Goal: Task Accomplishment & Management: Complete application form

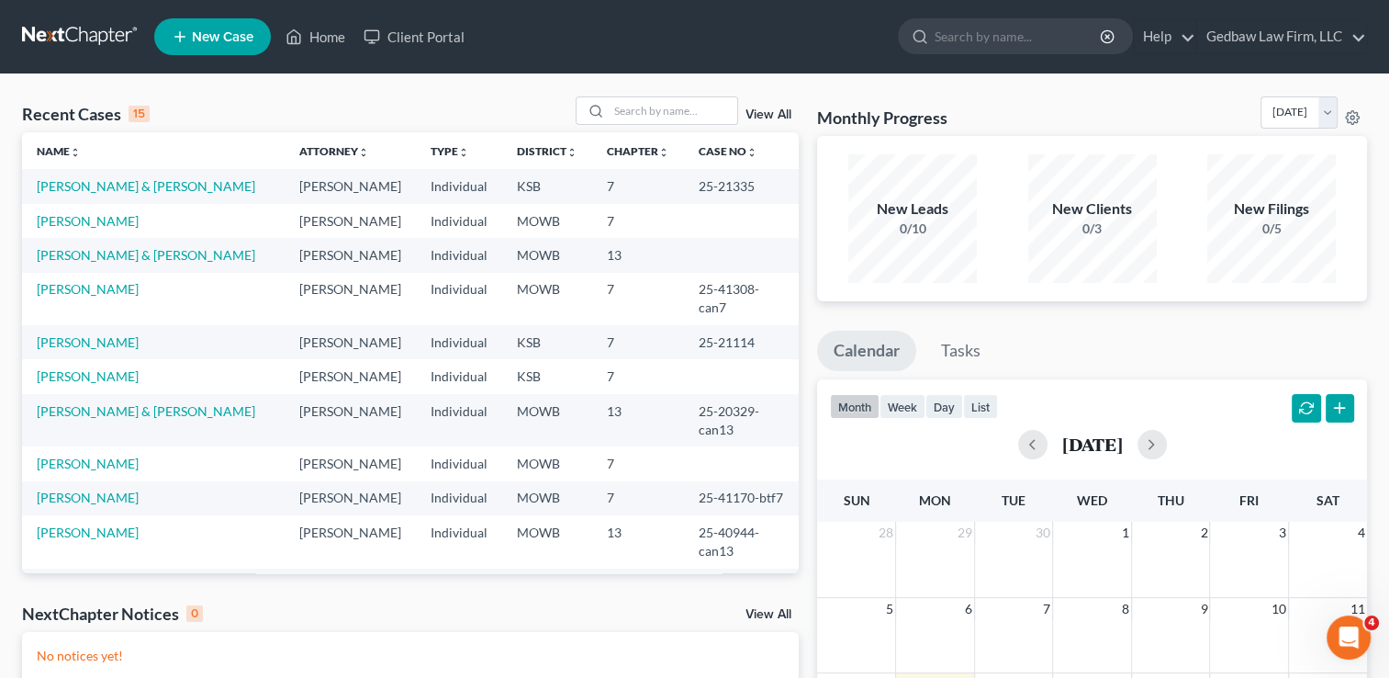
click at [776, 116] on link "View All" at bounding box center [769, 114] width 46 height 13
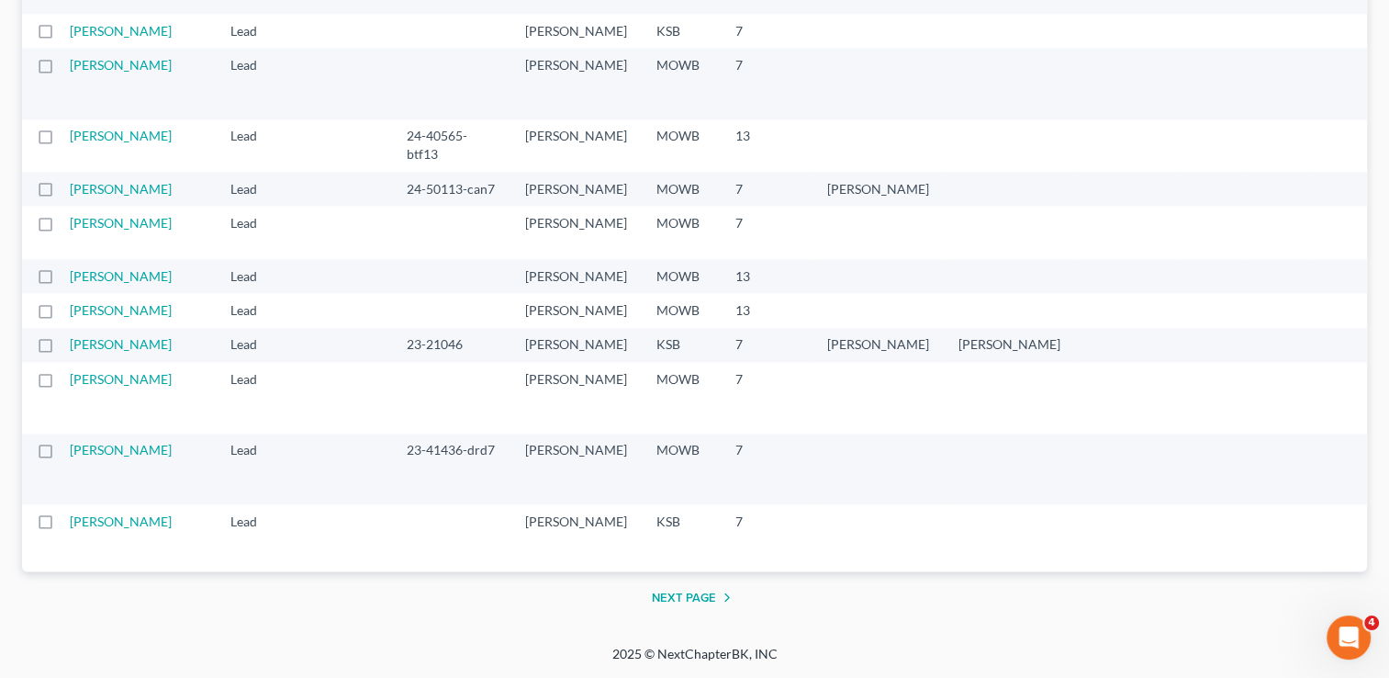
scroll to position [3695, 0]
click at [62, 315] on label at bounding box center [62, 315] width 0 height 0
click at [70, 313] on input "checkbox" at bounding box center [76, 307] width 12 height 12
checkbox input "true"
click at [100, 318] on link "[PERSON_NAME]" at bounding box center [121, 310] width 102 height 16
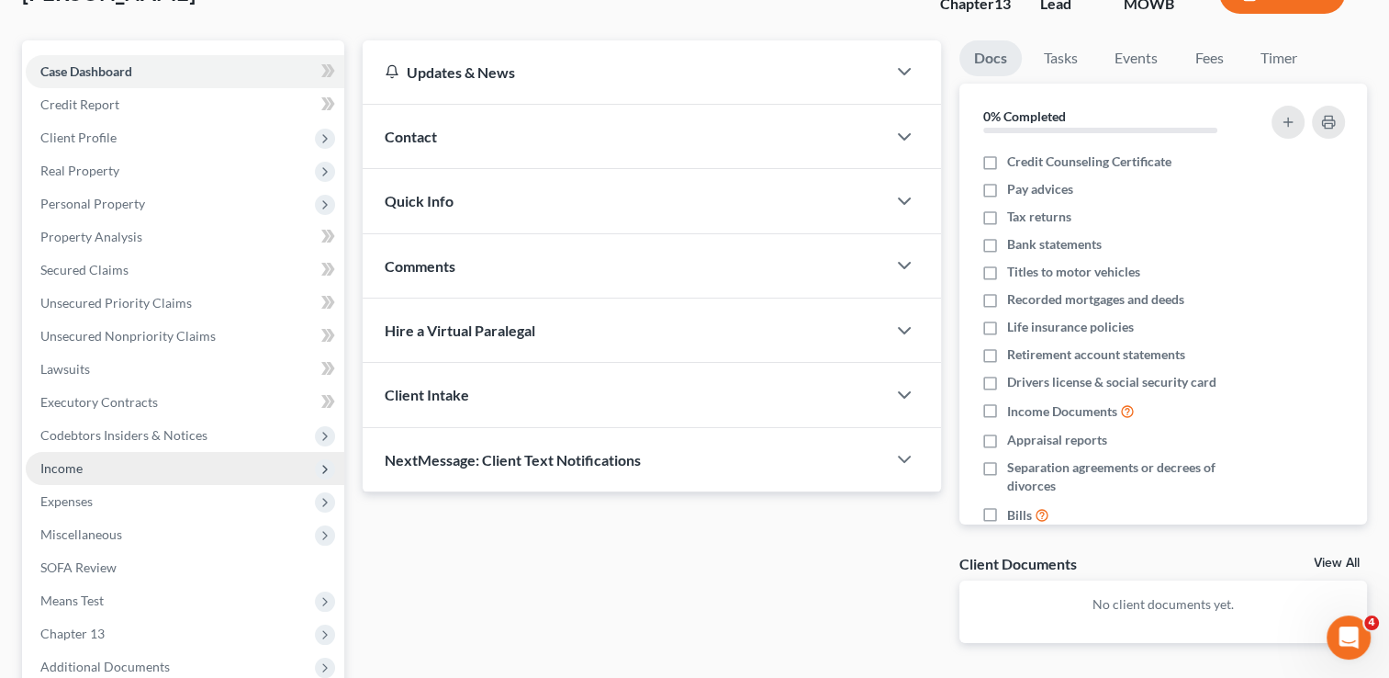
scroll to position [138, 0]
click at [191, 464] on span "Income" at bounding box center [185, 466] width 319 height 33
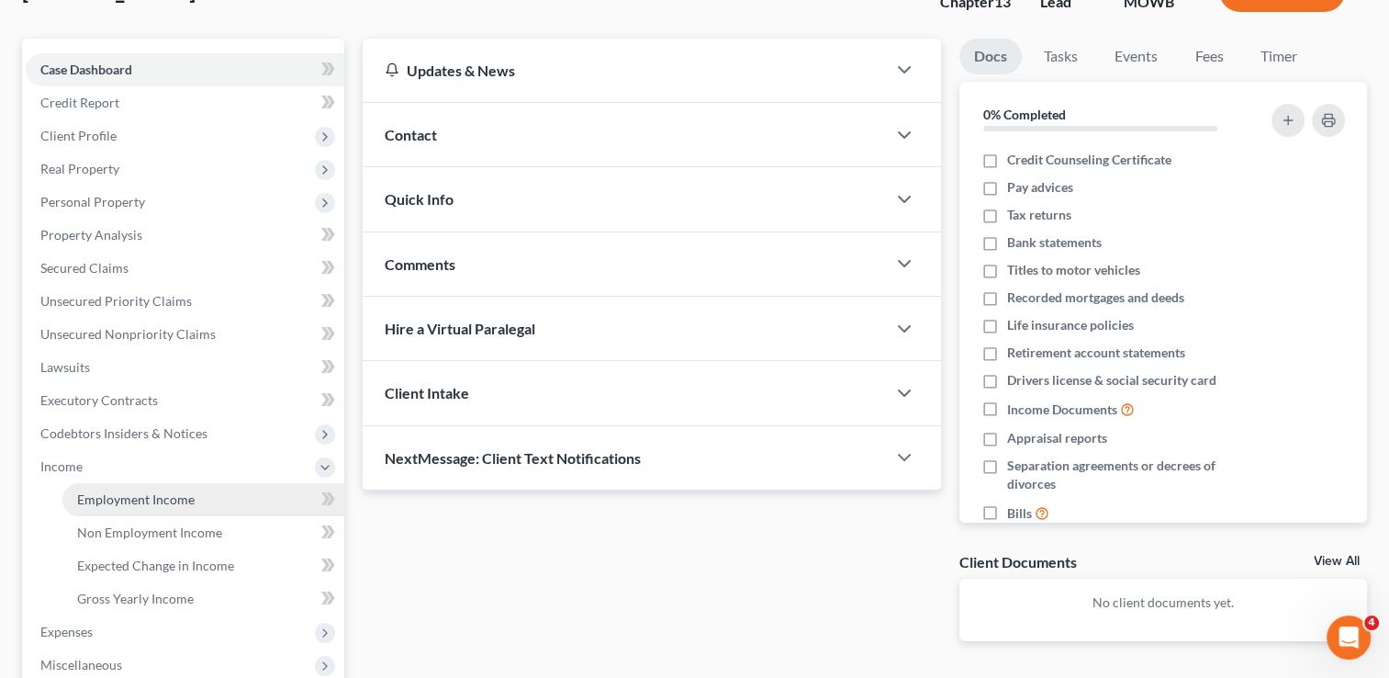
click at [208, 504] on link "Employment Income" at bounding box center [203, 499] width 282 height 33
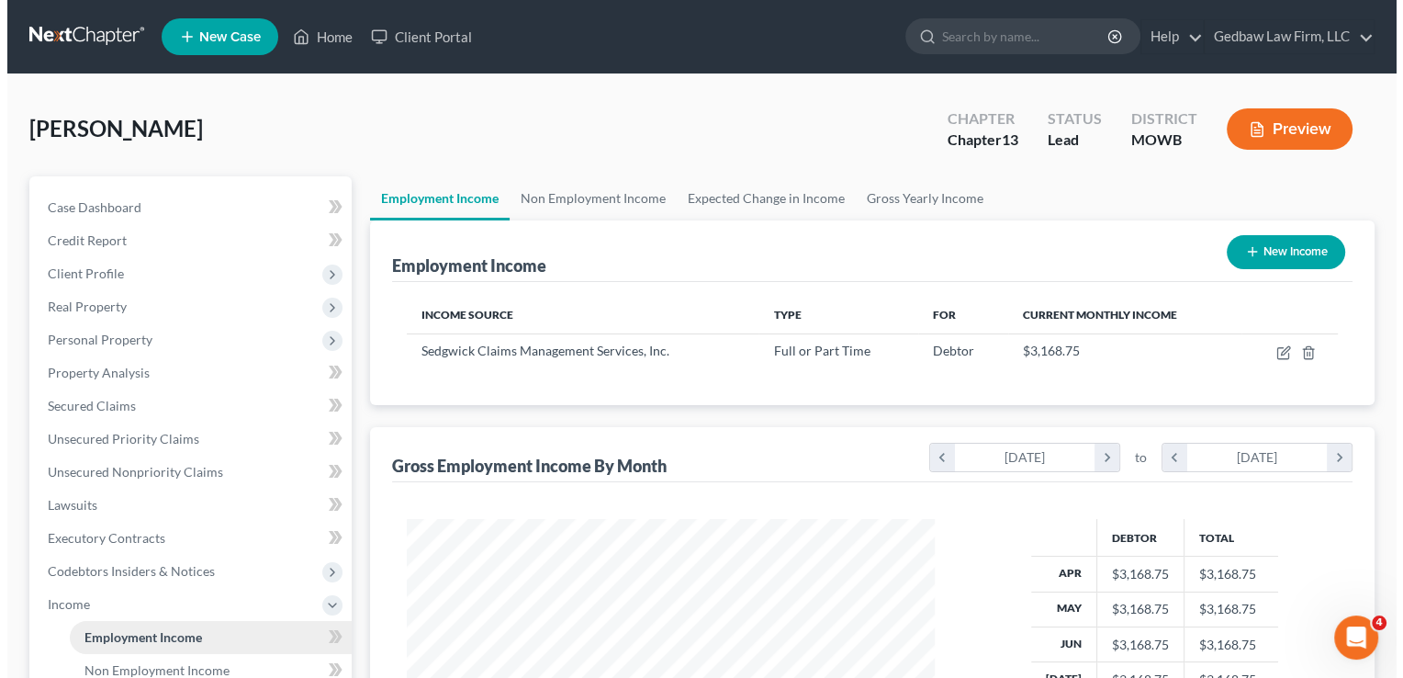
scroll to position [327, 565]
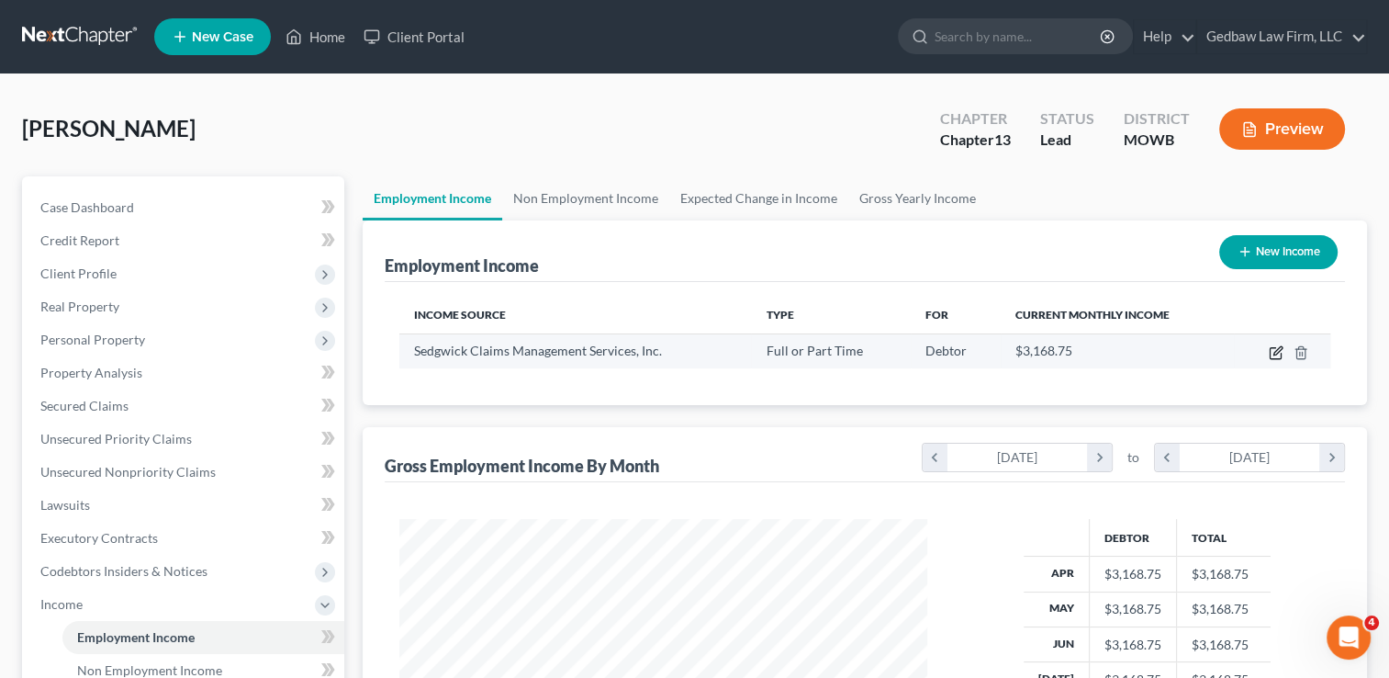
click at [1274, 353] on icon "button" at bounding box center [1278, 350] width 8 height 8
select select "0"
select select "44"
select select "2"
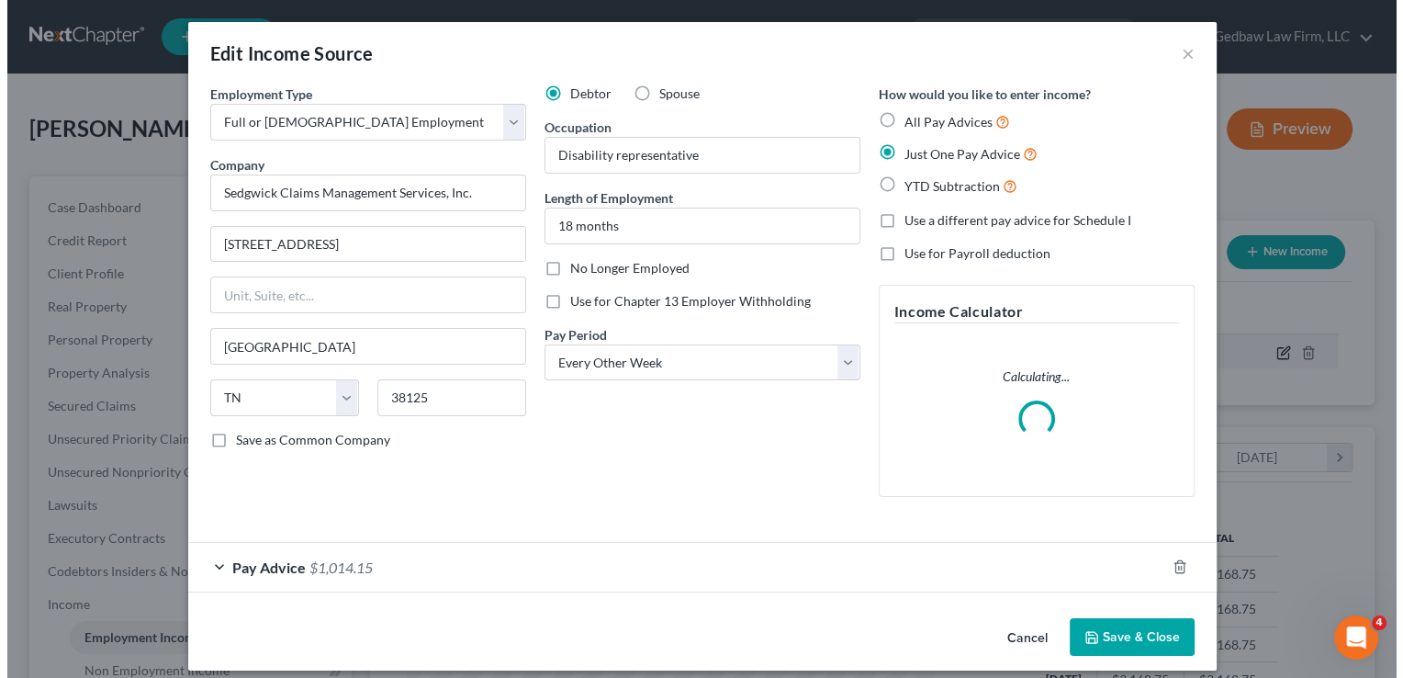
scroll to position [327, 569]
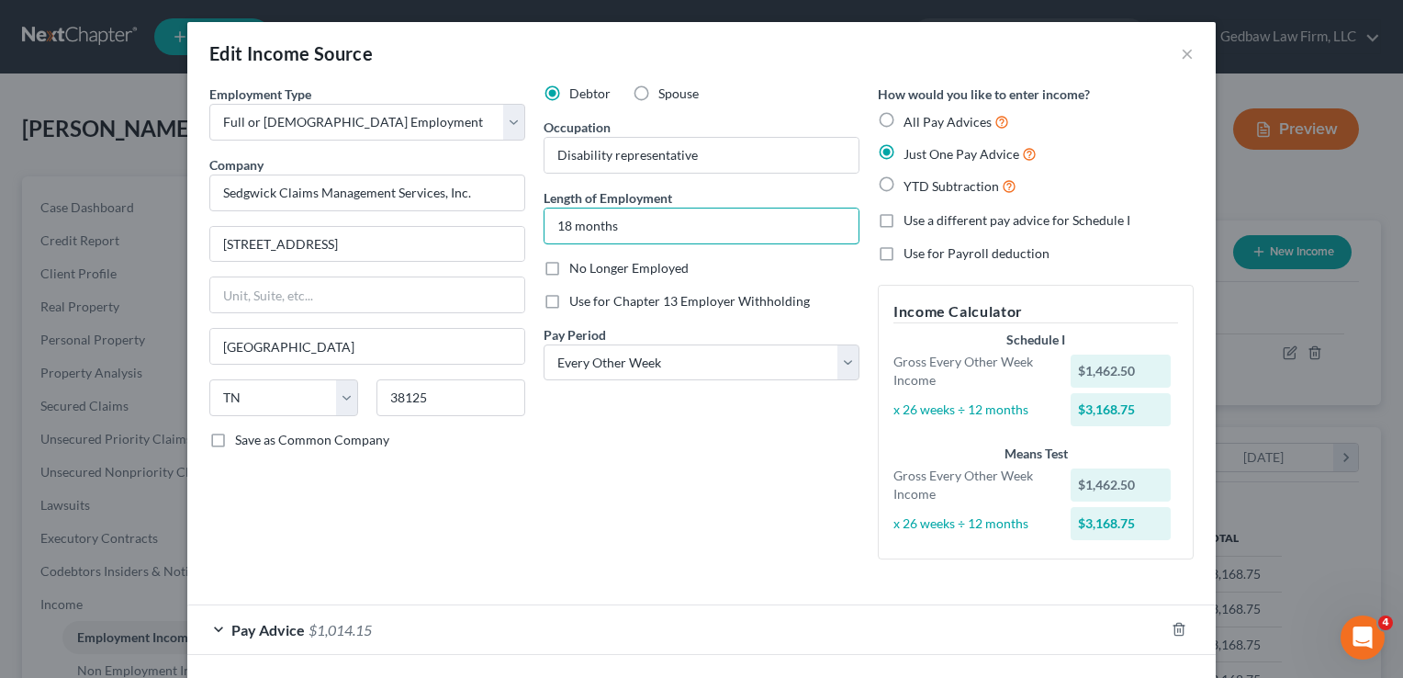
drag, startPoint x: 624, startPoint y: 223, endPoint x: 532, endPoint y: 223, distance: 92.7
click at [534, 223] on div "Debtor Spouse Occupation Disability representative Length of Employment 18 mont…" at bounding box center [701, 328] width 334 height 489
type input "2 years"
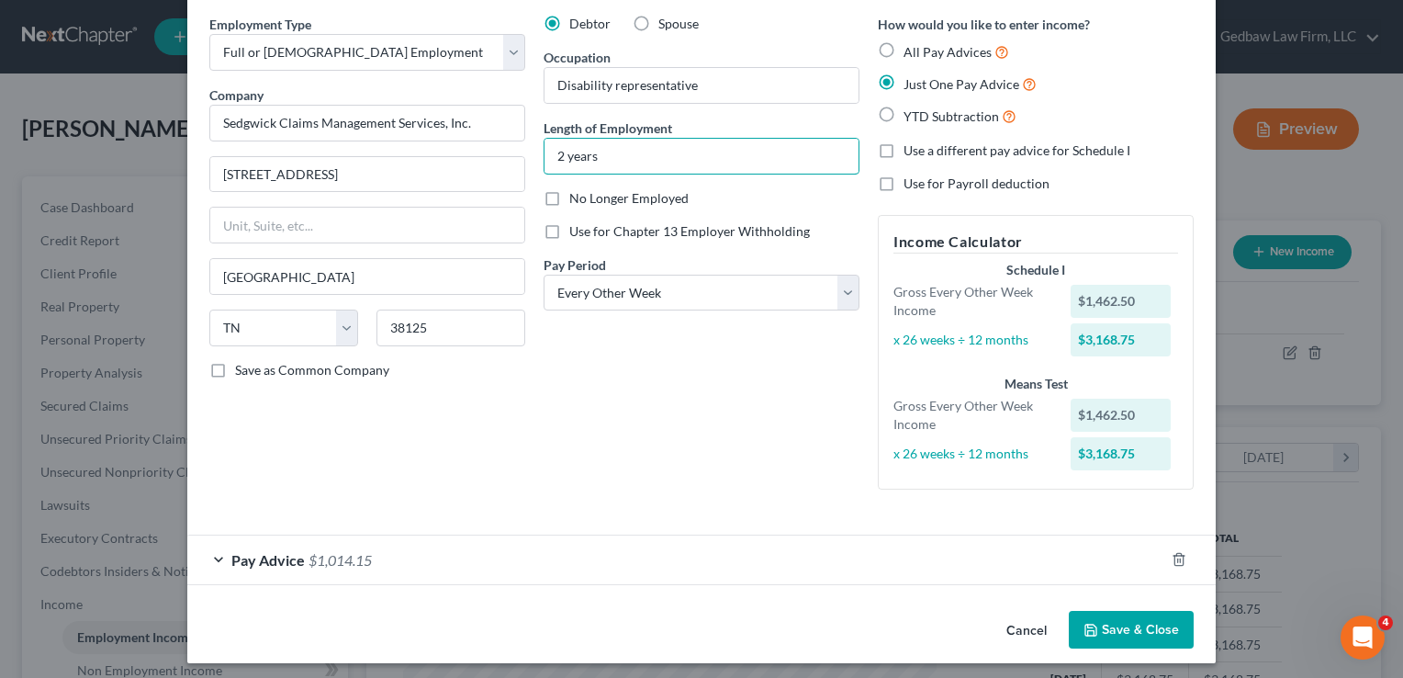
scroll to position [76, 0]
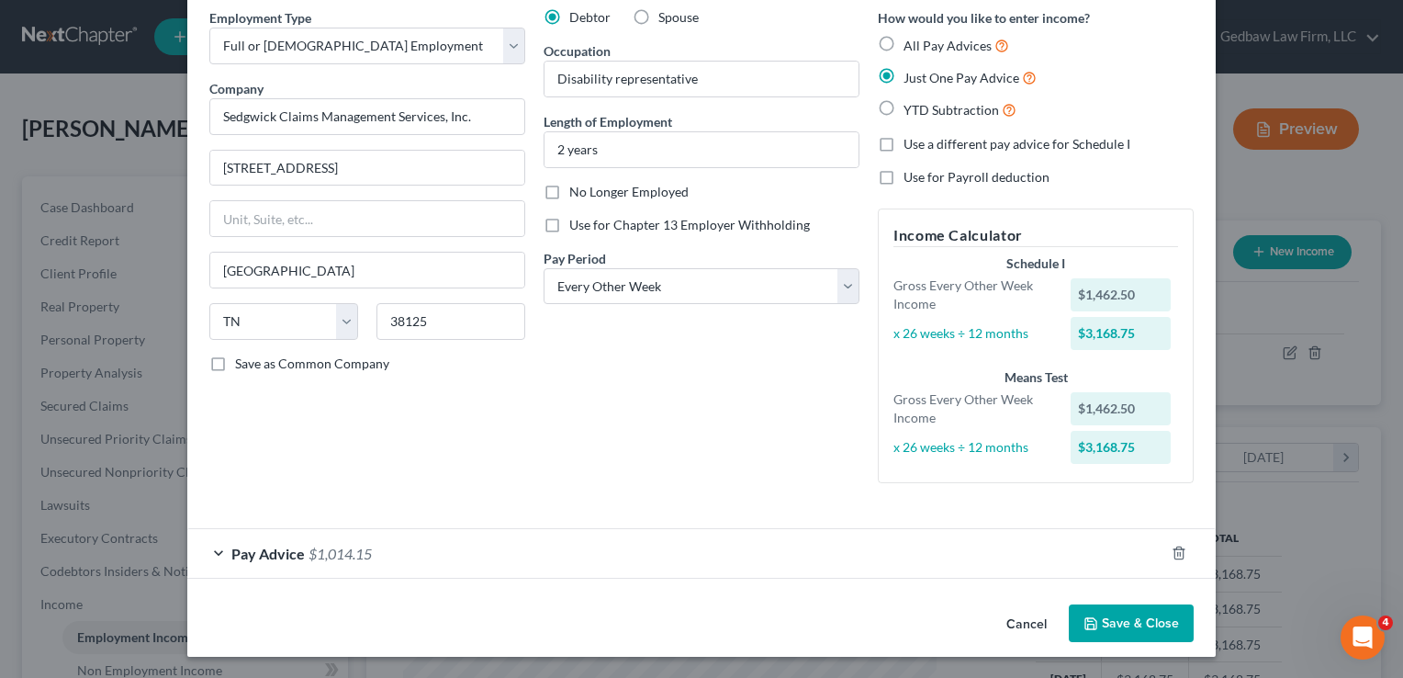
click at [209, 553] on div "Pay Advice $1,014.15" at bounding box center [675, 553] width 977 height 49
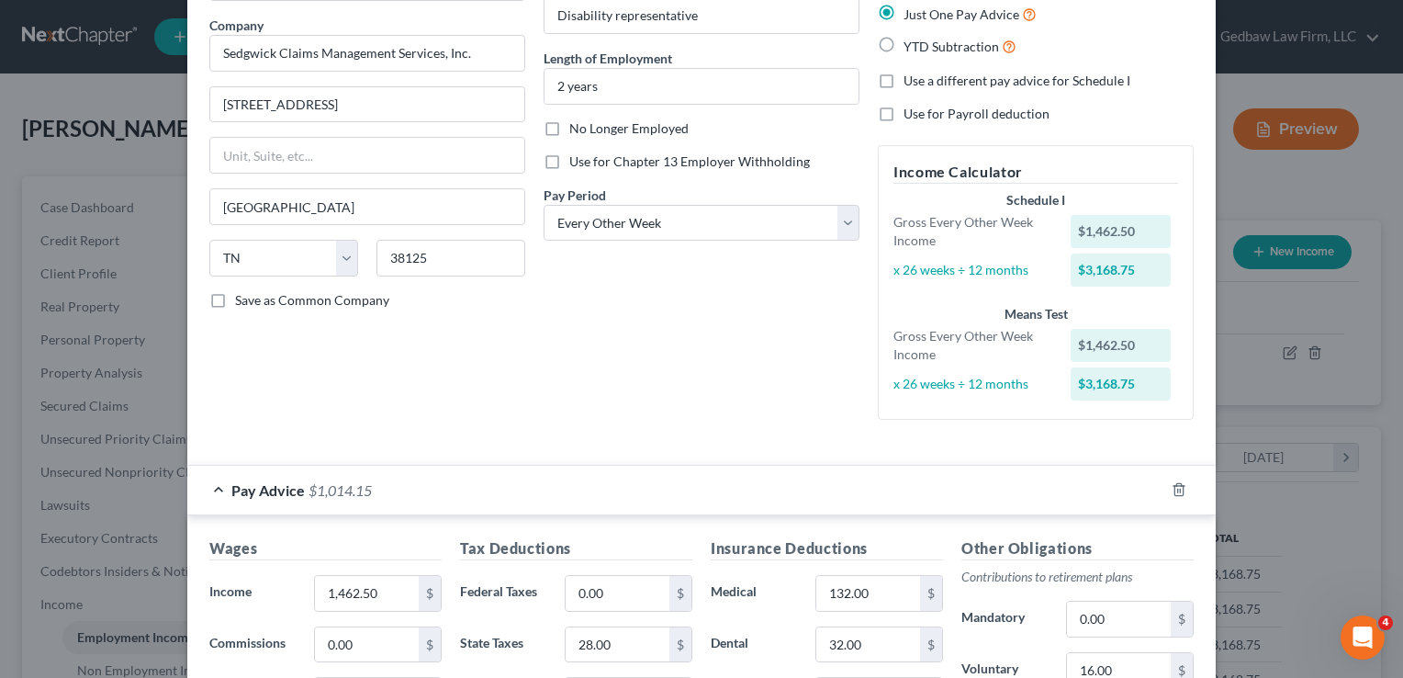
scroll to position [168, 0]
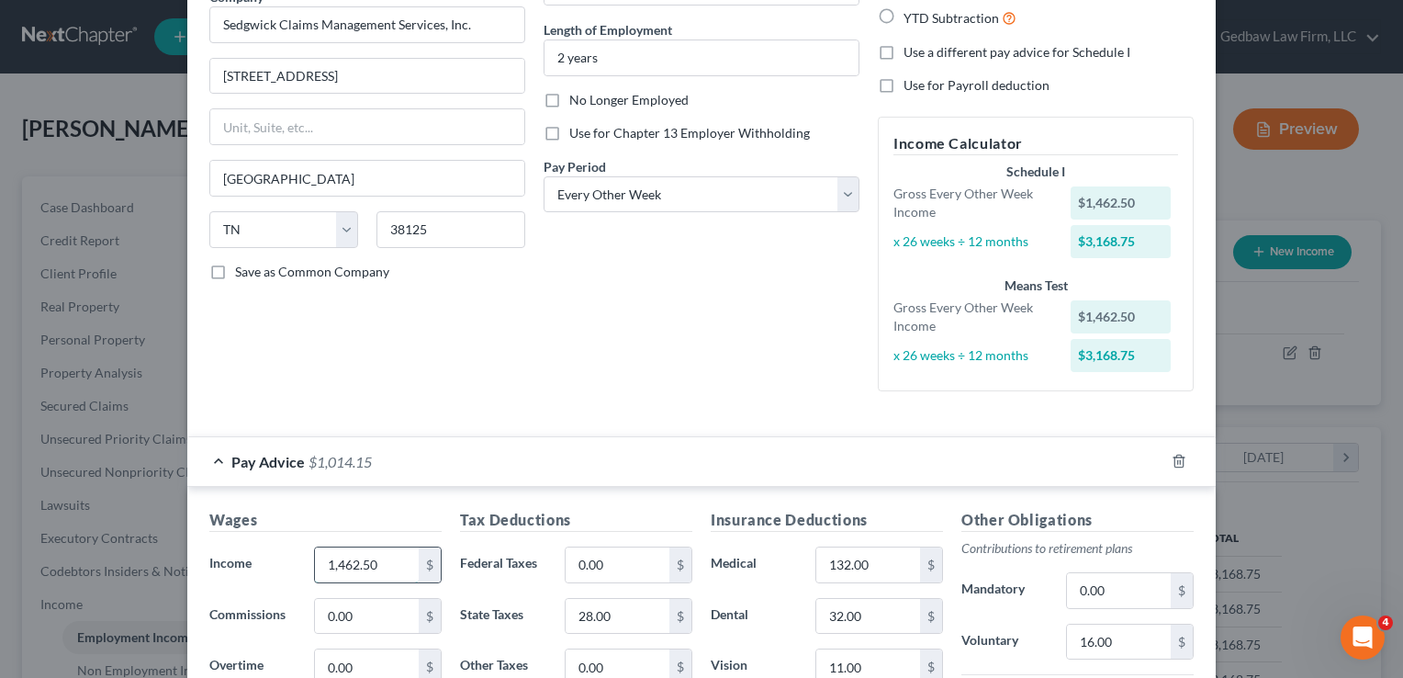
click at [378, 559] on input "1,462.50" at bounding box center [367, 564] width 104 height 35
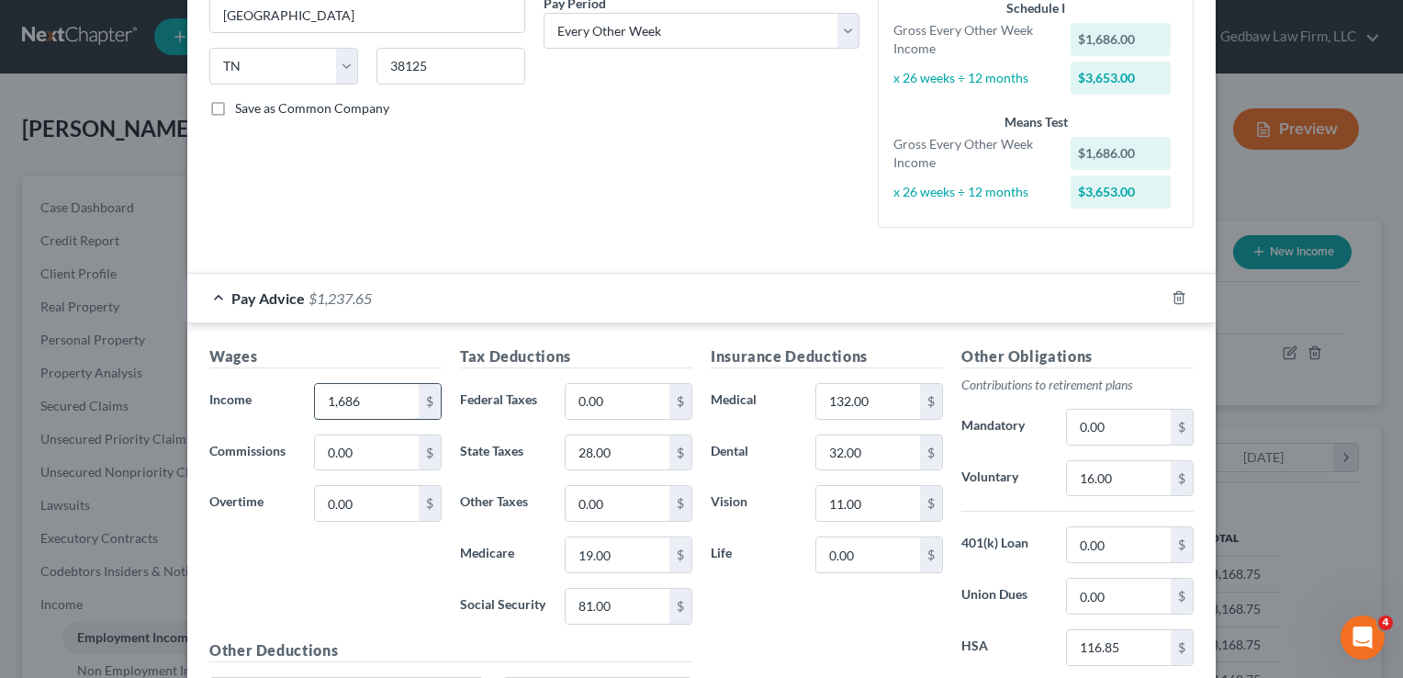
scroll to position [352, 0]
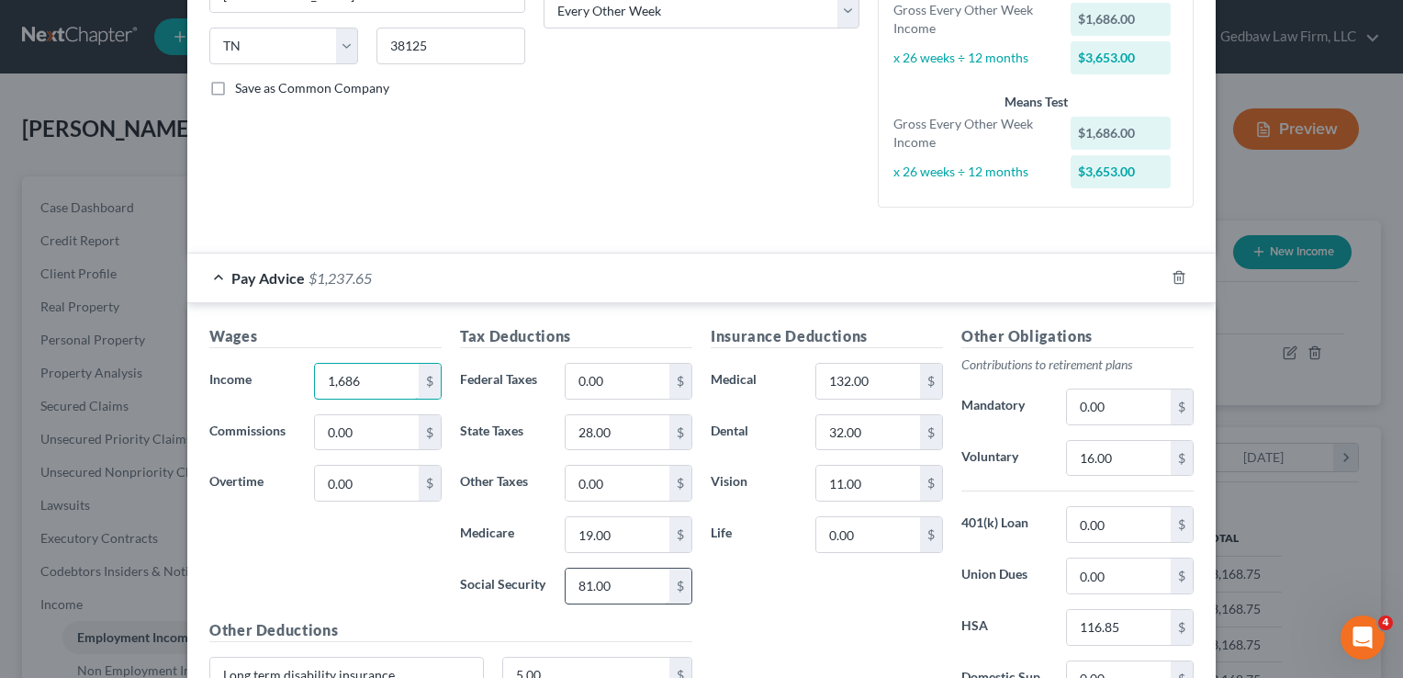
type input "1,686"
click at [612, 575] on input "81.00" at bounding box center [618, 585] width 104 height 35
type input "91"
click at [612, 432] on input "28.00" at bounding box center [618, 432] width 104 height 35
type input "21"
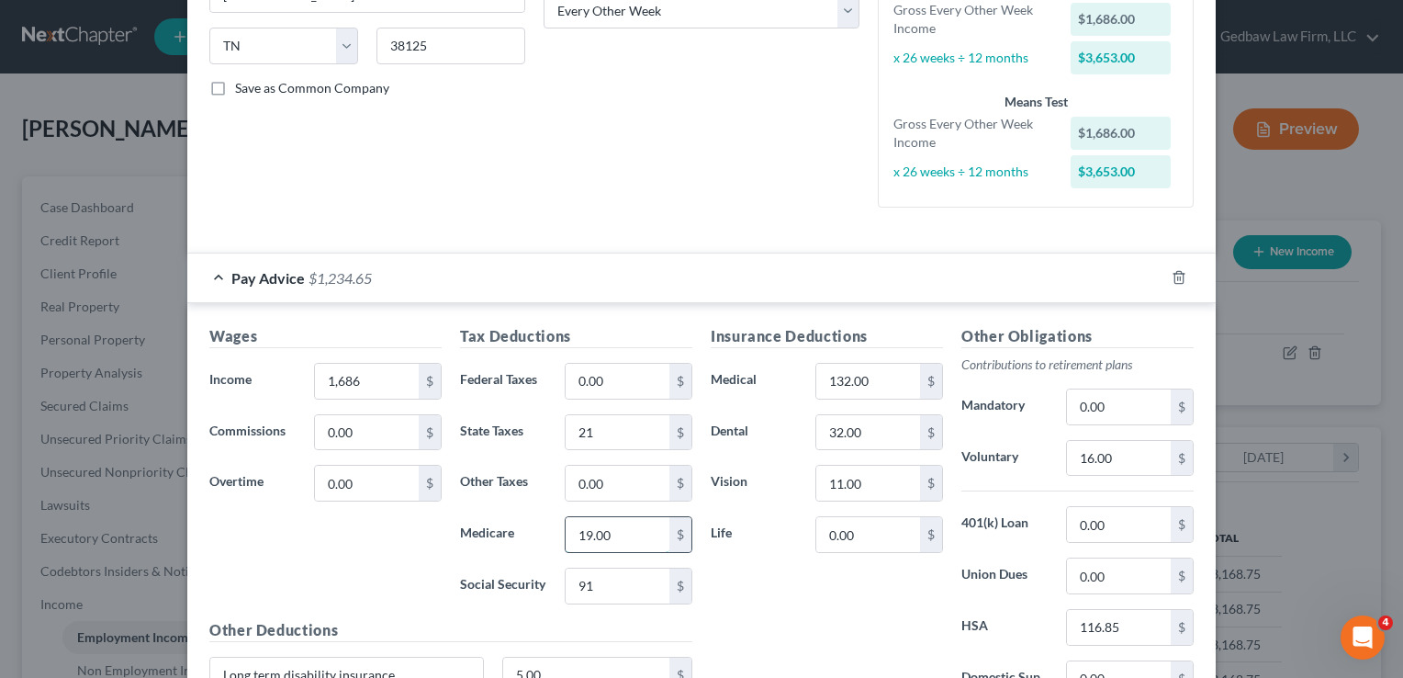
click at [621, 534] on input "19.00" at bounding box center [618, 534] width 104 height 35
type input "21"
click at [864, 376] on input "132.00" at bounding box center [868, 381] width 104 height 35
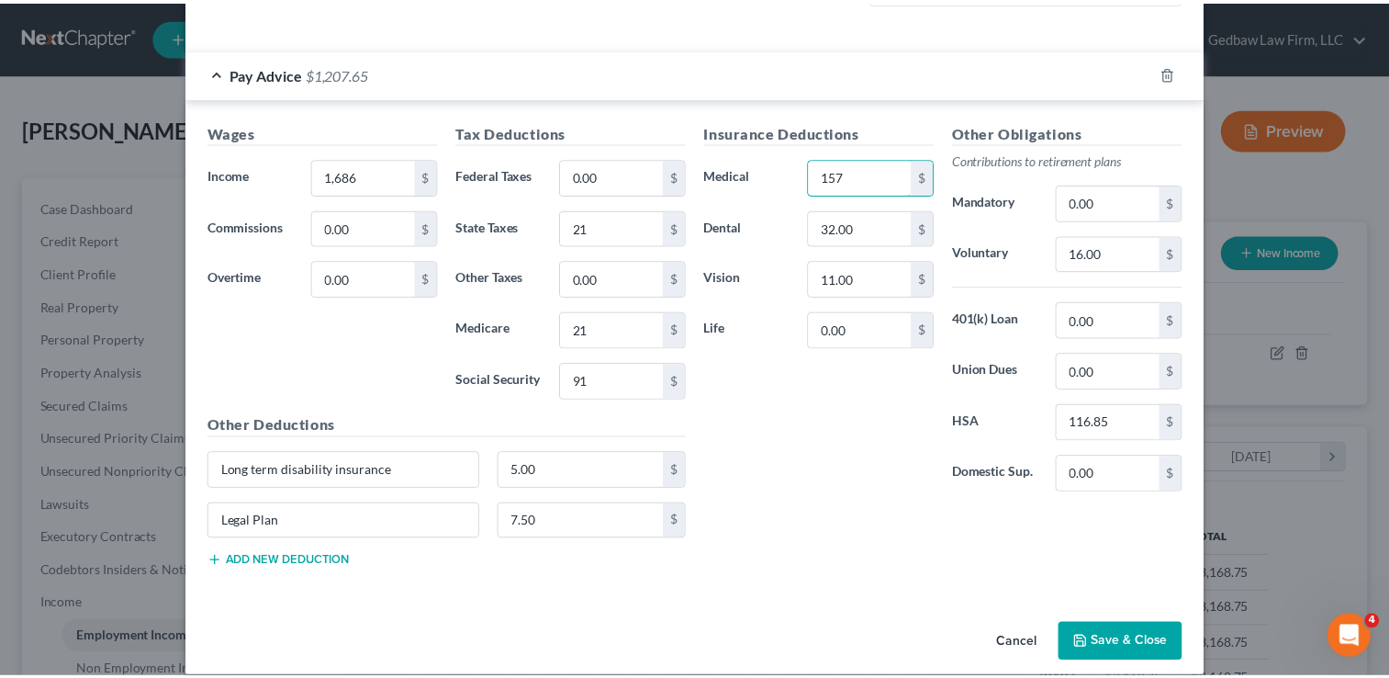
scroll to position [573, 0]
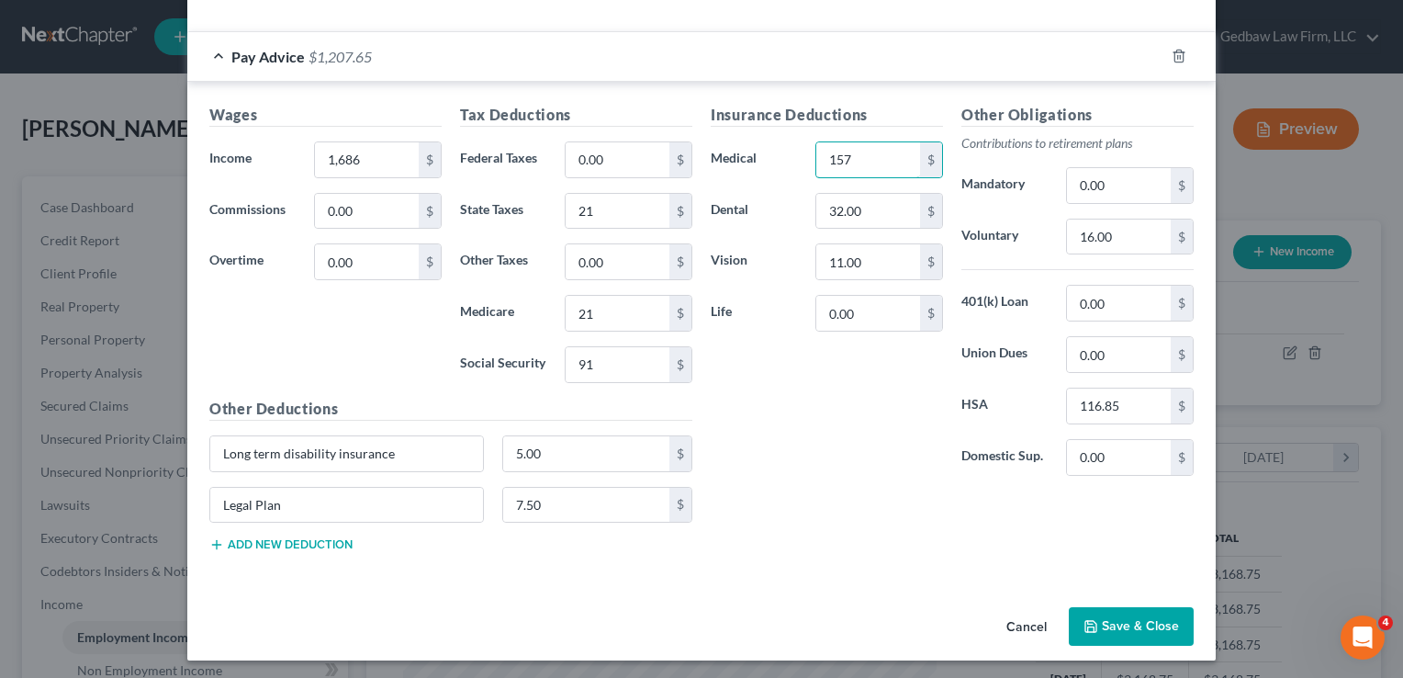
type input "157"
click at [1170, 623] on button "Save & Close" at bounding box center [1131, 626] width 125 height 39
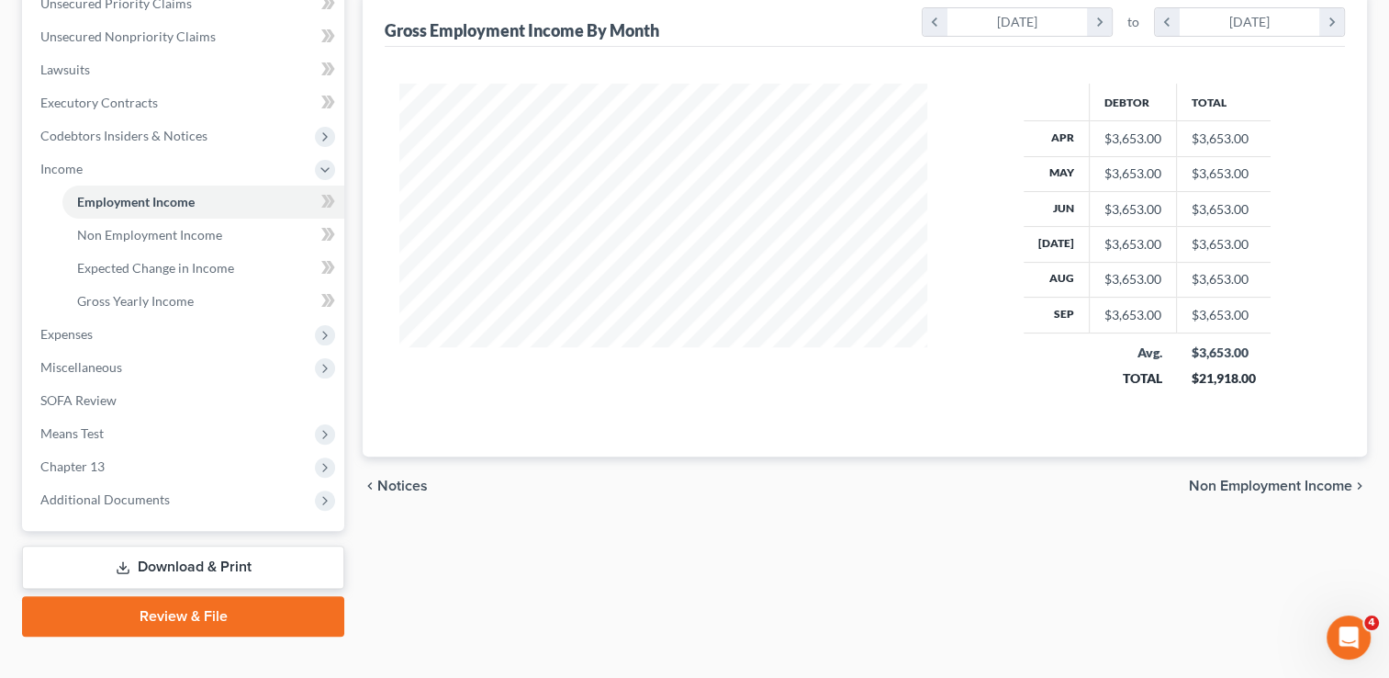
scroll to position [436, 0]
click at [1250, 485] on span "Non Employment Income" at bounding box center [1270, 484] width 163 height 15
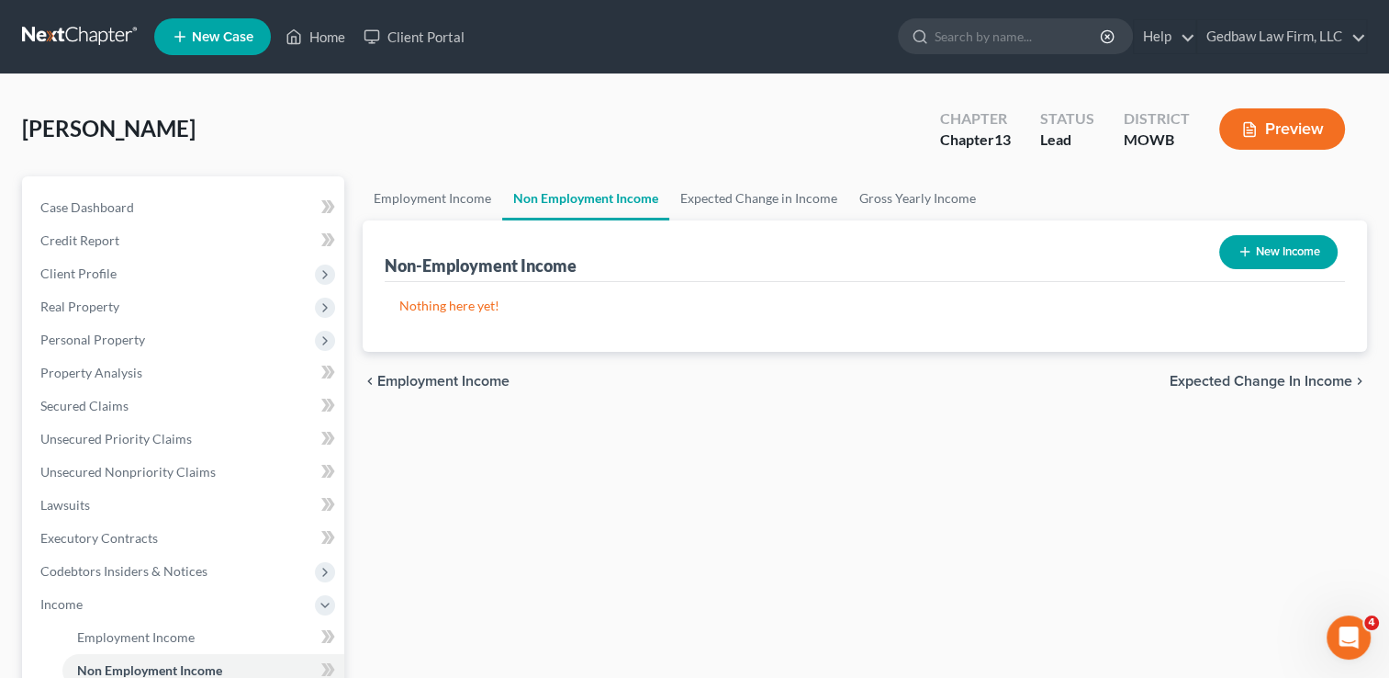
click at [1275, 380] on span "Expected Change in Income" at bounding box center [1261, 381] width 183 height 15
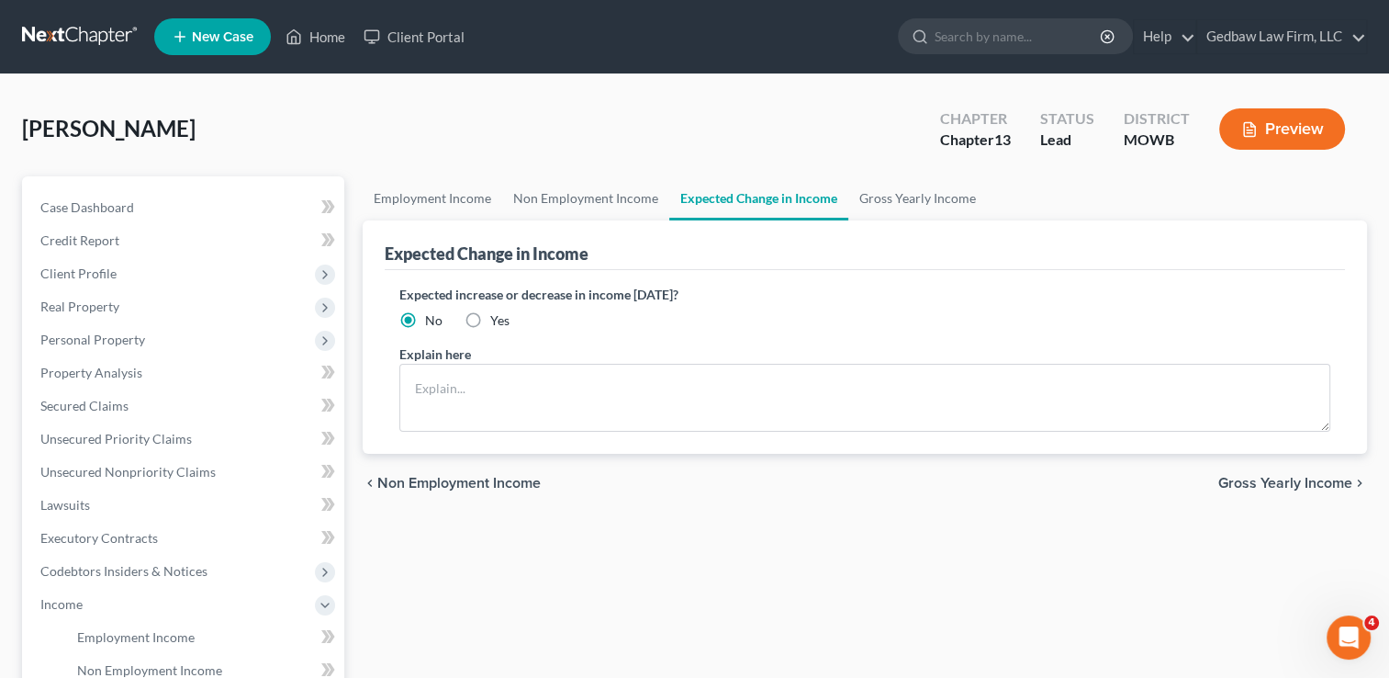
click at [1290, 484] on span "Gross Yearly Income" at bounding box center [1285, 483] width 134 height 15
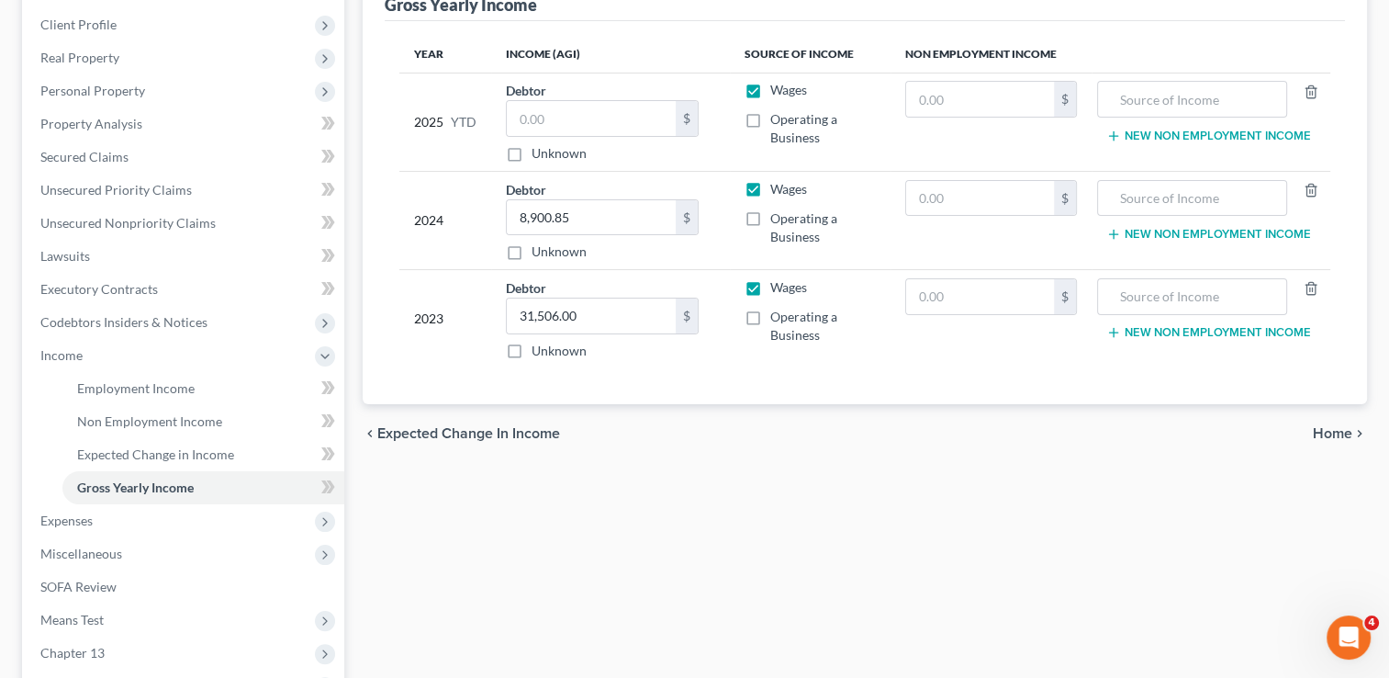
scroll to position [275, 0]
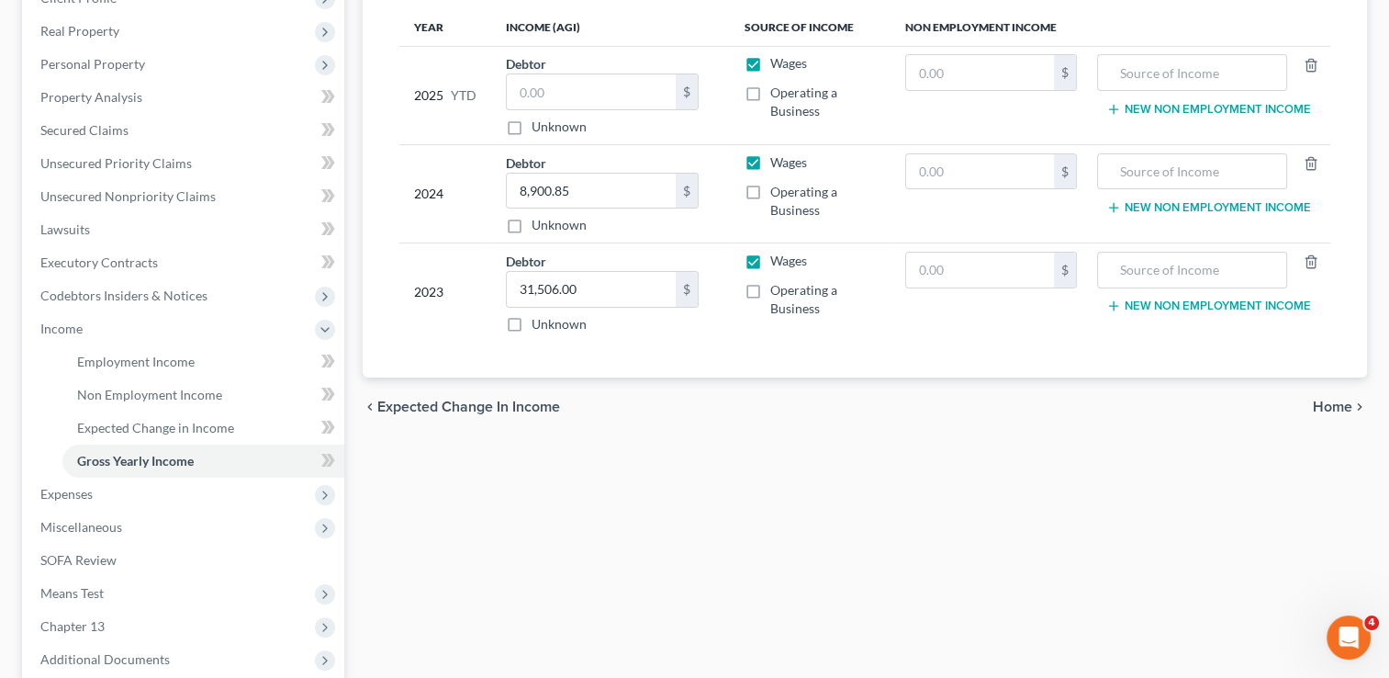
click at [1332, 401] on span "Home" at bounding box center [1332, 406] width 39 height 15
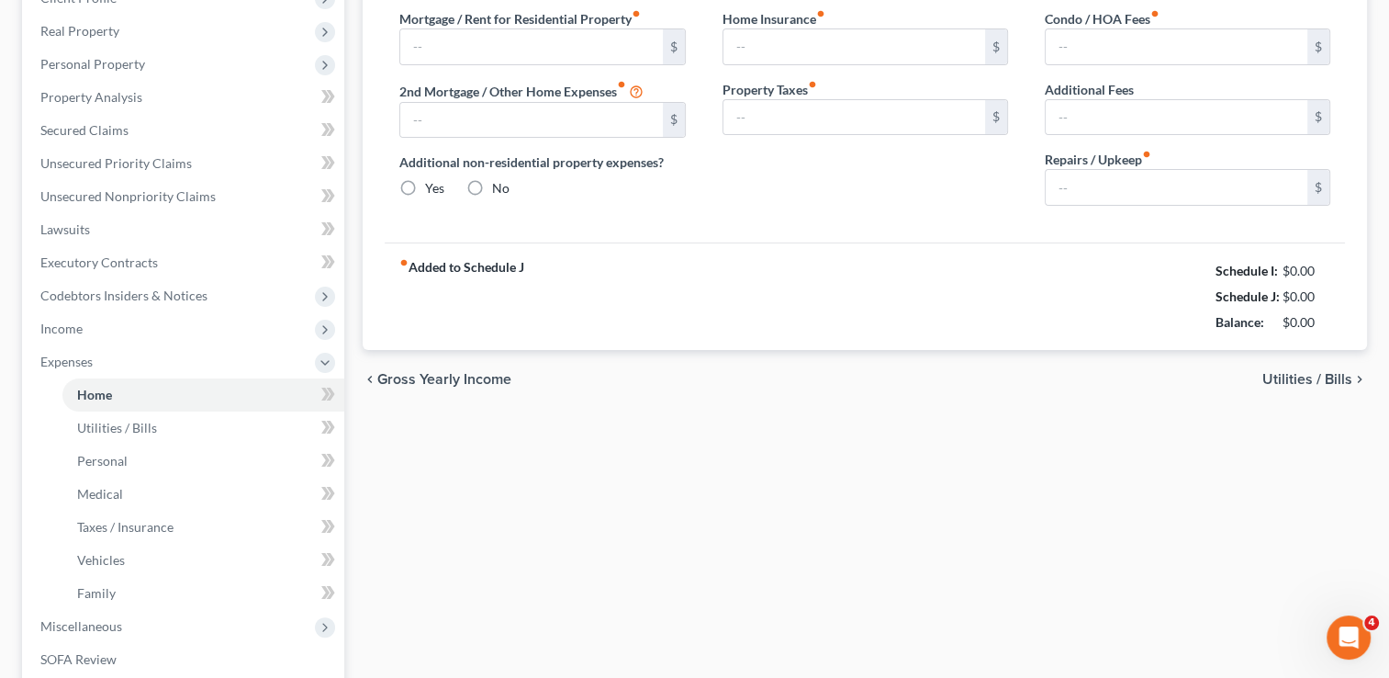
scroll to position [201, 0]
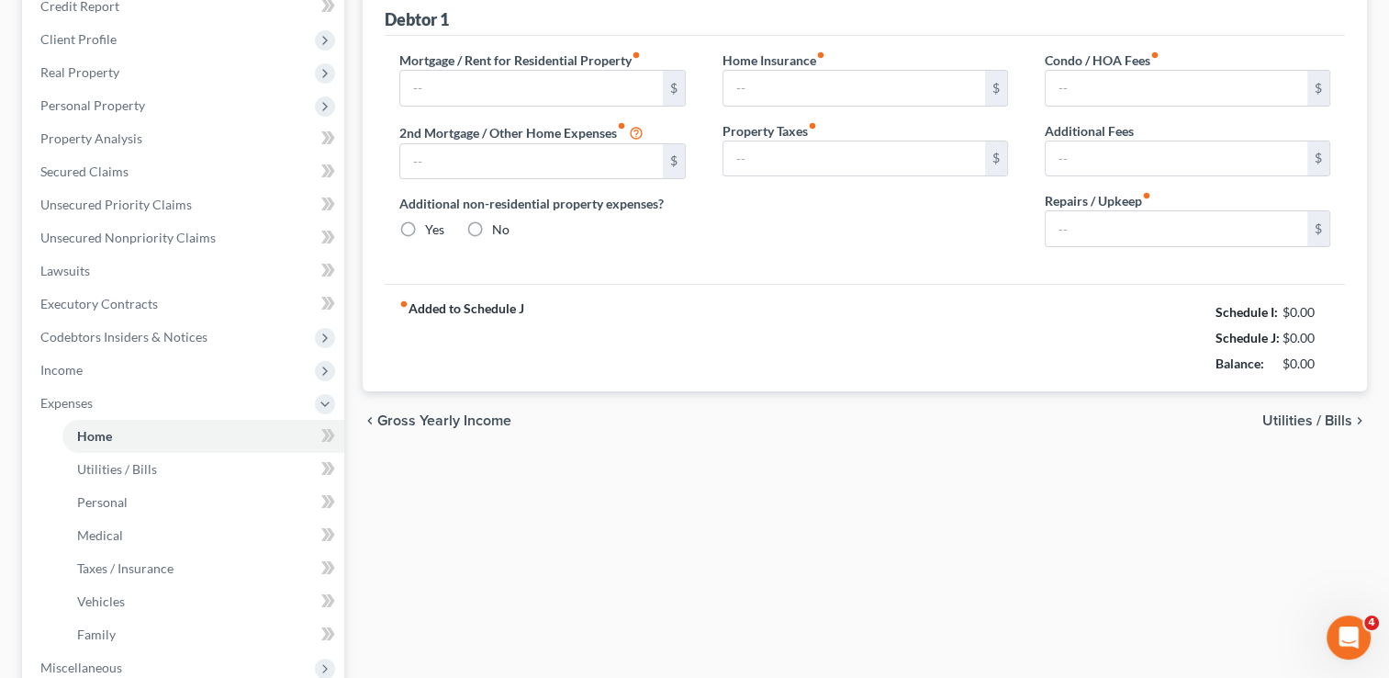
type input "887.00"
type input "0.00"
radio input "true"
type input "0.00"
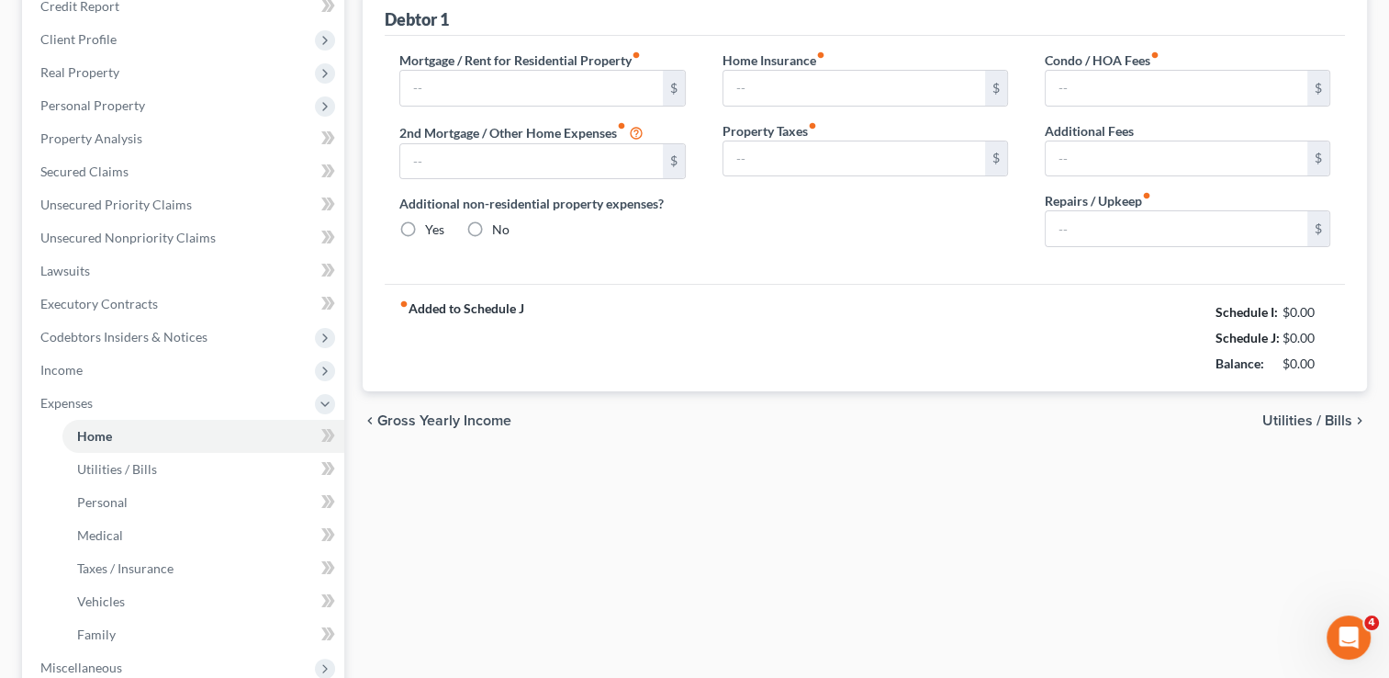
type input "0.00"
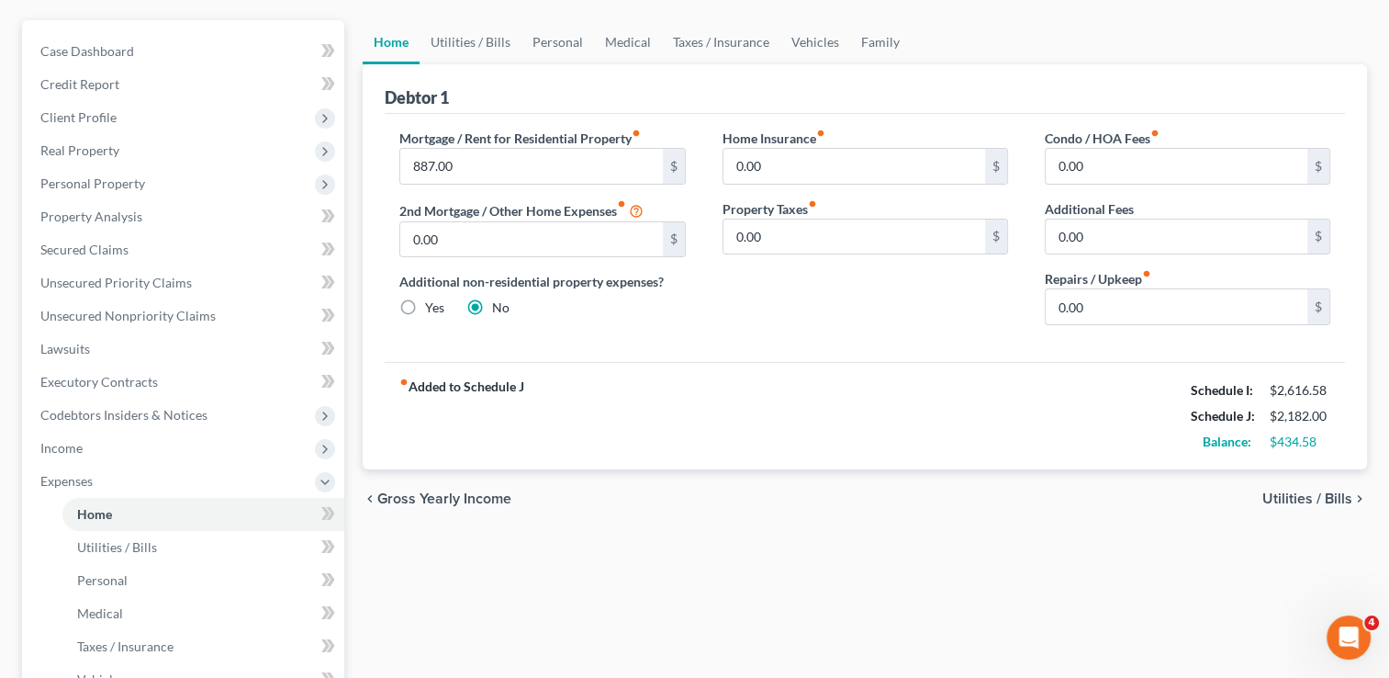
scroll to position [161, 0]
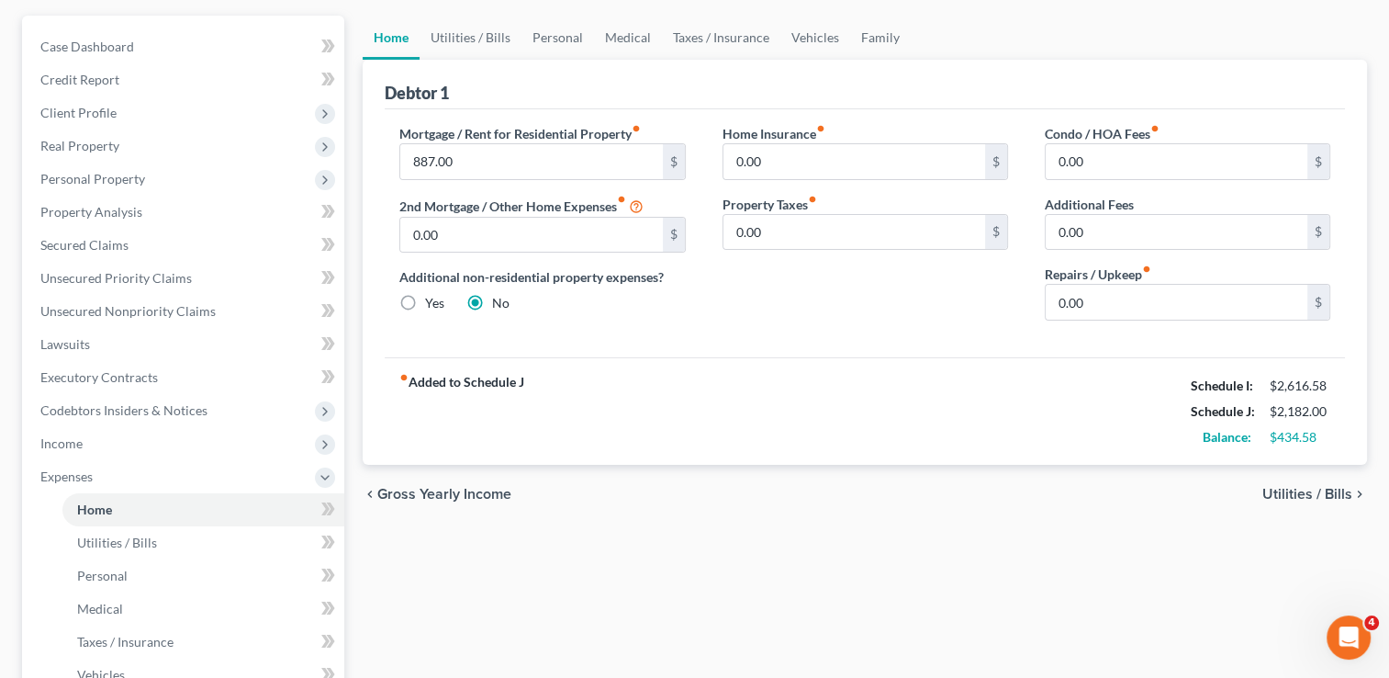
click at [1282, 493] on span "Utilities / Bills" at bounding box center [1308, 494] width 90 height 15
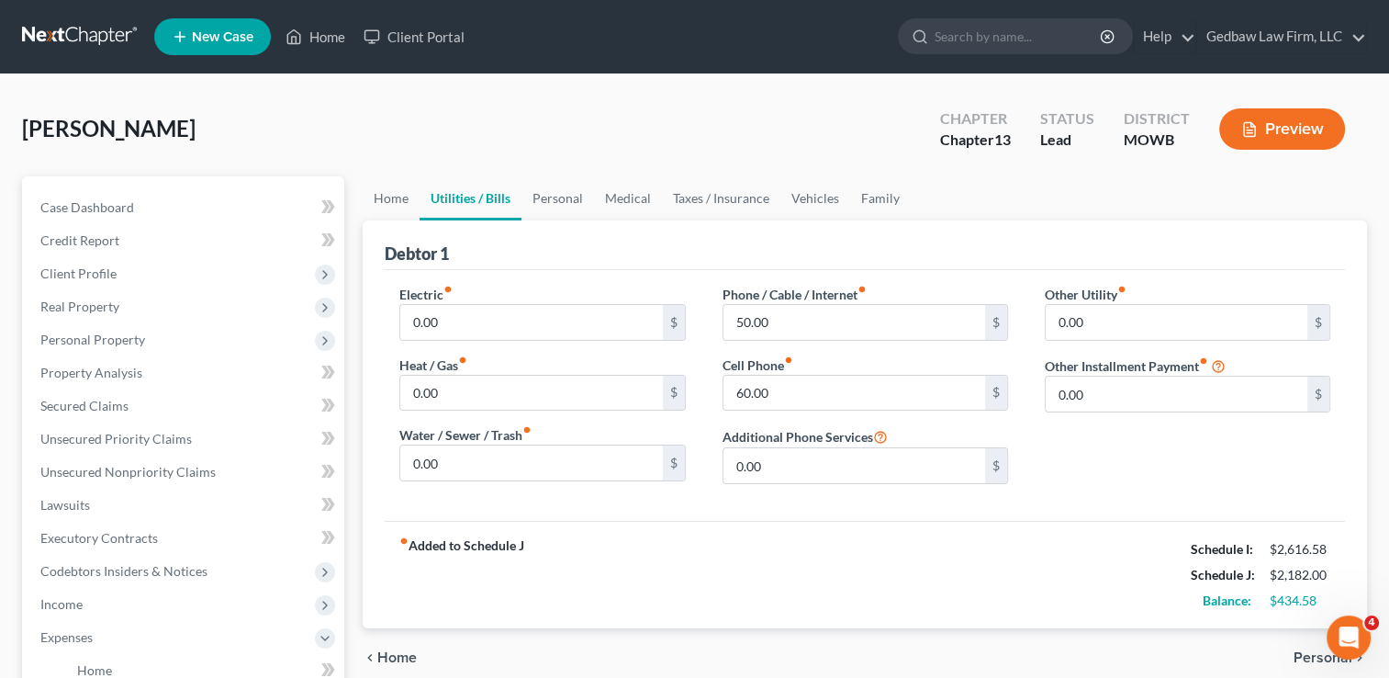
click at [1299, 655] on span "Personal" at bounding box center [1323, 657] width 59 height 15
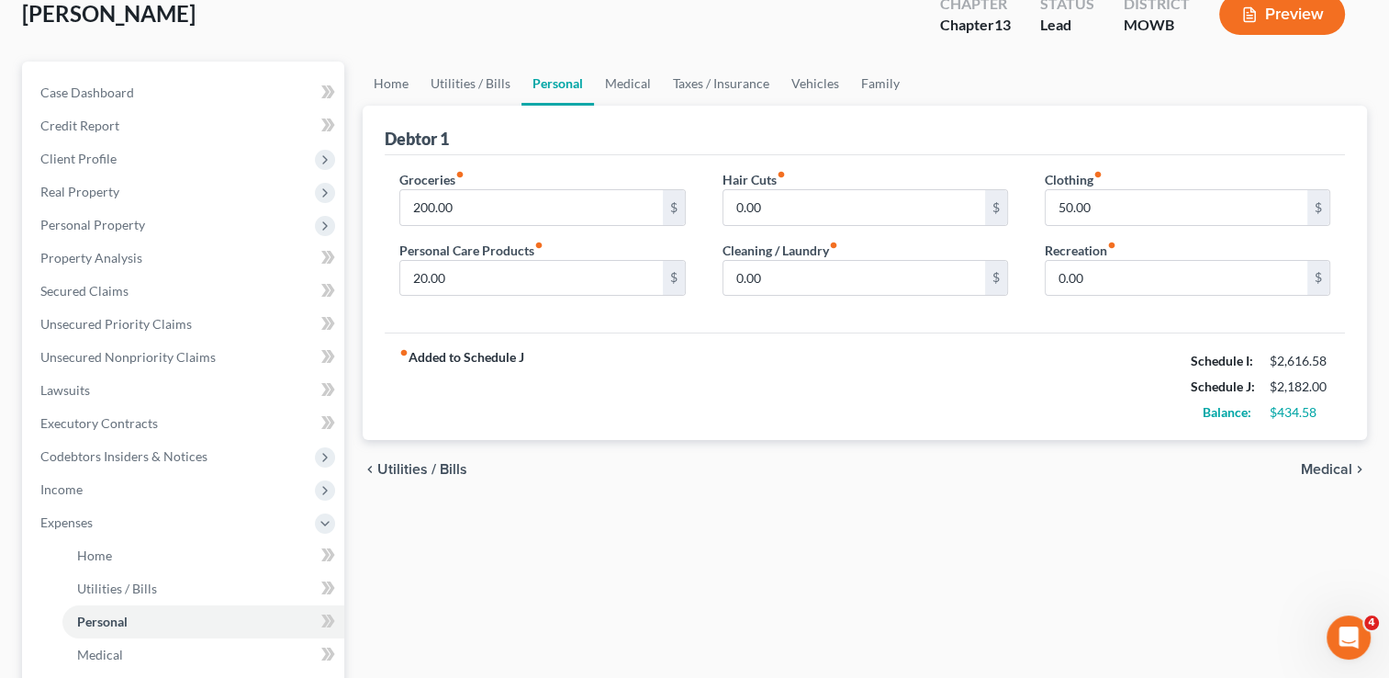
scroll to position [161, 0]
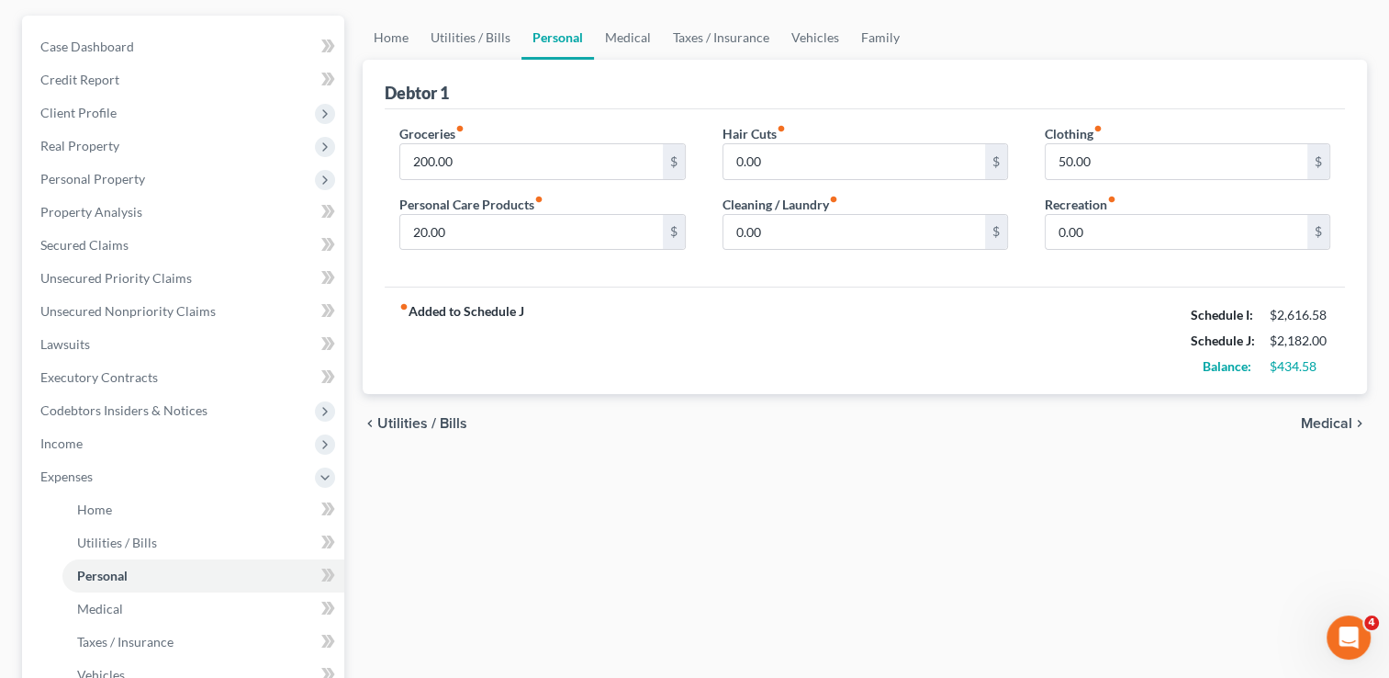
click at [1315, 421] on span "Medical" at bounding box center [1326, 423] width 51 height 15
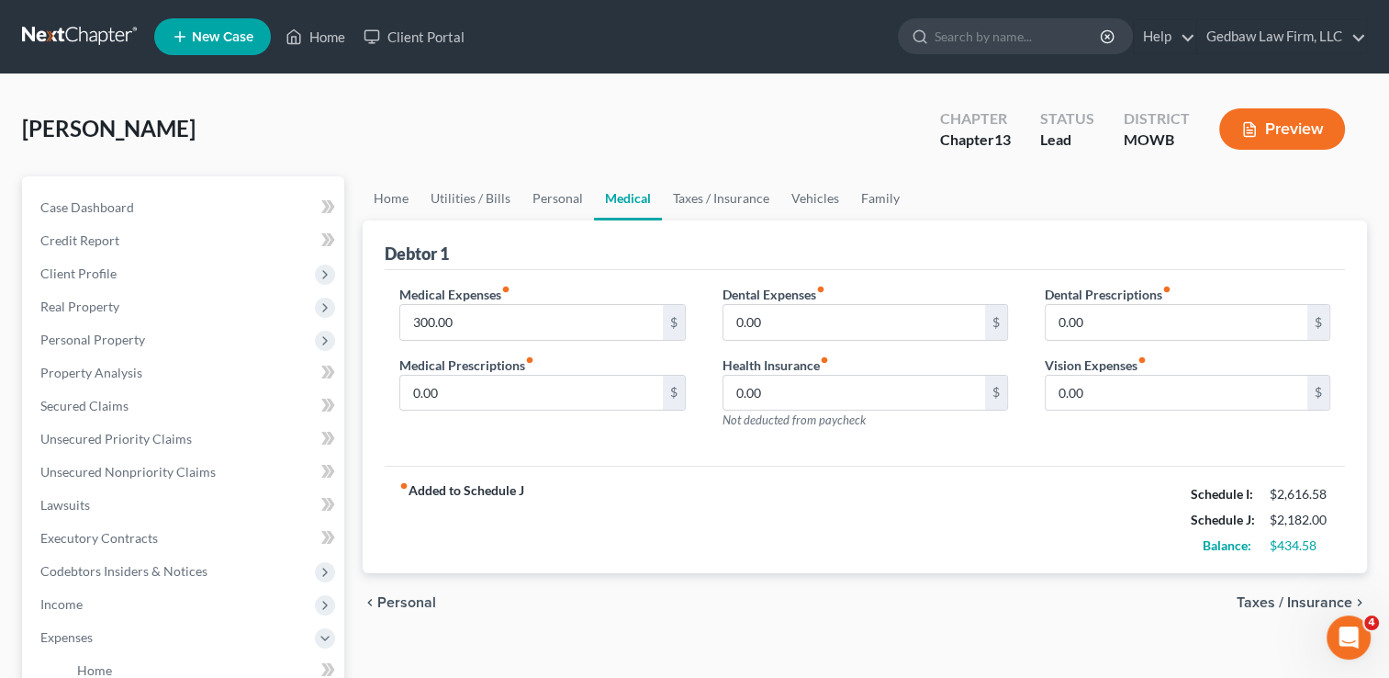
click at [1249, 604] on span "Taxes / Insurance" at bounding box center [1295, 602] width 116 height 15
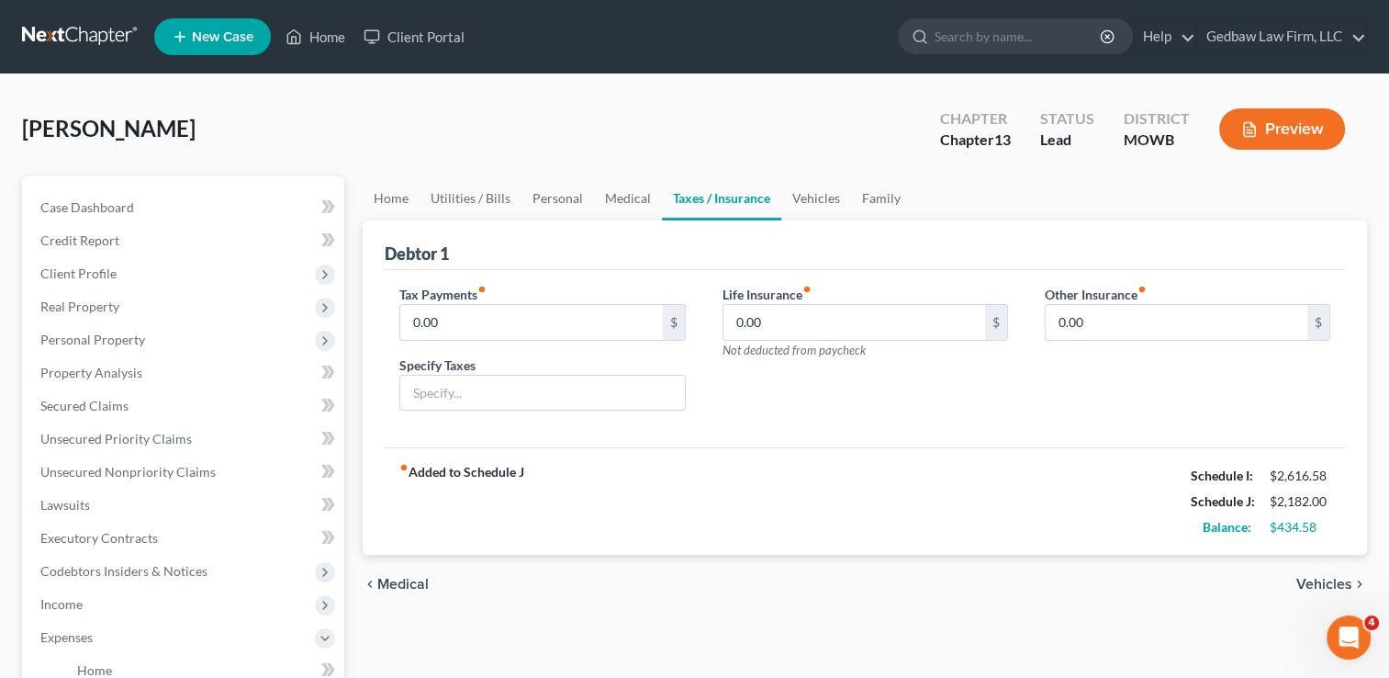
click at [1302, 582] on span "Vehicles" at bounding box center [1325, 584] width 56 height 15
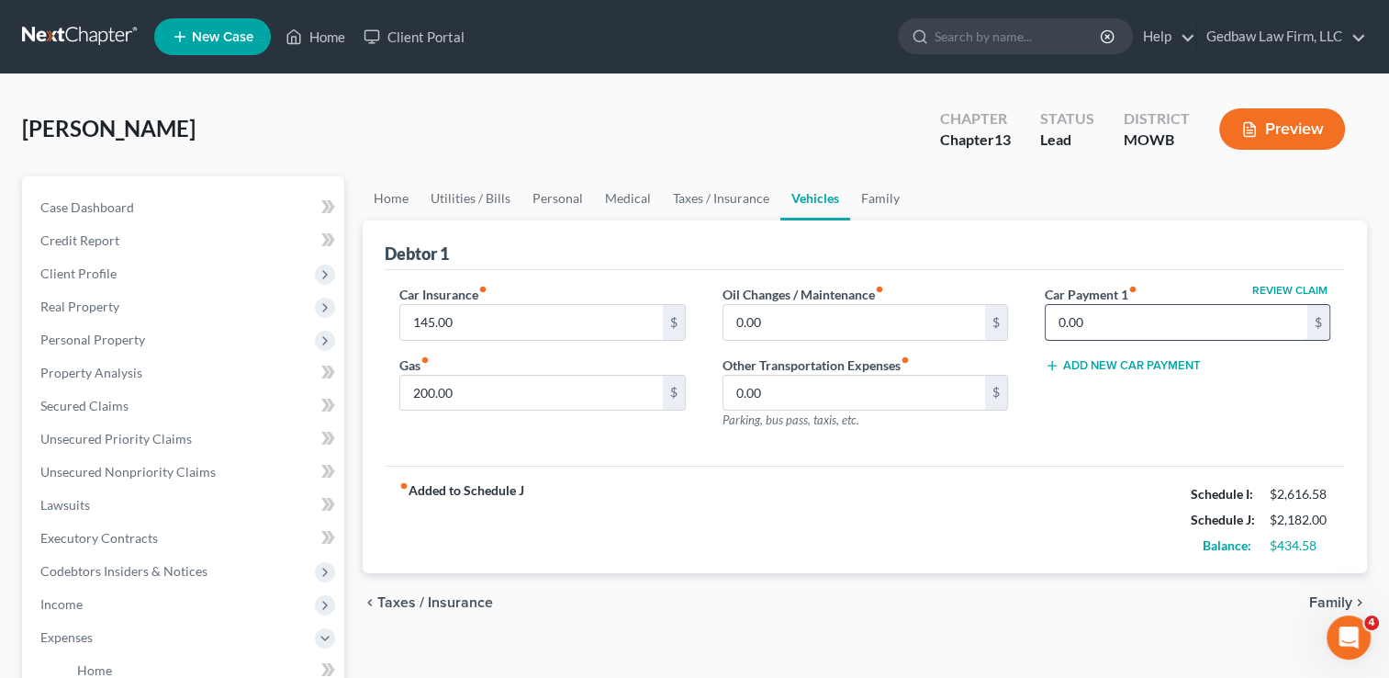
click at [1098, 314] on input "0.00" at bounding box center [1177, 322] width 262 height 35
type input "350"
click at [1050, 498] on div "fiber_manual_record Added to Schedule J Schedule I: $2,616.58 Schedule J: $2,53…" at bounding box center [865, 519] width 960 height 107
click at [387, 601] on span "Taxes / Insurance" at bounding box center [435, 602] width 116 height 15
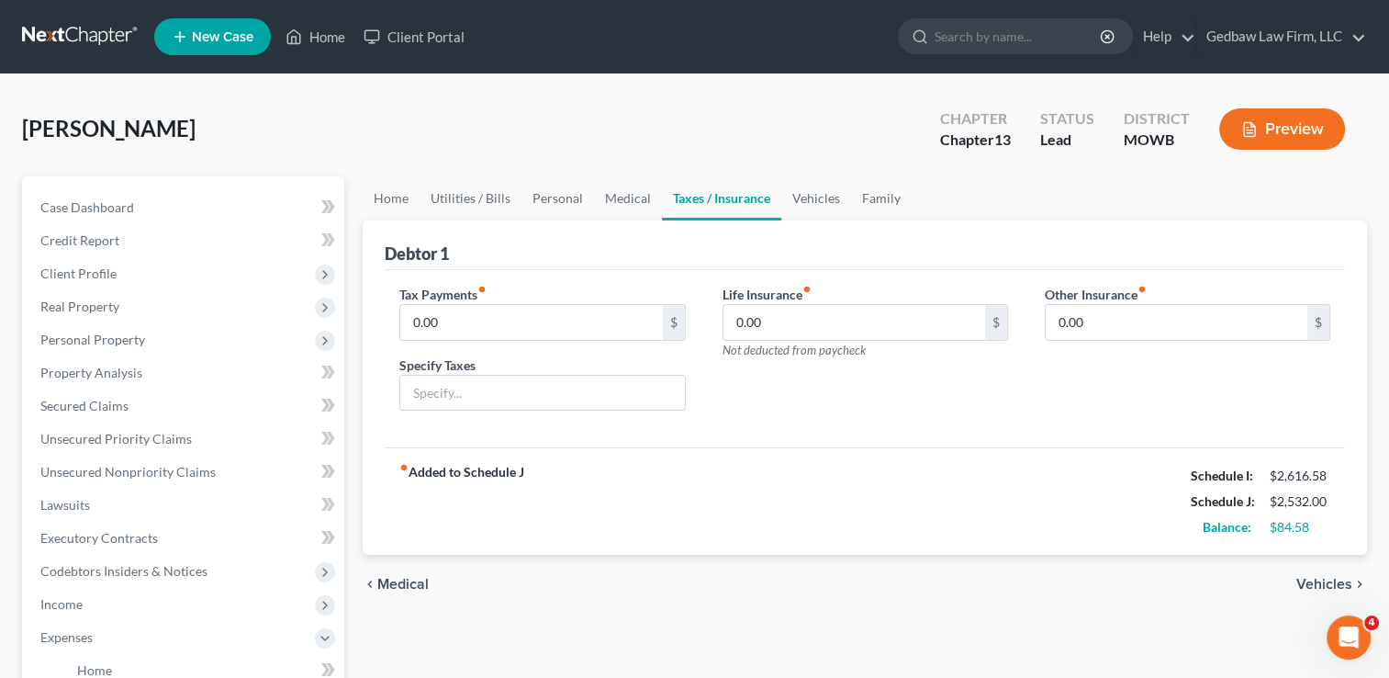
click at [386, 581] on span "Medical" at bounding box center [402, 584] width 51 height 15
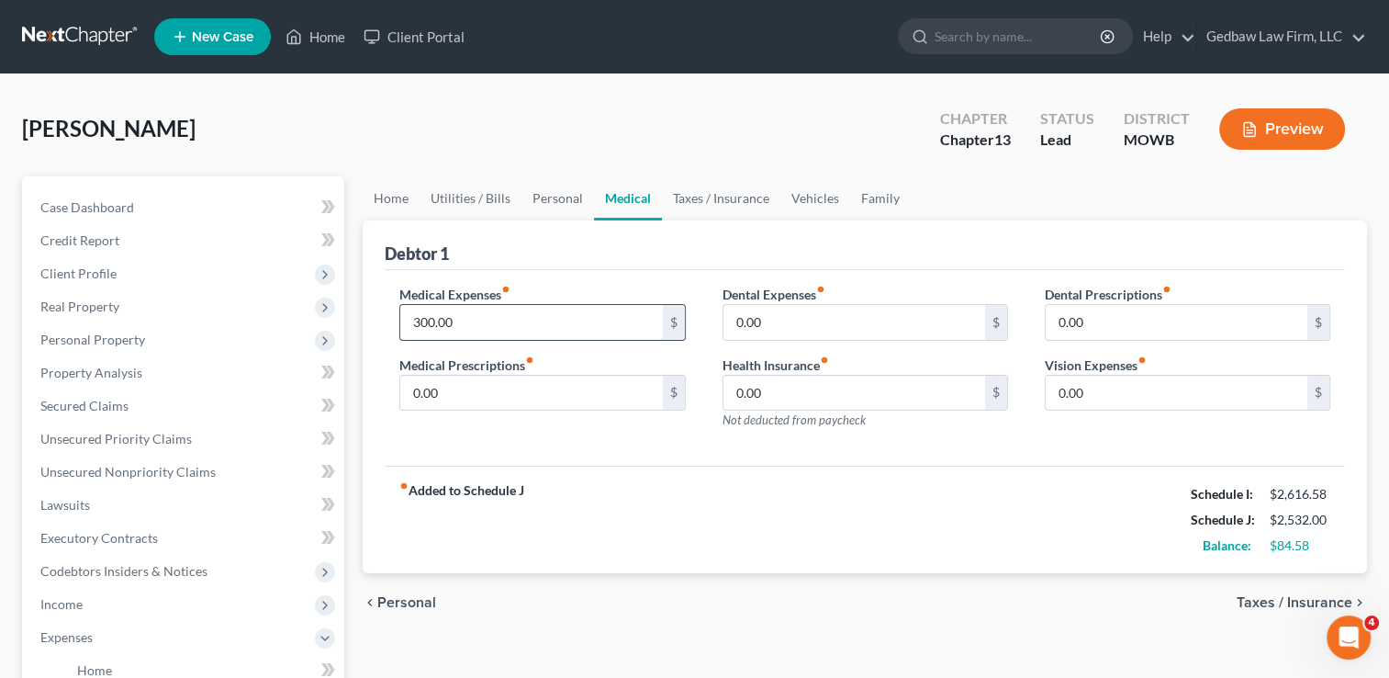
click at [455, 317] on input "300.00" at bounding box center [531, 322] width 262 height 35
type input "250"
click at [962, 525] on div "fiber_manual_record Added to Schedule J Schedule I: $2,616.58 Schedule J: $2,48…" at bounding box center [865, 519] width 960 height 107
click at [1274, 601] on span "Taxes / Insurance" at bounding box center [1295, 602] width 116 height 15
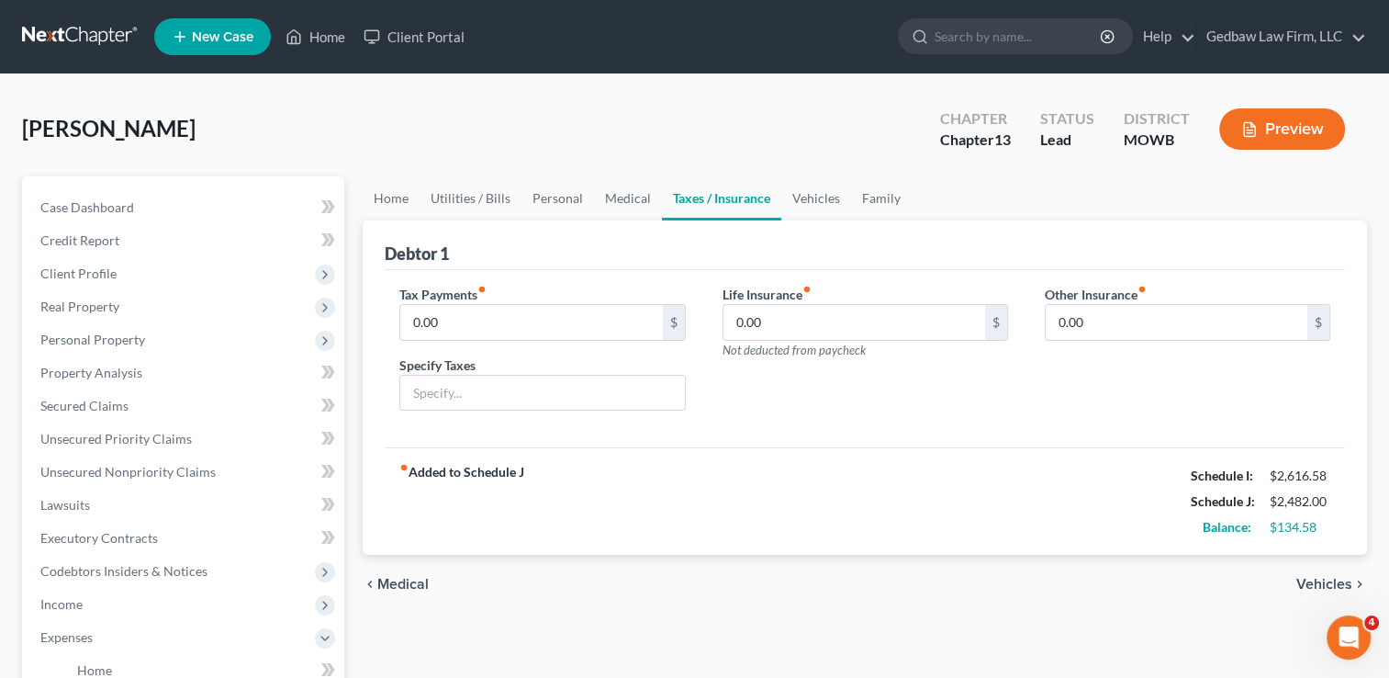
click at [400, 585] on span "Medical" at bounding box center [402, 584] width 51 height 15
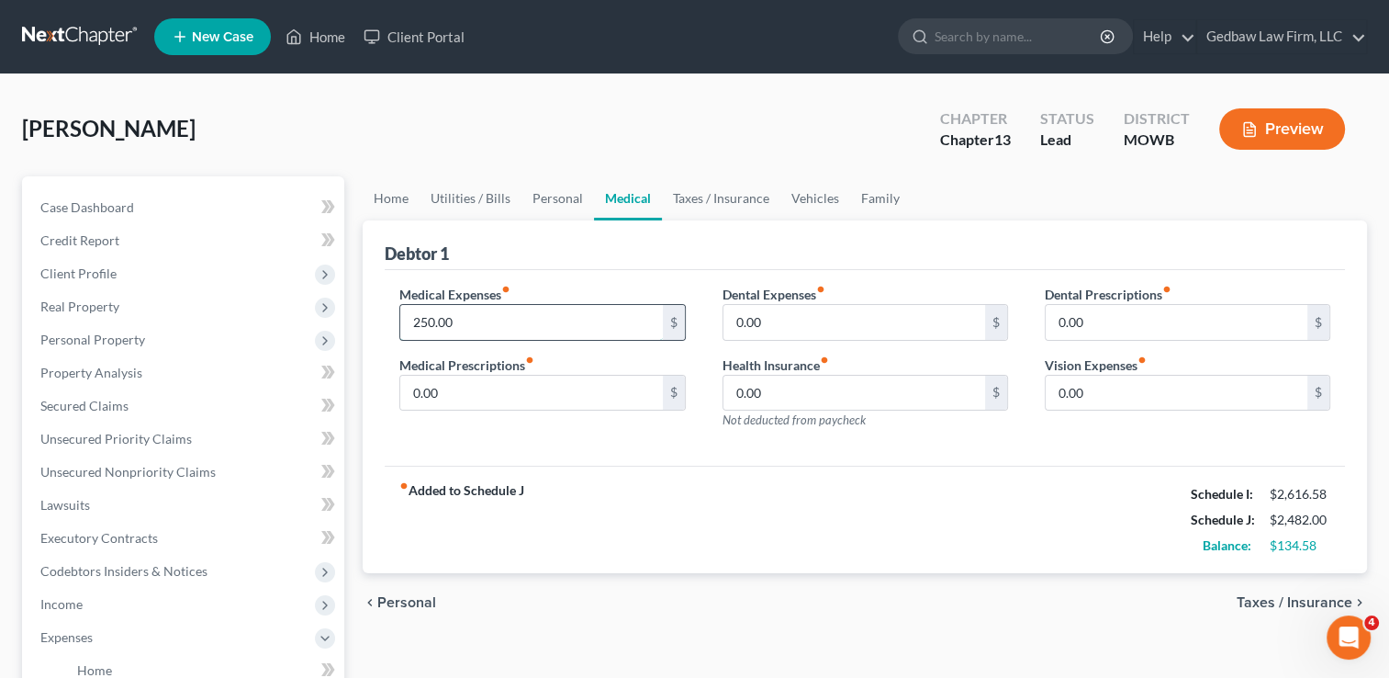
click at [463, 318] on input "250.00" at bounding box center [531, 322] width 262 height 35
type input "275"
click at [1309, 595] on span "Taxes / Insurance" at bounding box center [1295, 602] width 116 height 15
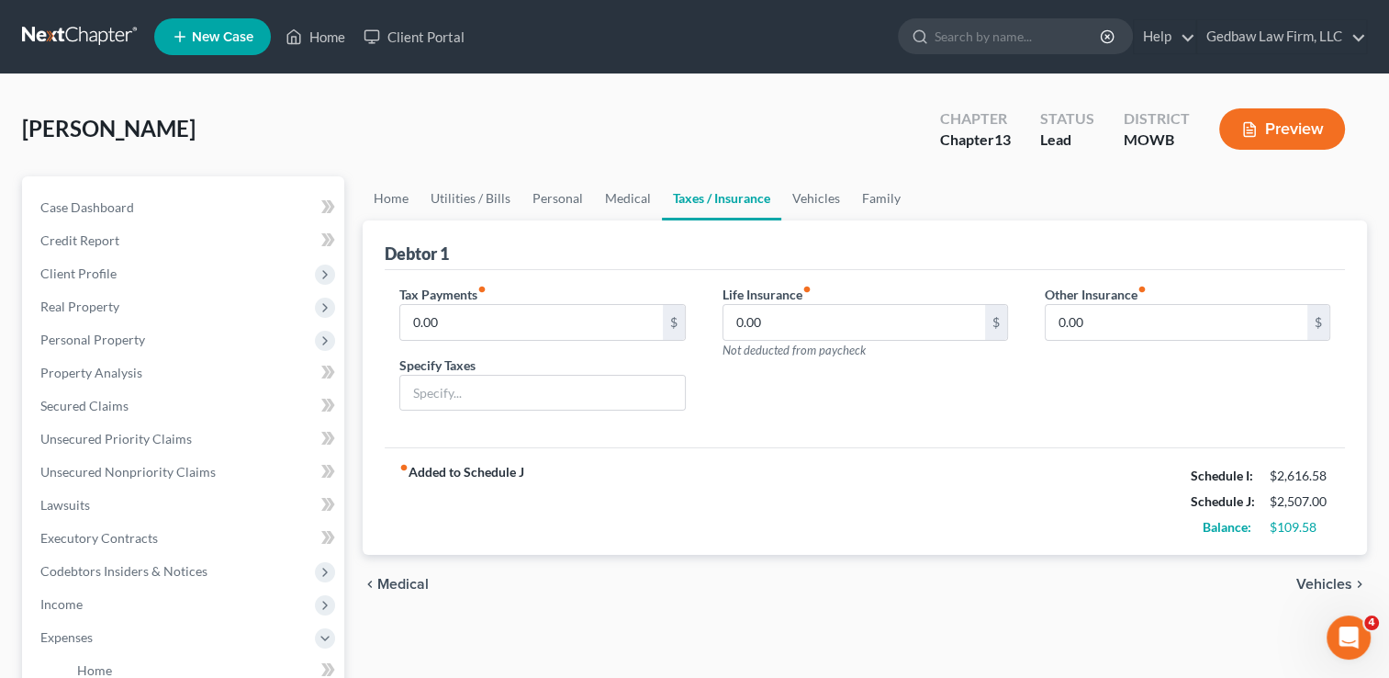
click at [1318, 589] on span "Vehicles" at bounding box center [1325, 584] width 56 height 15
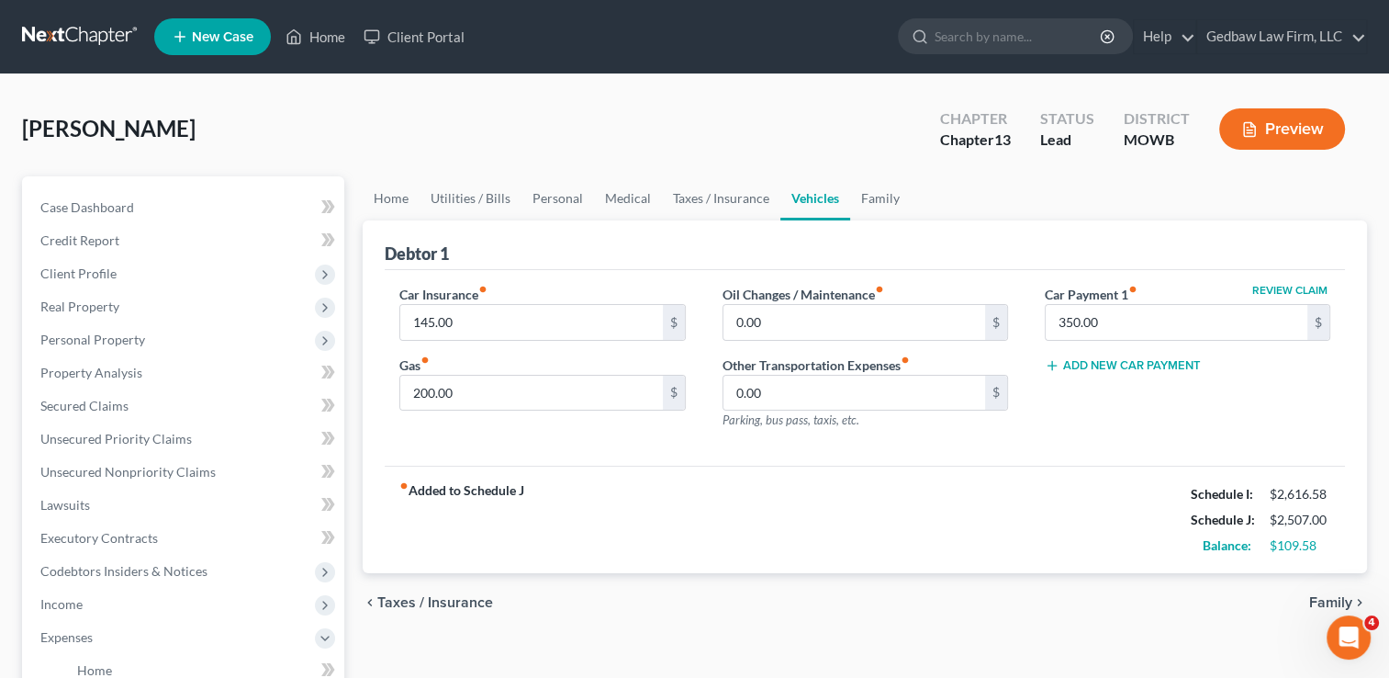
click at [1315, 597] on span "Family" at bounding box center [1330, 602] width 43 height 15
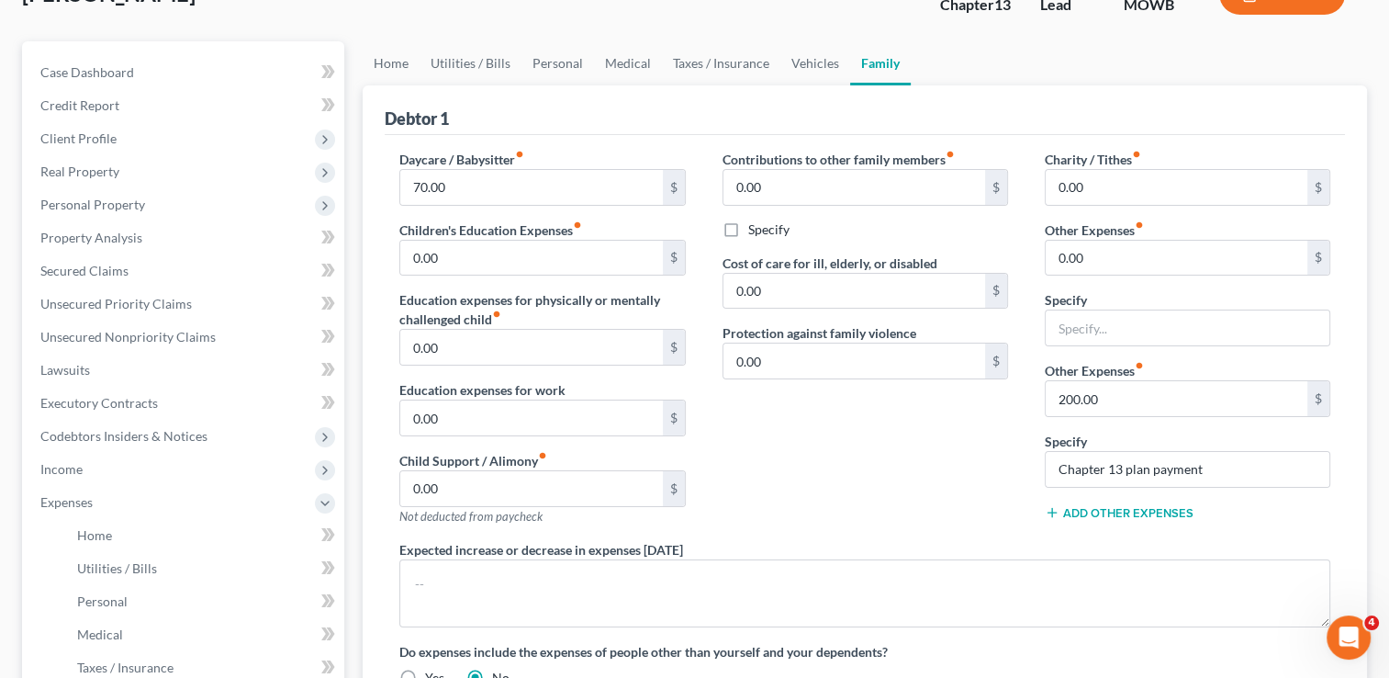
scroll to position [138, 0]
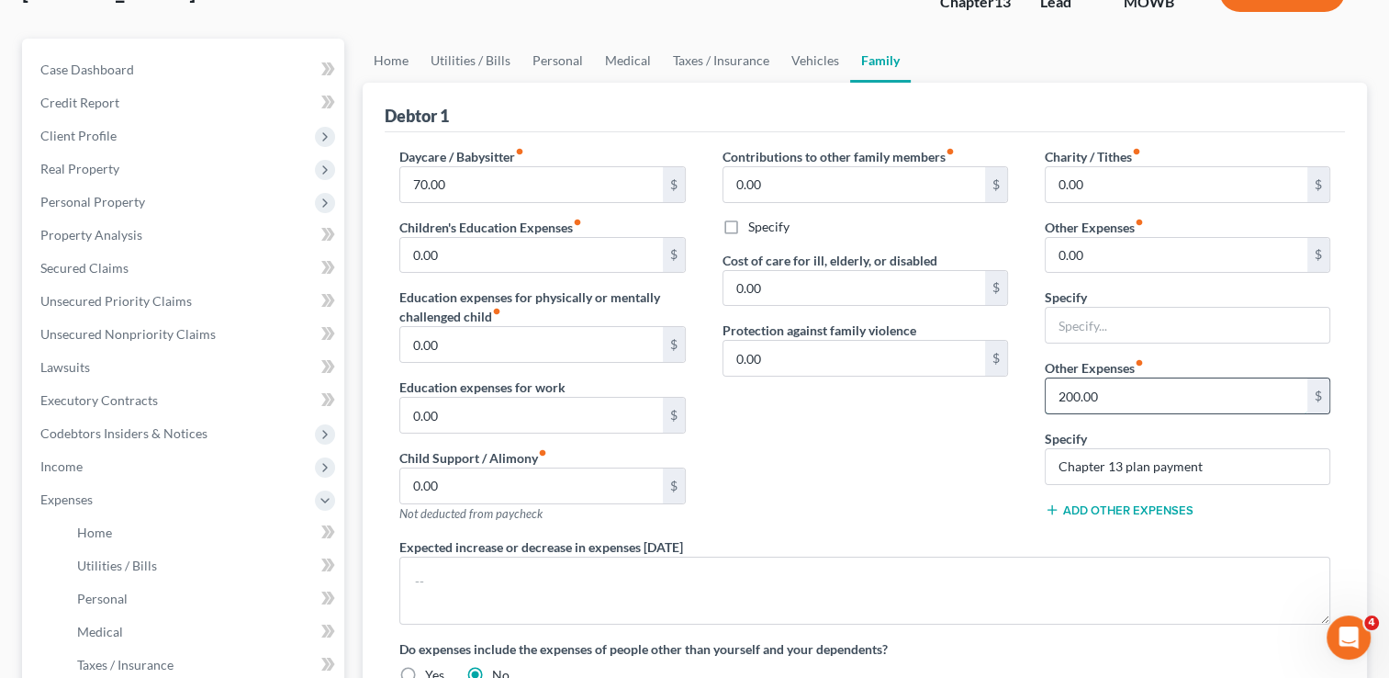
click at [1107, 393] on input "200.00" at bounding box center [1177, 395] width 262 height 35
type input "100"
click at [992, 455] on div "Contributions to other family members fiber_manual_record 0.00 $ Specify Cost o…" at bounding box center [865, 342] width 322 height 390
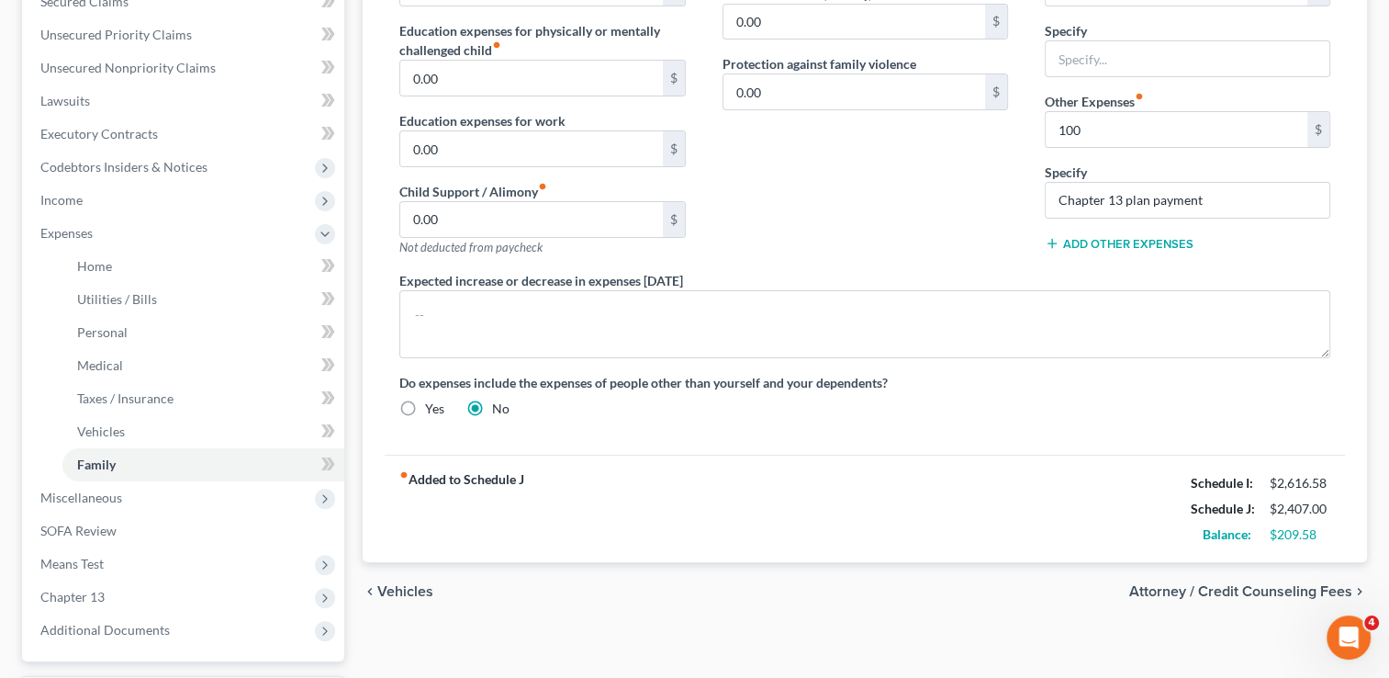
scroll to position [413, 0]
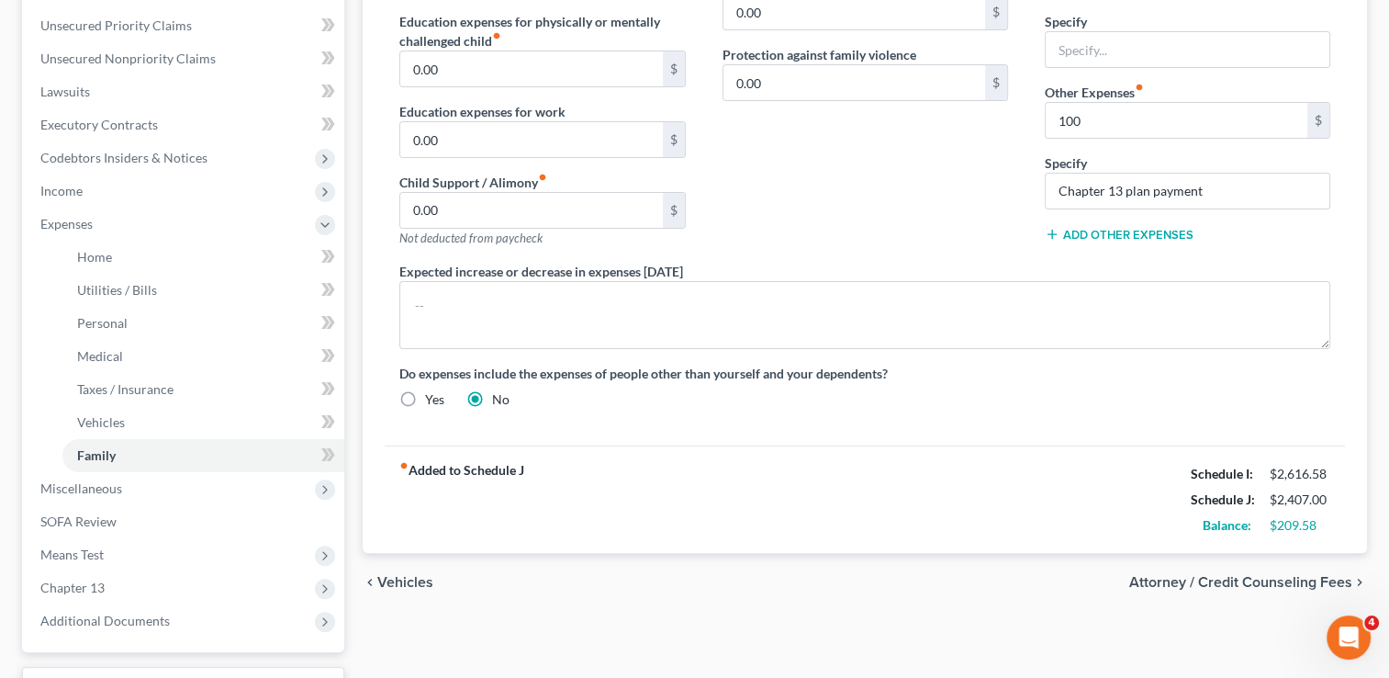
click at [412, 575] on span "Vehicles" at bounding box center [405, 582] width 56 height 15
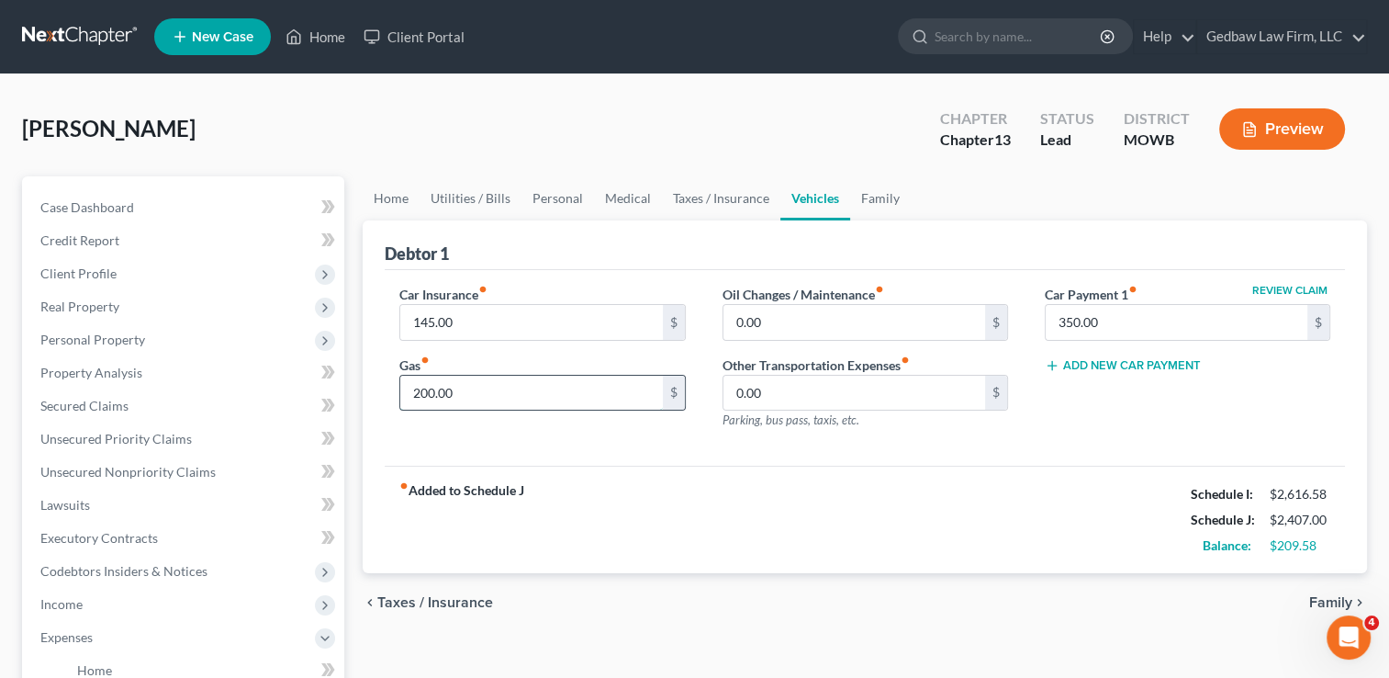
click at [463, 387] on input "200.00" at bounding box center [531, 393] width 262 height 35
type input "2"
type input "300"
click at [451, 601] on span "Taxes / Insurance" at bounding box center [435, 602] width 116 height 15
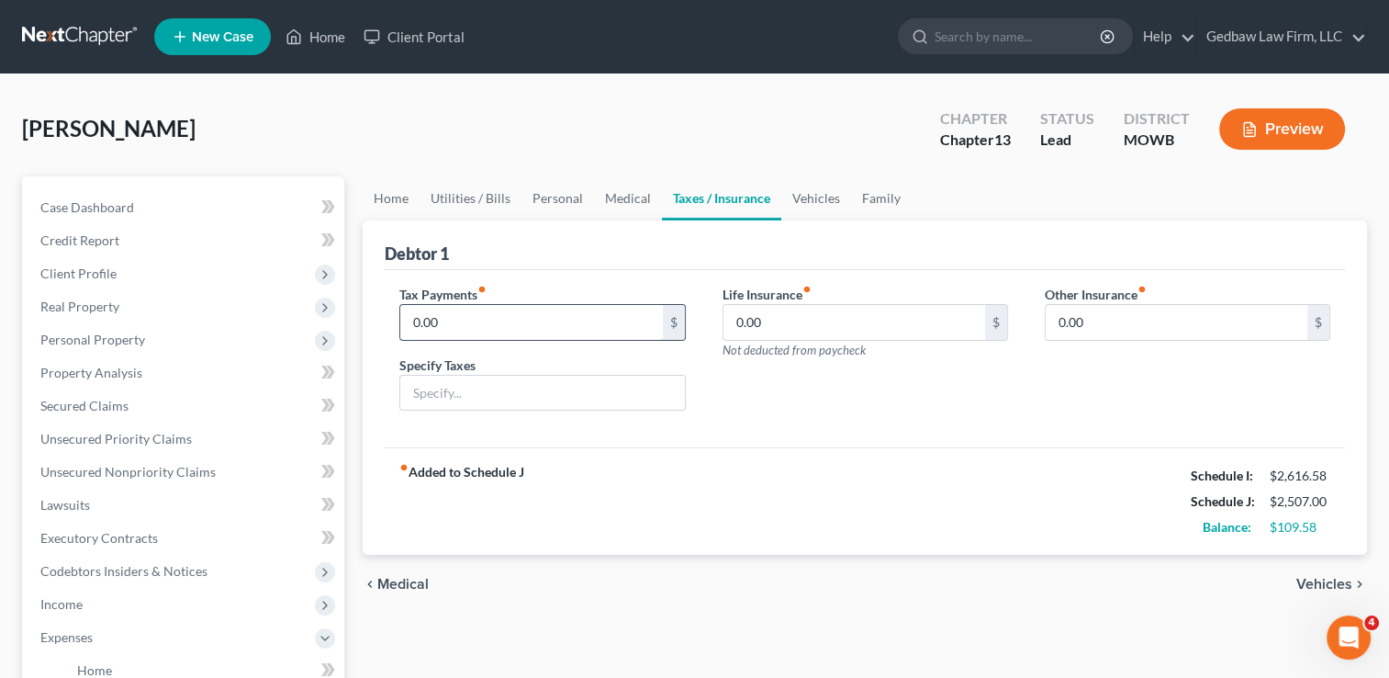
click at [444, 320] on input "0.00" at bounding box center [531, 322] width 262 height 35
type input "40"
click at [468, 392] on input "text" at bounding box center [542, 393] width 284 height 35
type input "Personal Property Tax"
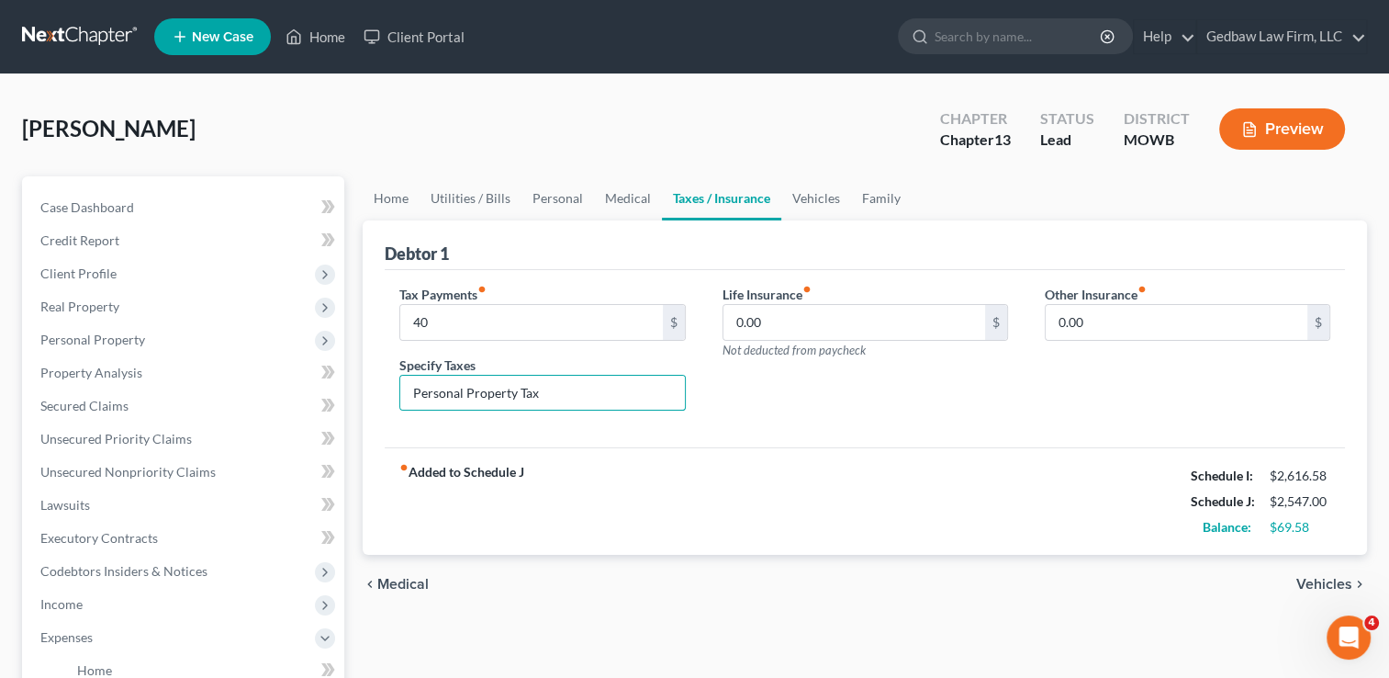
click at [397, 584] on span "Medical" at bounding box center [402, 584] width 51 height 15
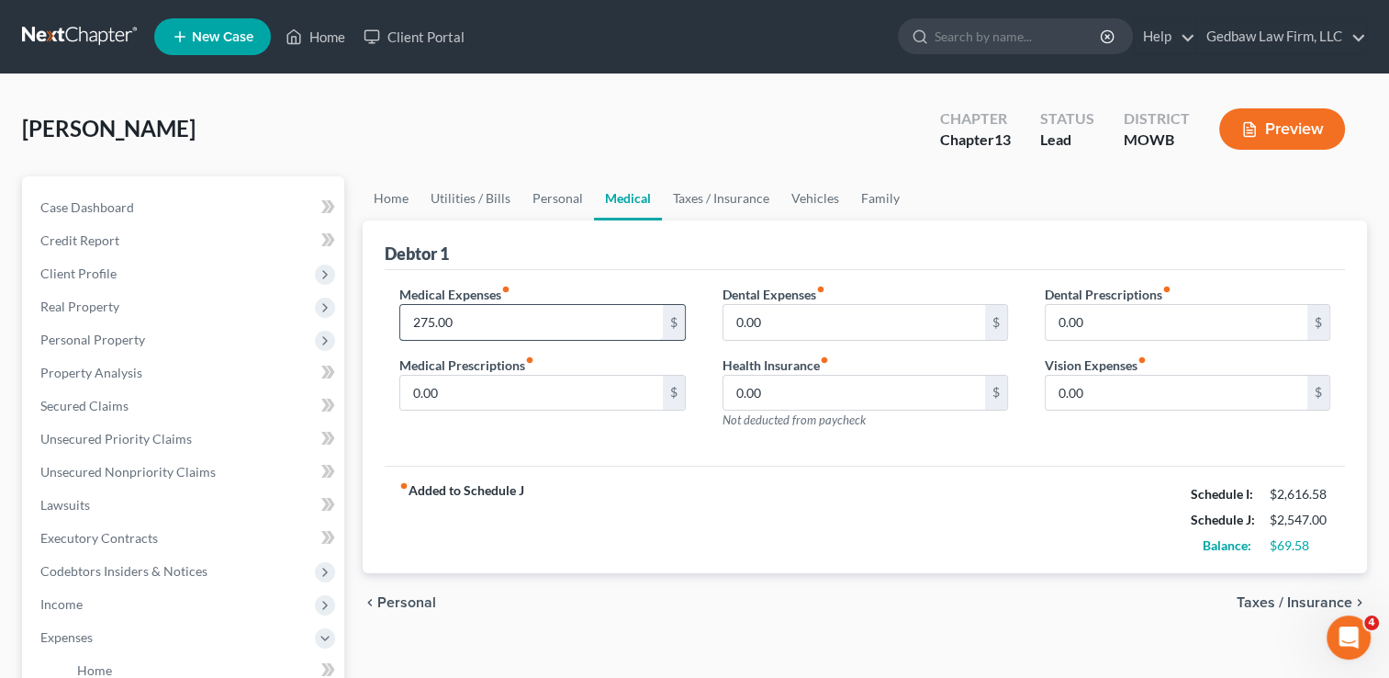
click at [463, 320] on input "275.00" at bounding box center [531, 322] width 262 height 35
type input "300"
click at [426, 601] on span "Personal" at bounding box center [406, 602] width 59 height 15
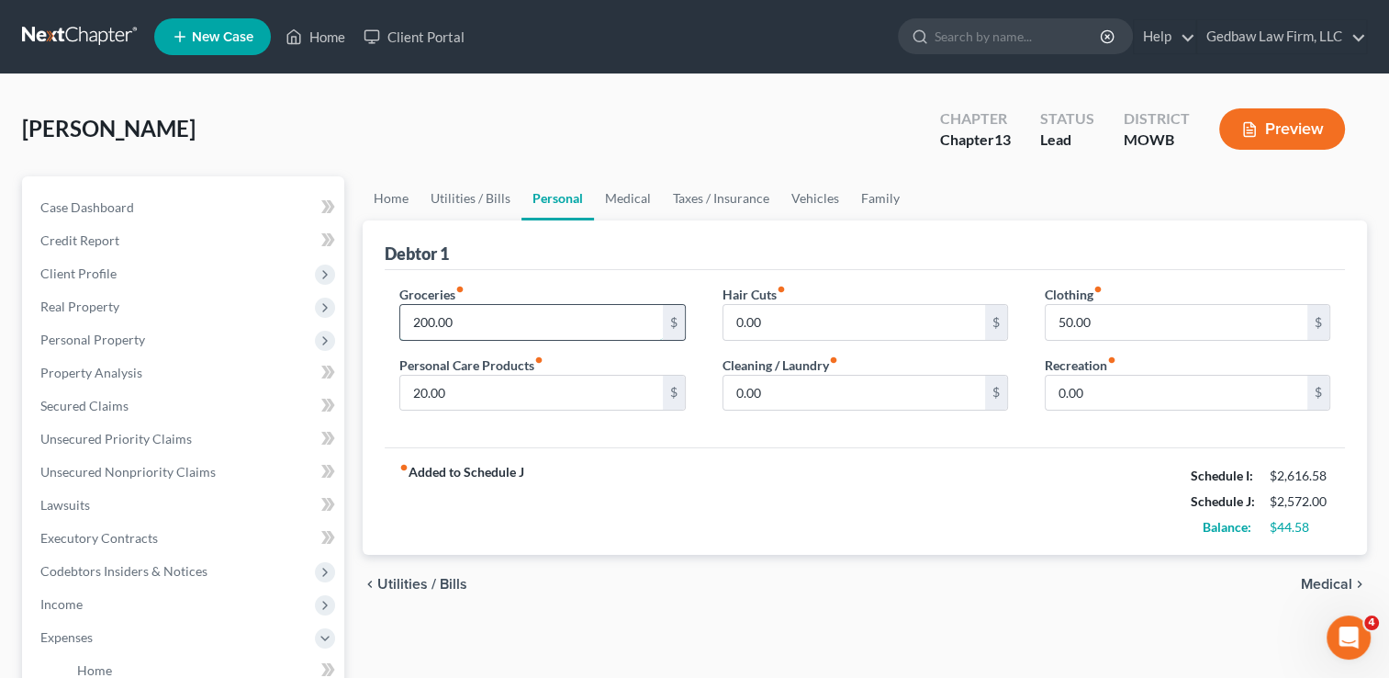
click at [466, 321] on input "200.00" at bounding box center [531, 322] width 262 height 35
type input "225"
click at [789, 530] on div "fiber_manual_record Added to Schedule J Schedule I: $2,616.58 Schedule J: $2,59…" at bounding box center [865, 500] width 960 height 107
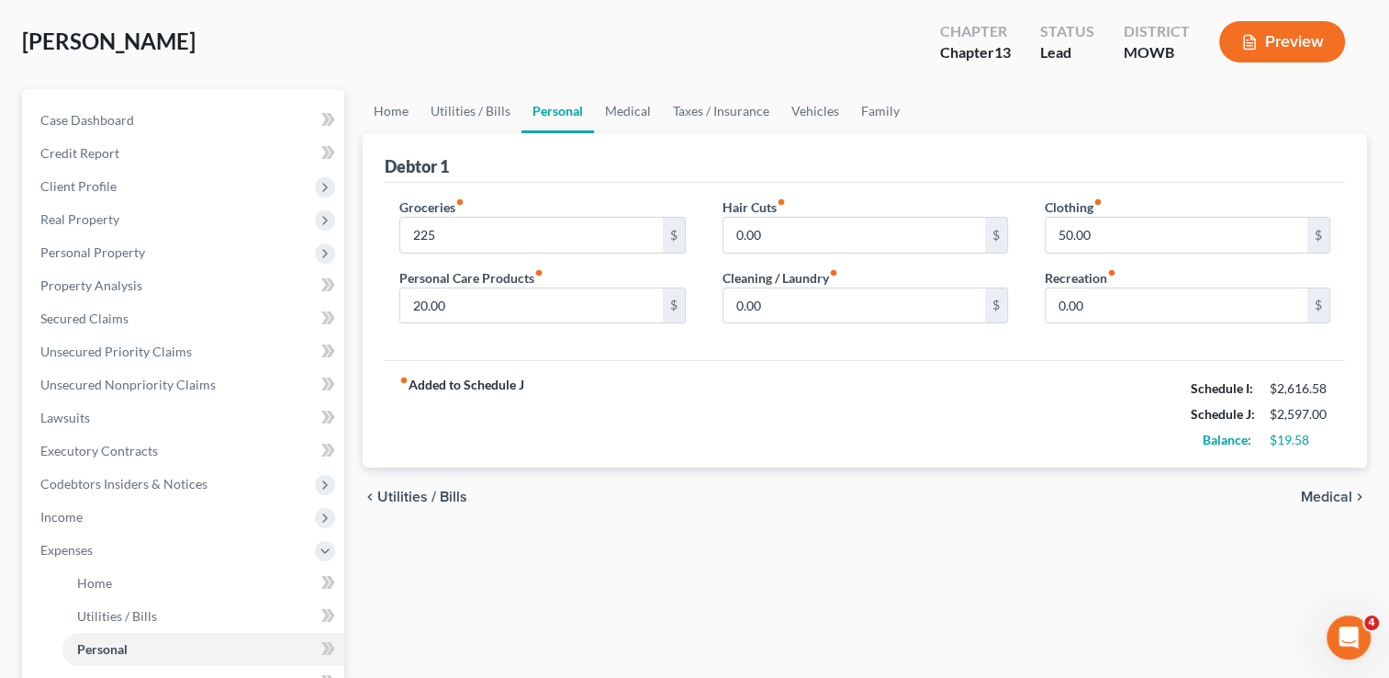
scroll to position [92, 0]
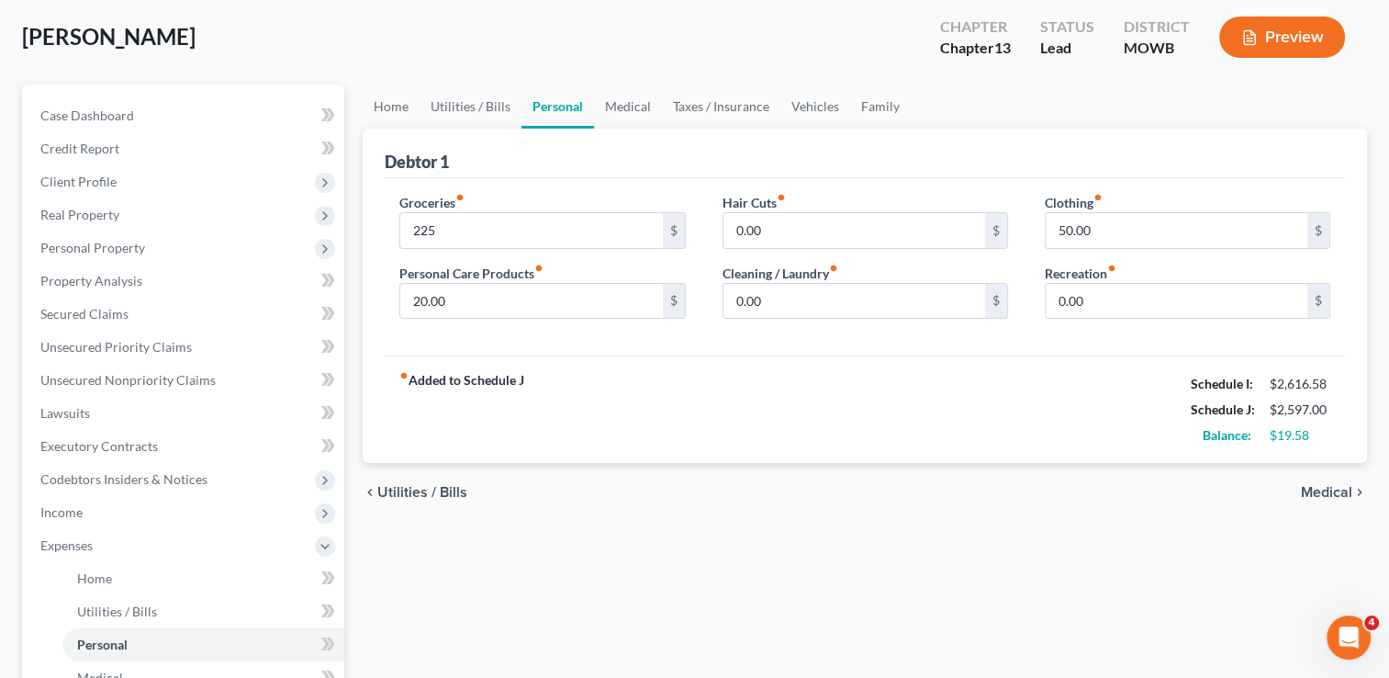
click at [1335, 490] on span "Medical" at bounding box center [1326, 492] width 51 height 15
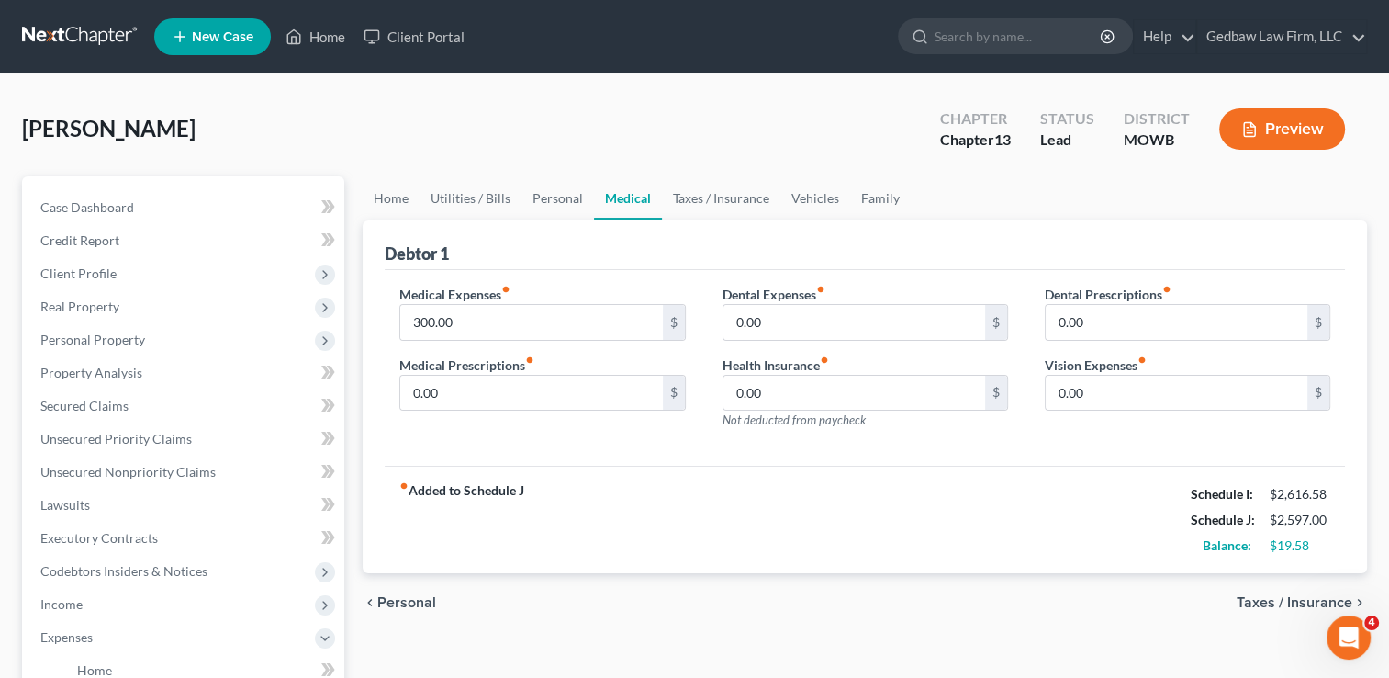
click at [1271, 601] on span "Taxes / Insurance" at bounding box center [1295, 602] width 116 height 15
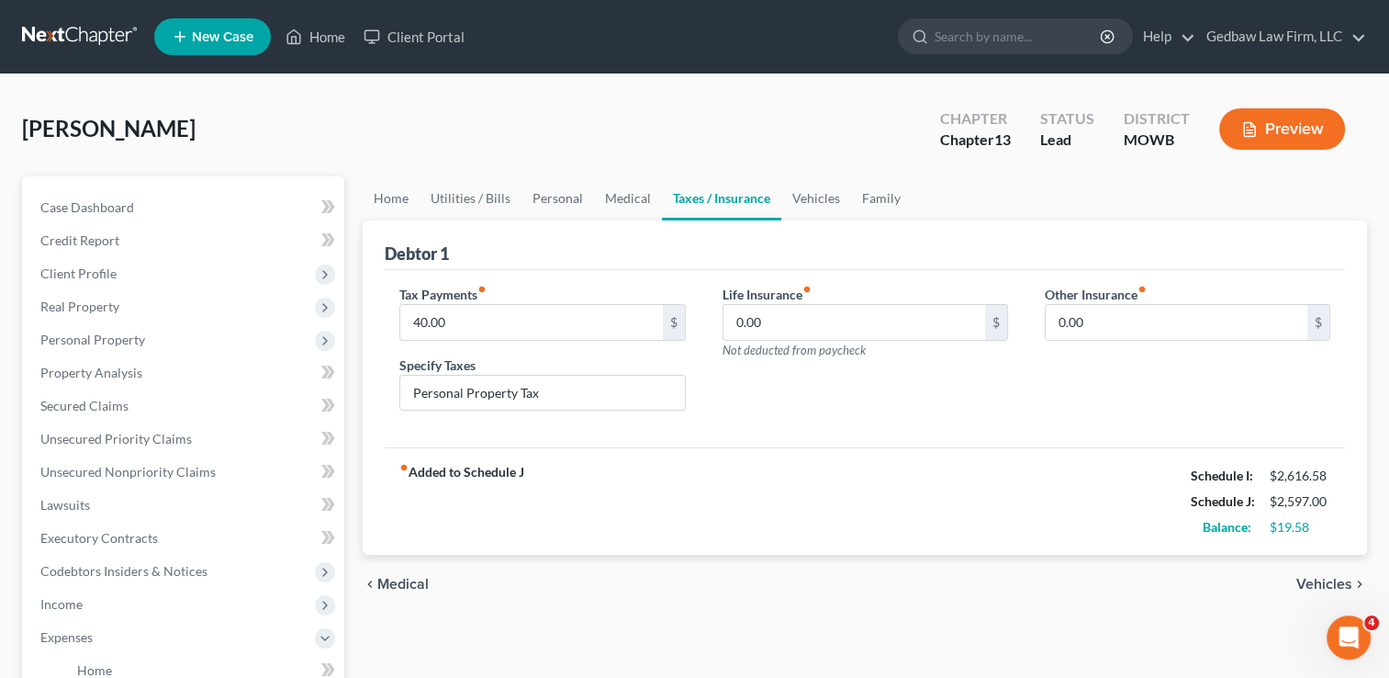
click at [1332, 577] on span "Vehicles" at bounding box center [1325, 584] width 56 height 15
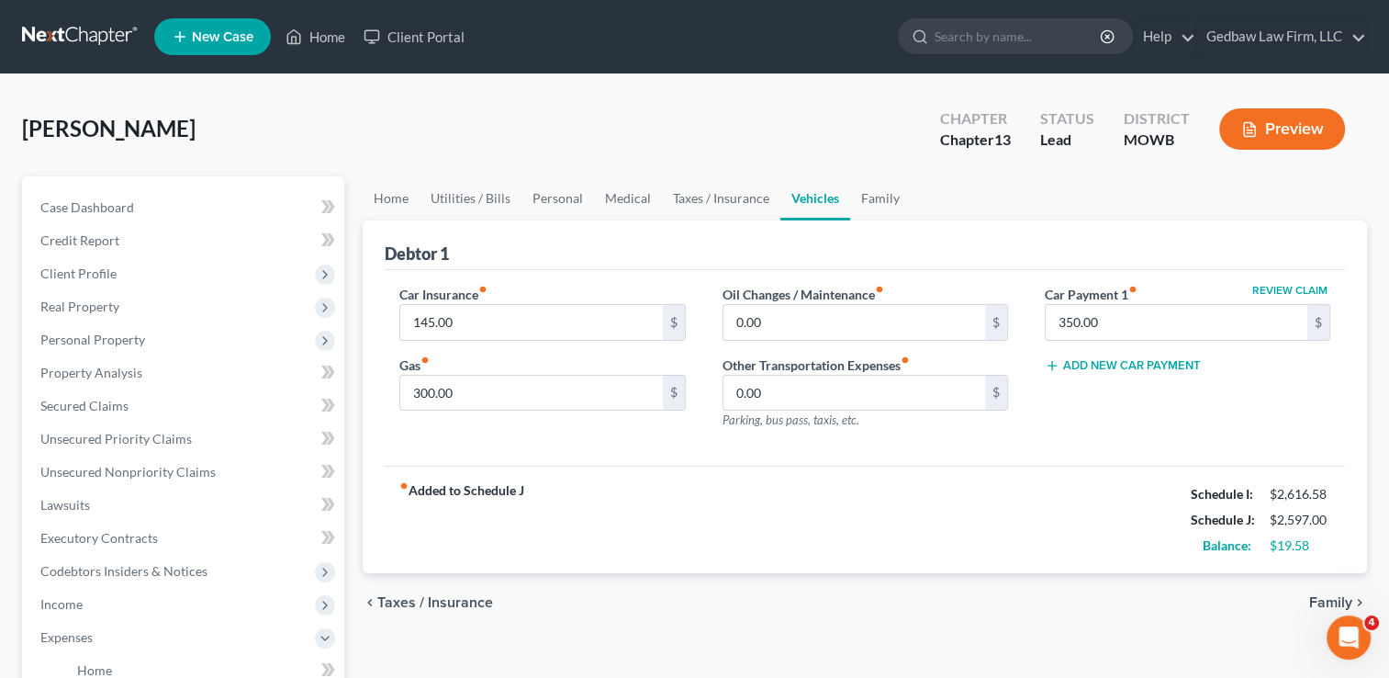
click at [1316, 597] on span "Family" at bounding box center [1330, 602] width 43 height 15
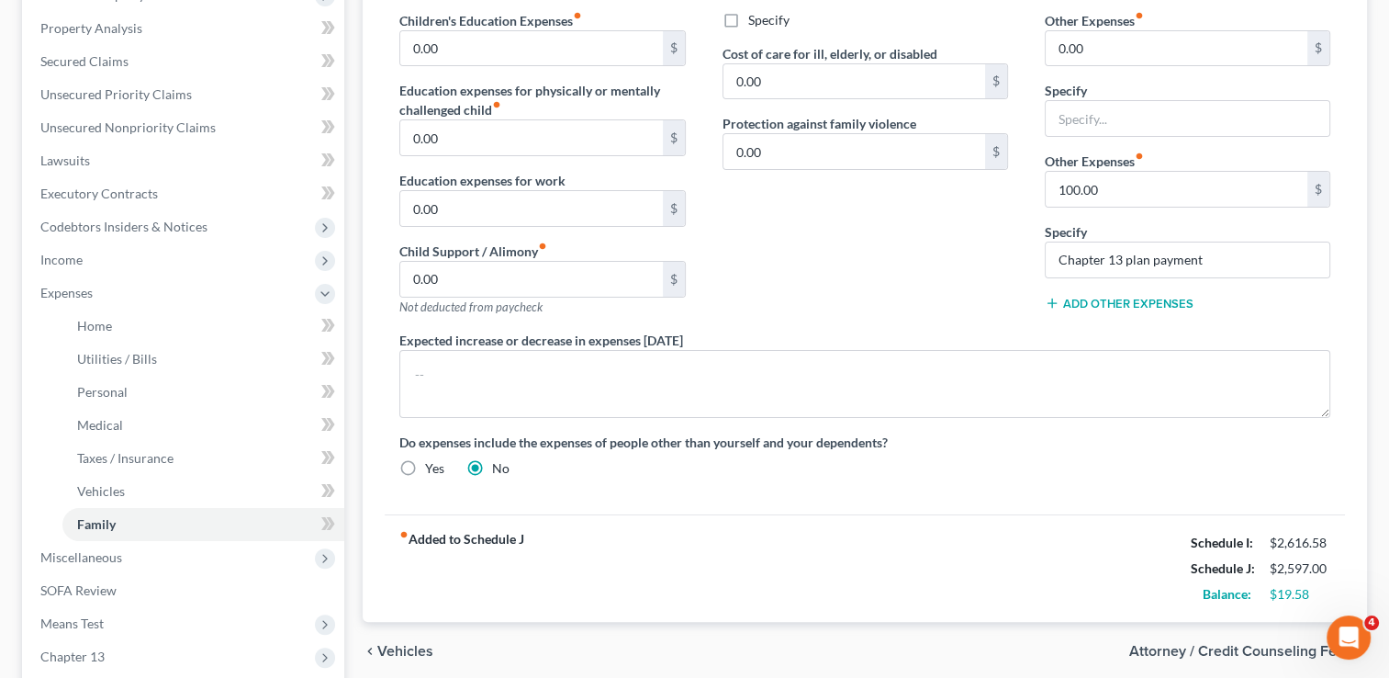
scroll to position [561, 0]
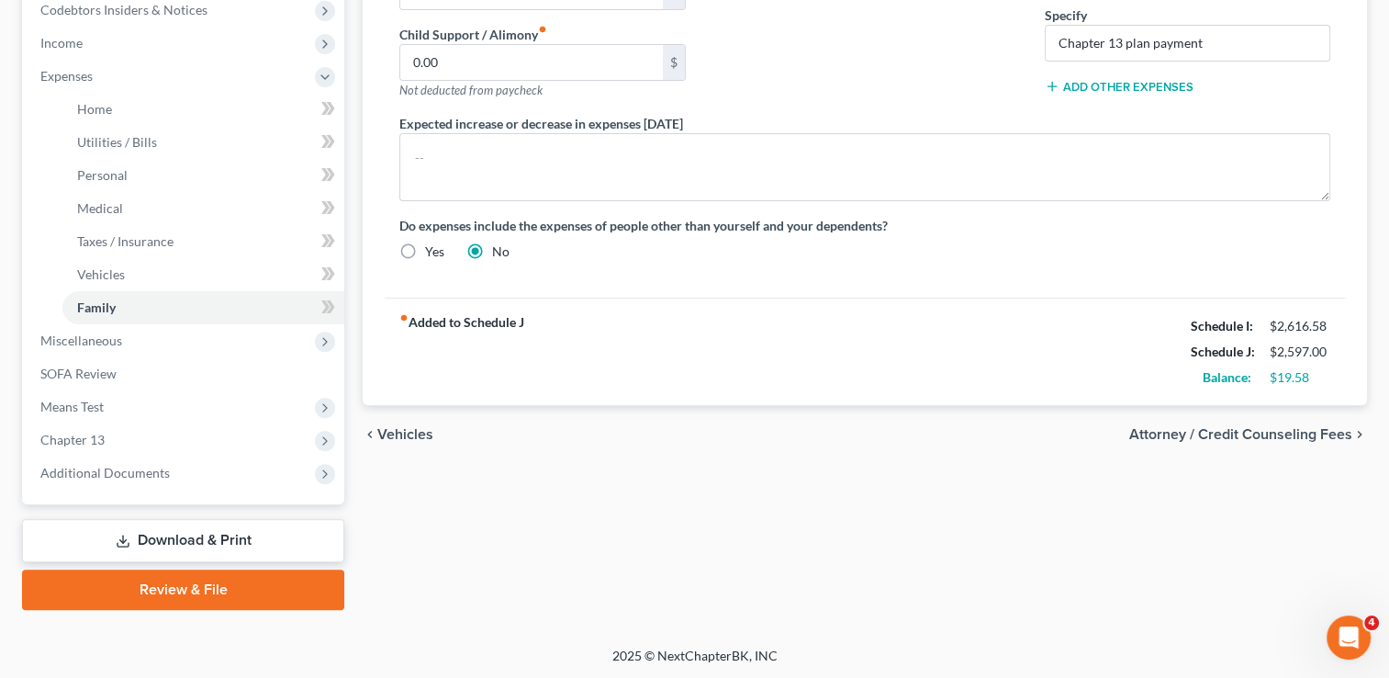
click at [224, 534] on link "Download & Print" at bounding box center [183, 540] width 322 height 43
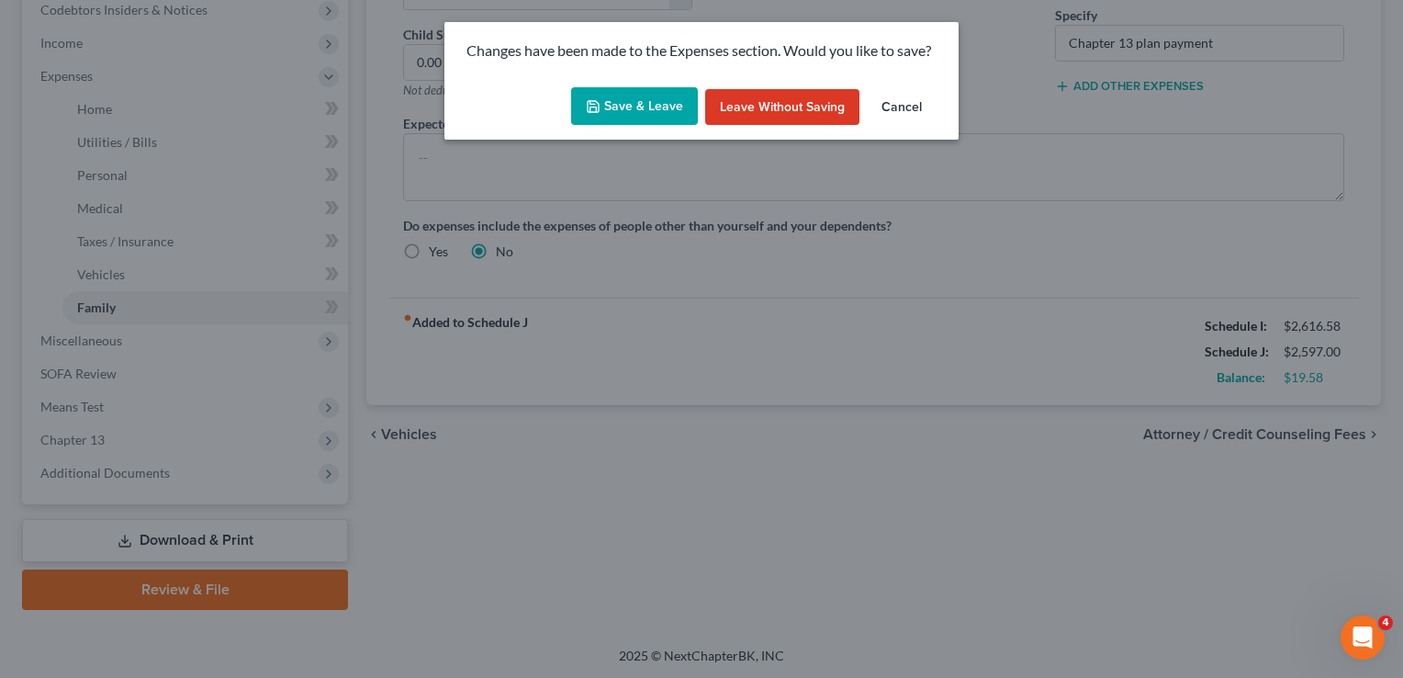
click at [657, 103] on button "Save & Leave" at bounding box center [634, 106] width 127 height 39
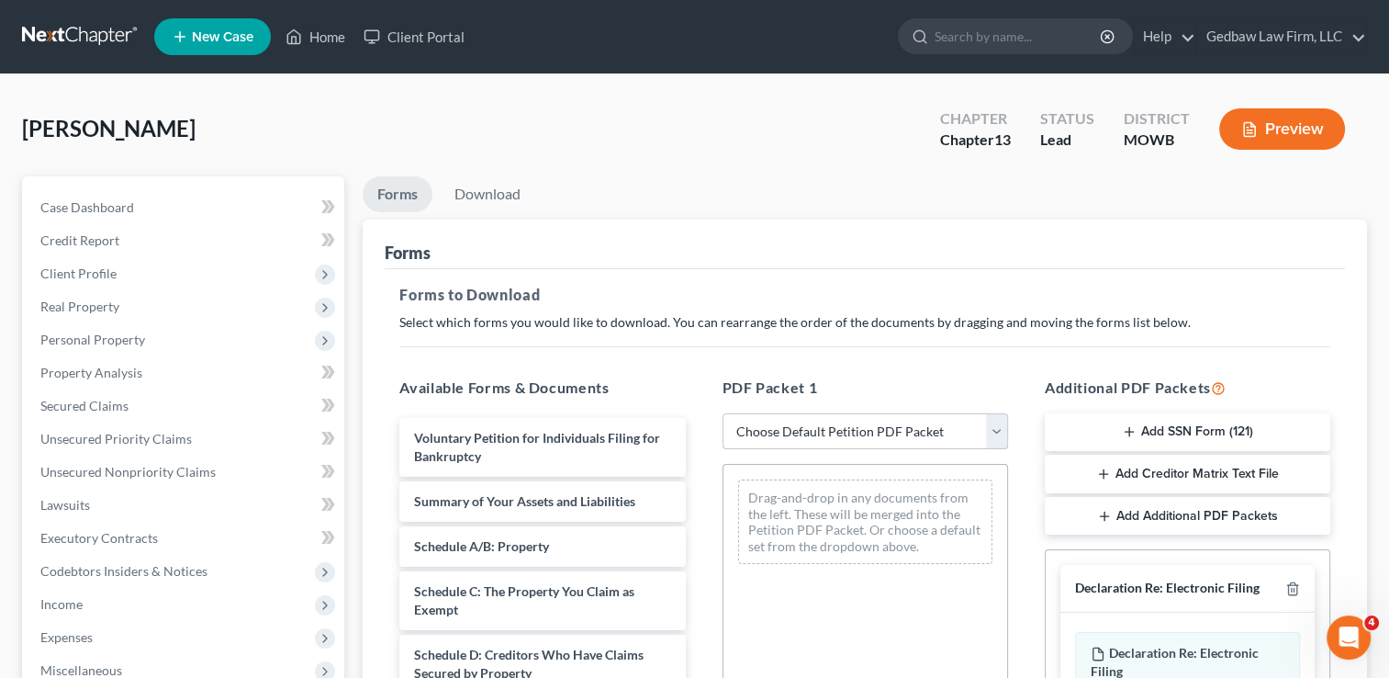
click at [904, 430] on select "Choose Default Petition PDF Packet Complete Bankruptcy Petition (all forms and …" at bounding box center [866, 431] width 286 height 37
click at [723, 413] on select "Choose Default Petition PDF Packet Complete Bankruptcy Petition (all forms and …" at bounding box center [866, 431] width 286 height 37
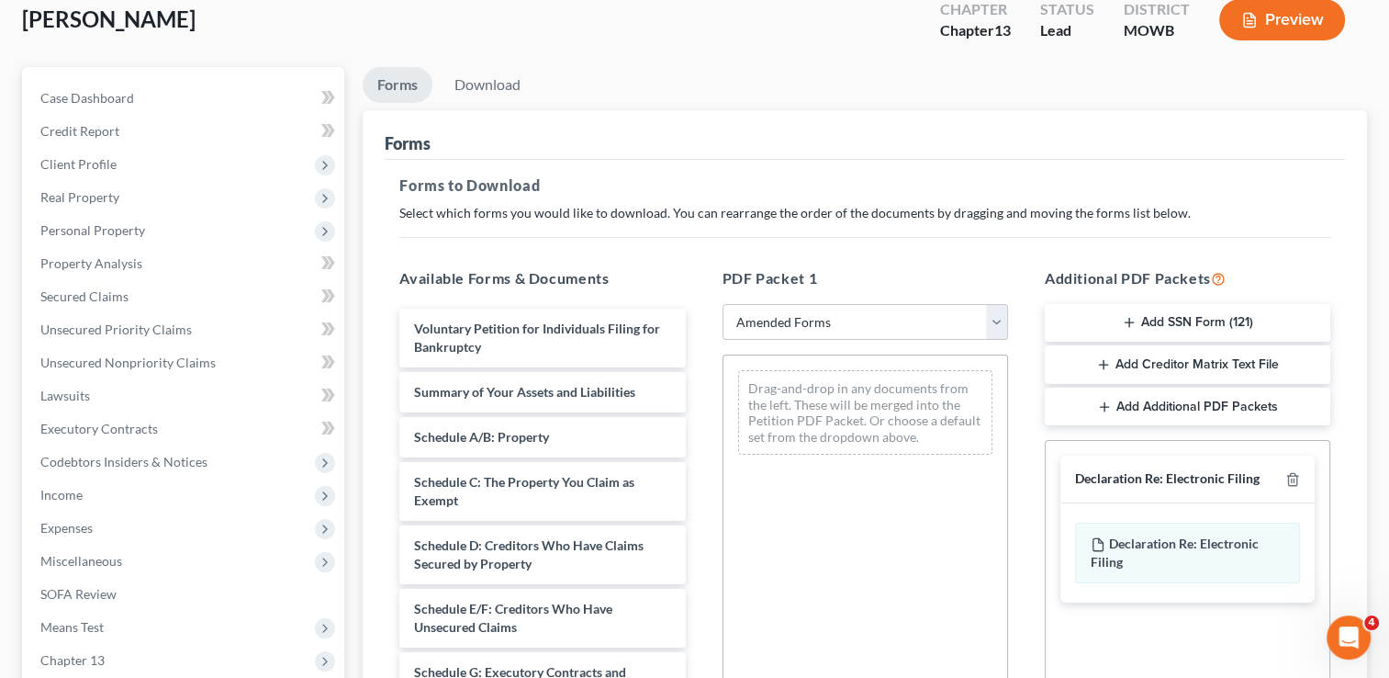
scroll to position [114, 0]
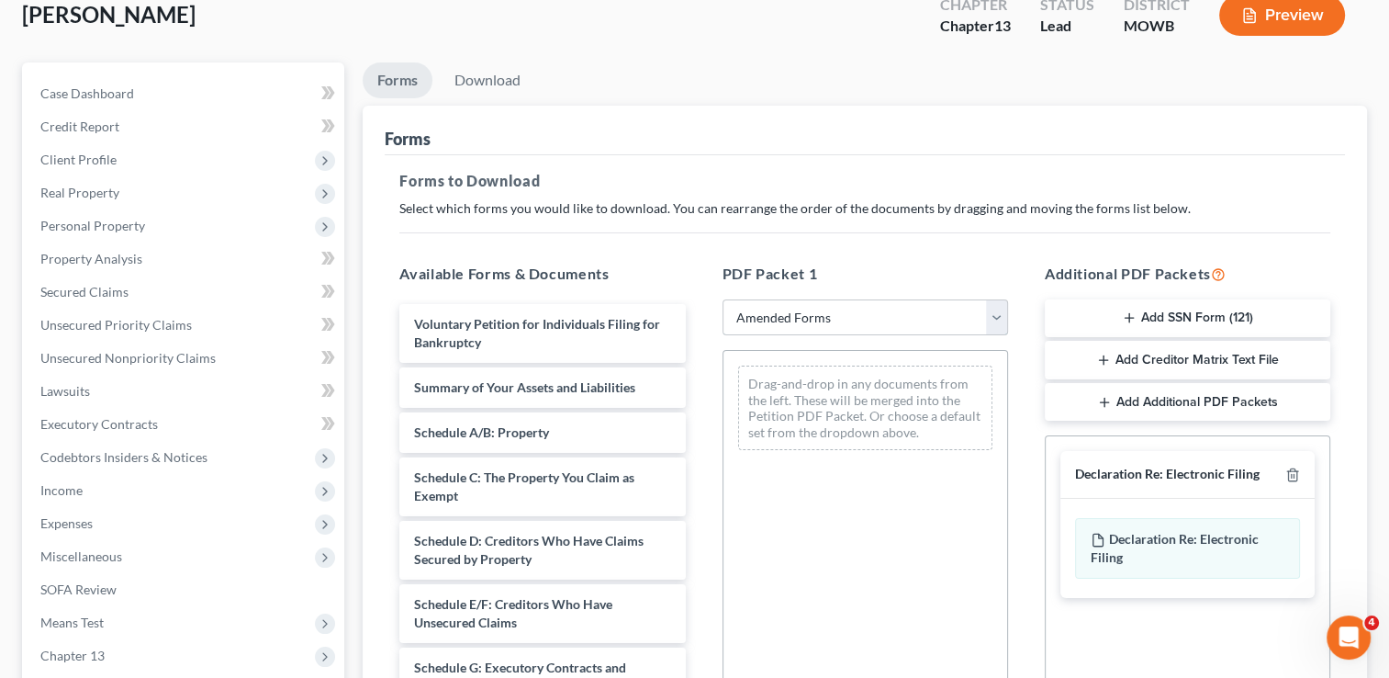
click at [921, 310] on select "Choose Default Petition PDF Packet Complete Bankruptcy Petition (all forms and …" at bounding box center [866, 317] width 286 height 37
click at [723, 299] on select "Choose Default Petition PDF Packet Complete Bankruptcy Petition (all forms and …" at bounding box center [866, 317] width 286 height 37
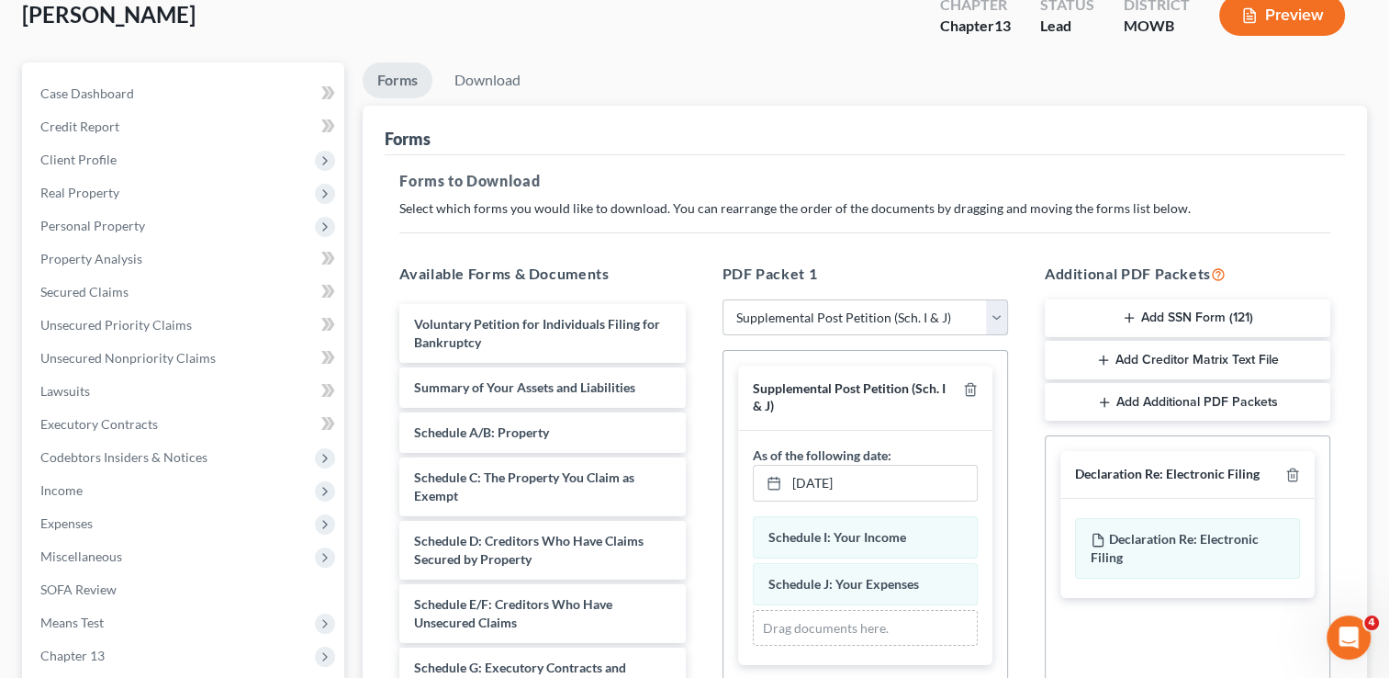
click at [923, 310] on select "Choose Default Petition PDF Packet Complete Bankruptcy Petition (all forms and …" at bounding box center [866, 317] width 286 height 37
select select "2"
click at [723, 299] on select "Choose Default Petition PDF Packet Complete Bankruptcy Petition (all forms and …" at bounding box center [866, 317] width 286 height 37
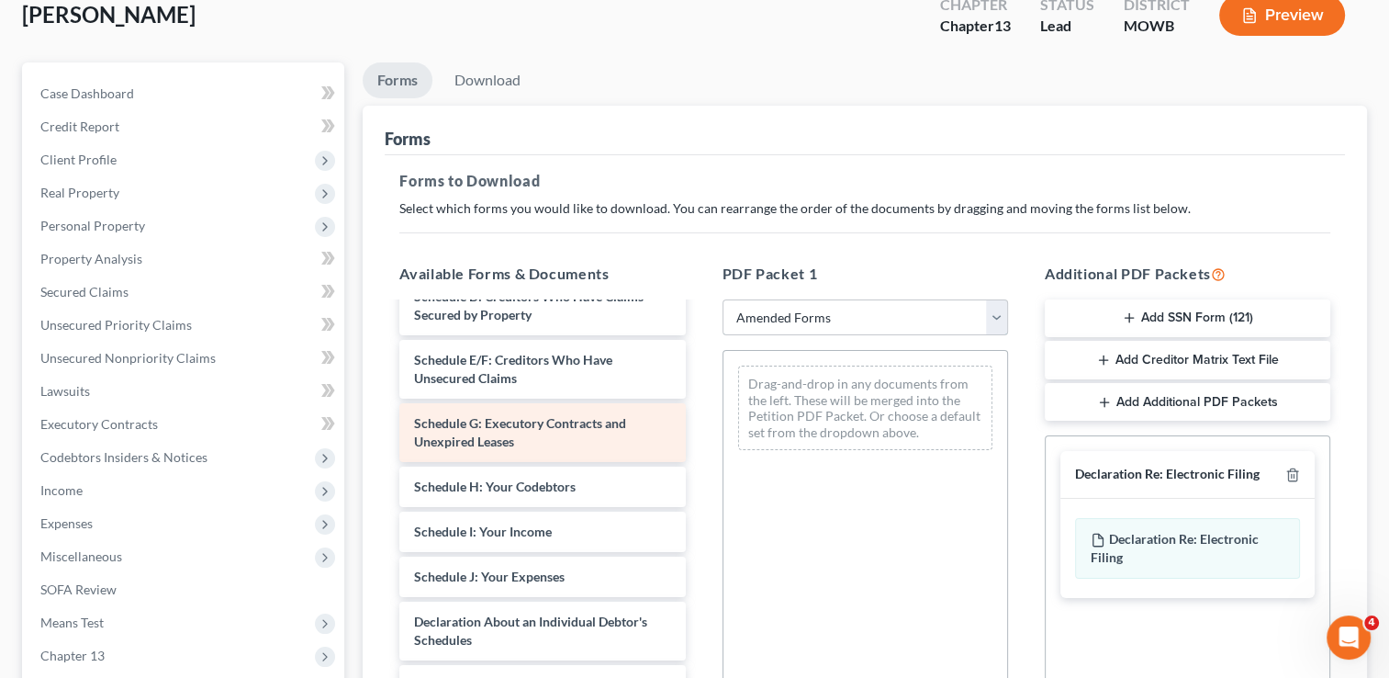
scroll to position [298, 0]
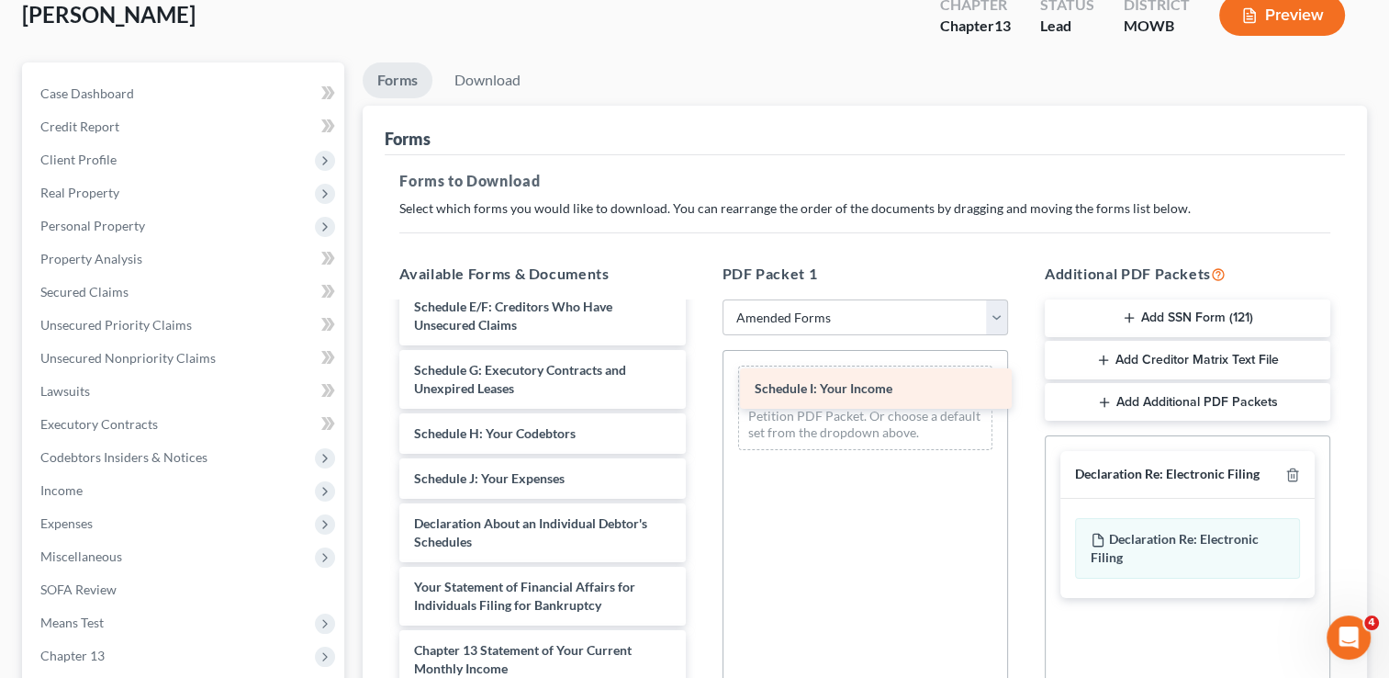
drag, startPoint x: 567, startPoint y: 475, endPoint x: 907, endPoint y: 387, distance: 351.7
click at [700, 387] on div "Schedule I: Your Income Voluntary Petition for Individuals Filing for Bankruptc…" at bounding box center [542, 446] width 315 height 881
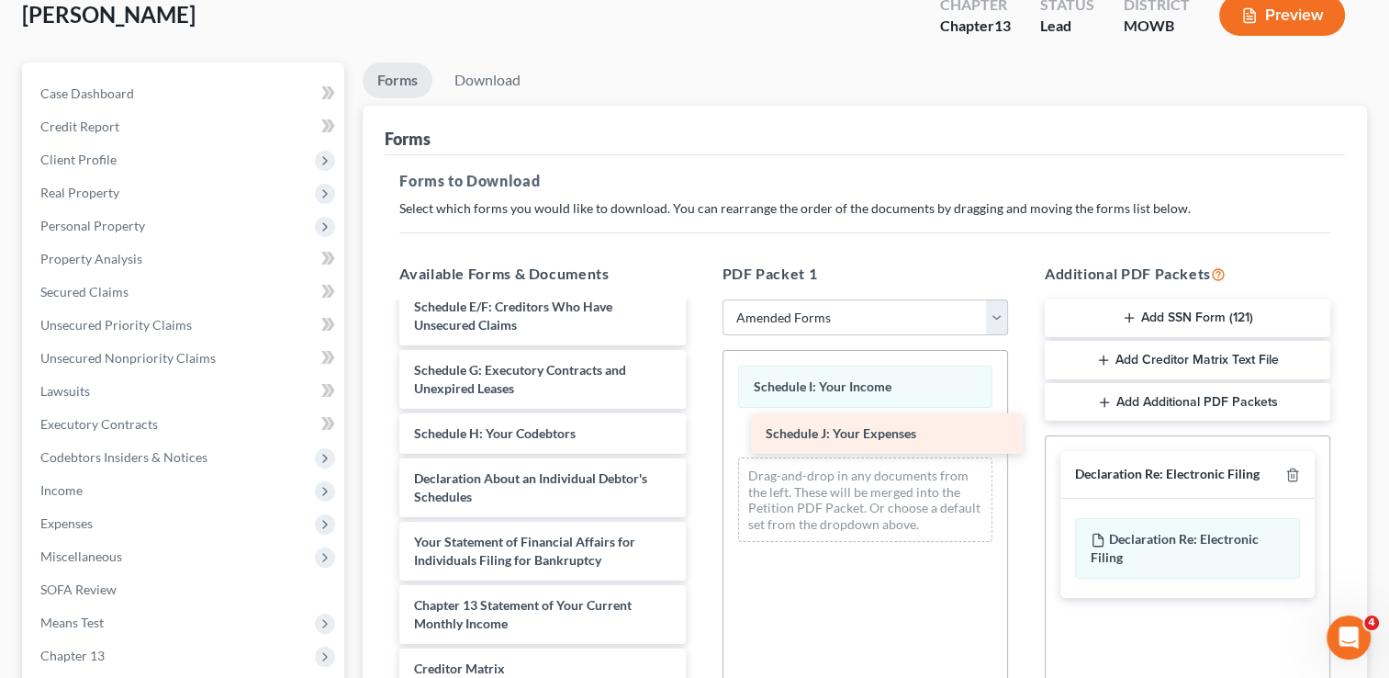
drag, startPoint x: 534, startPoint y: 473, endPoint x: 887, endPoint y: 430, distance: 355.2
click at [700, 430] on div "Schedule J: Your Expenses Voluntary Petition for Individuals Filing for Bankrup…" at bounding box center [542, 424] width 315 height 836
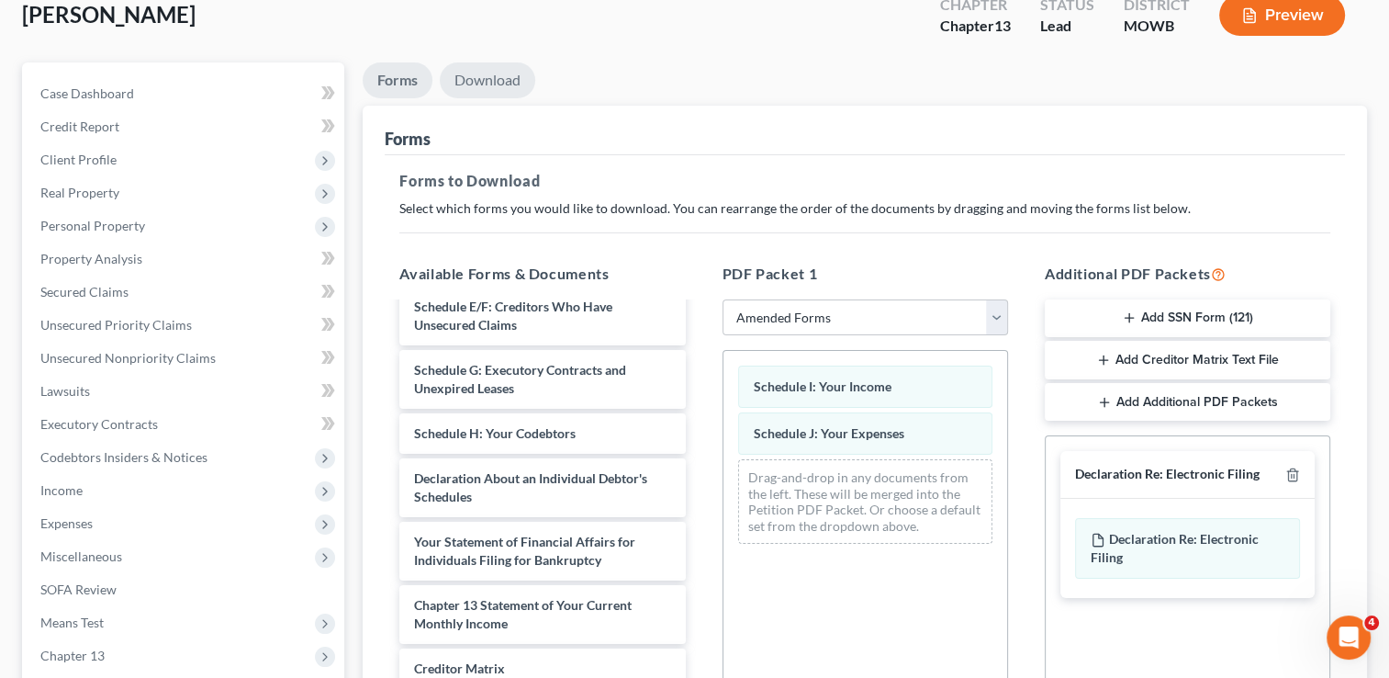
click at [498, 80] on link "Download" at bounding box center [487, 80] width 95 height 36
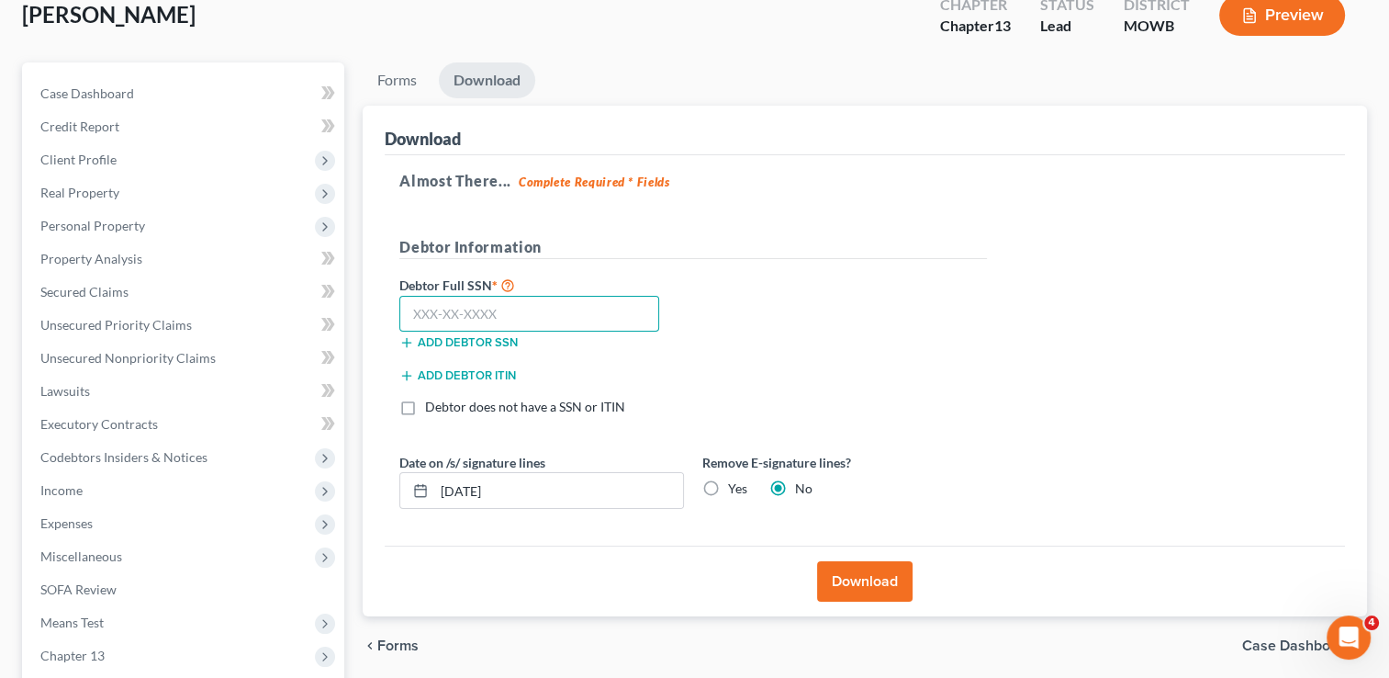
click at [495, 303] on input "text" at bounding box center [529, 314] width 260 height 37
type input "764-52-6257"
click at [872, 585] on button "Download" at bounding box center [864, 581] width 95 height 40
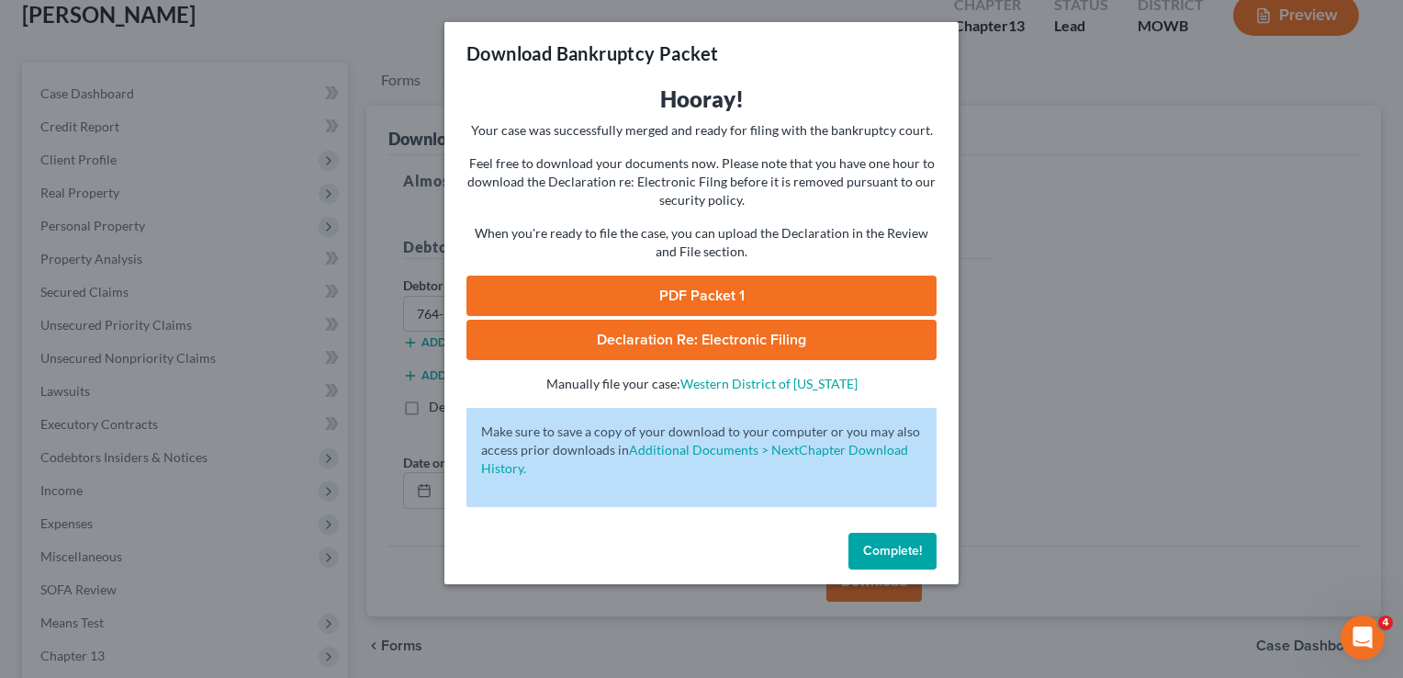
click at [694, 293] on link "PDF Packet 1" at bounding box center [701, 295] width 470 height 40
click at [904, 553] on span "Complete!" at bounding box center [892, 551] width 59 height 16
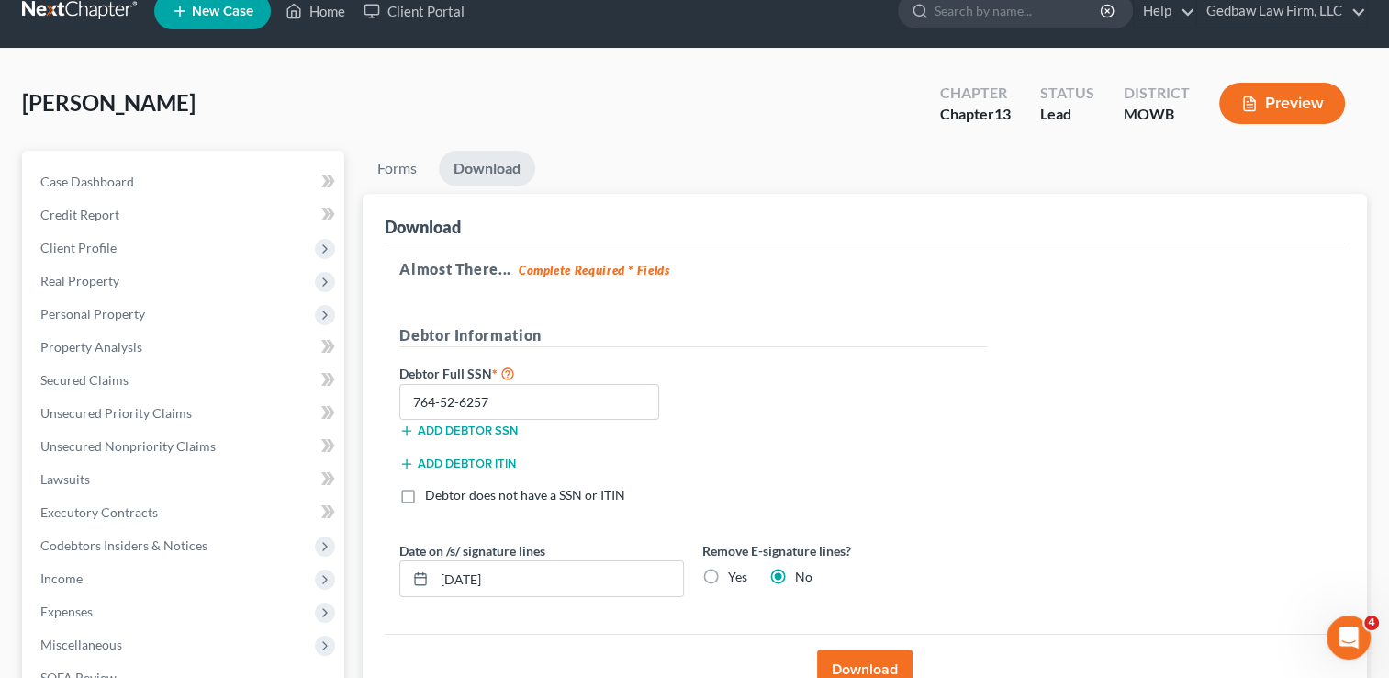
scroll to position [0, 0]
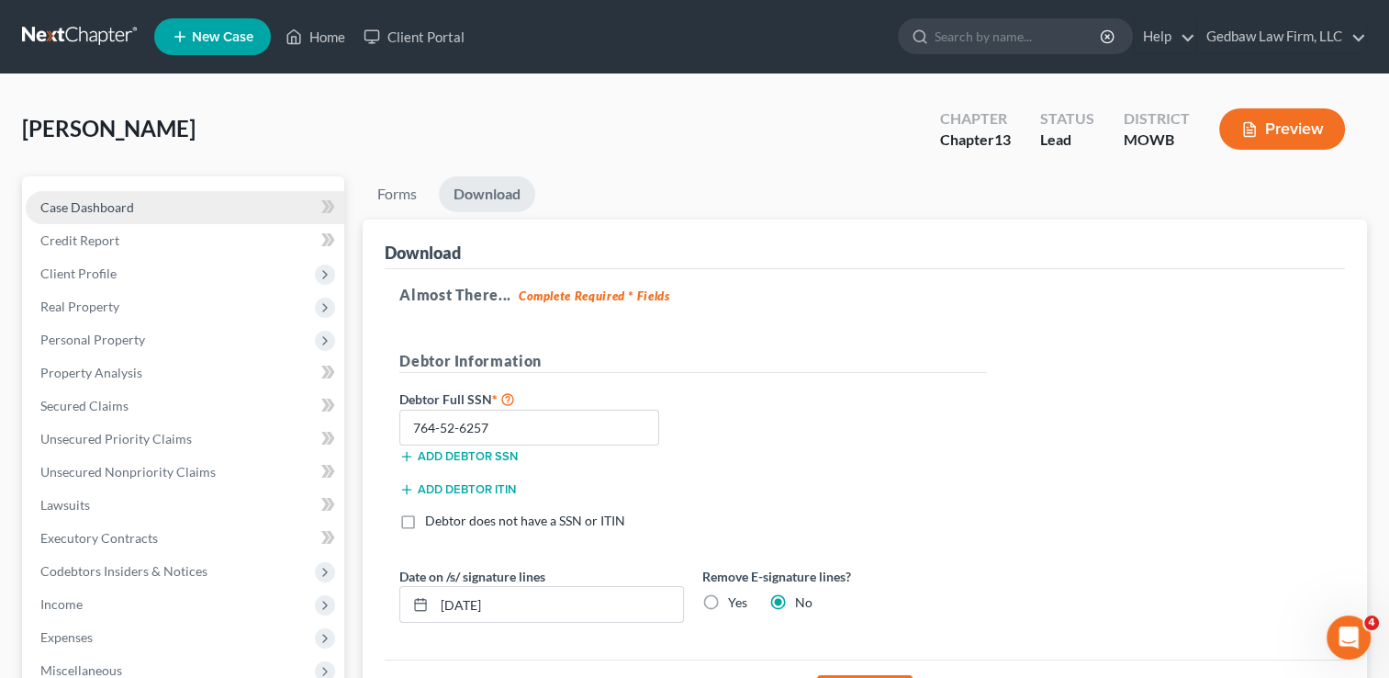
click at [128, 208] on span "Case Dashboard" at bounding box center [87, 207] width 94 height 16
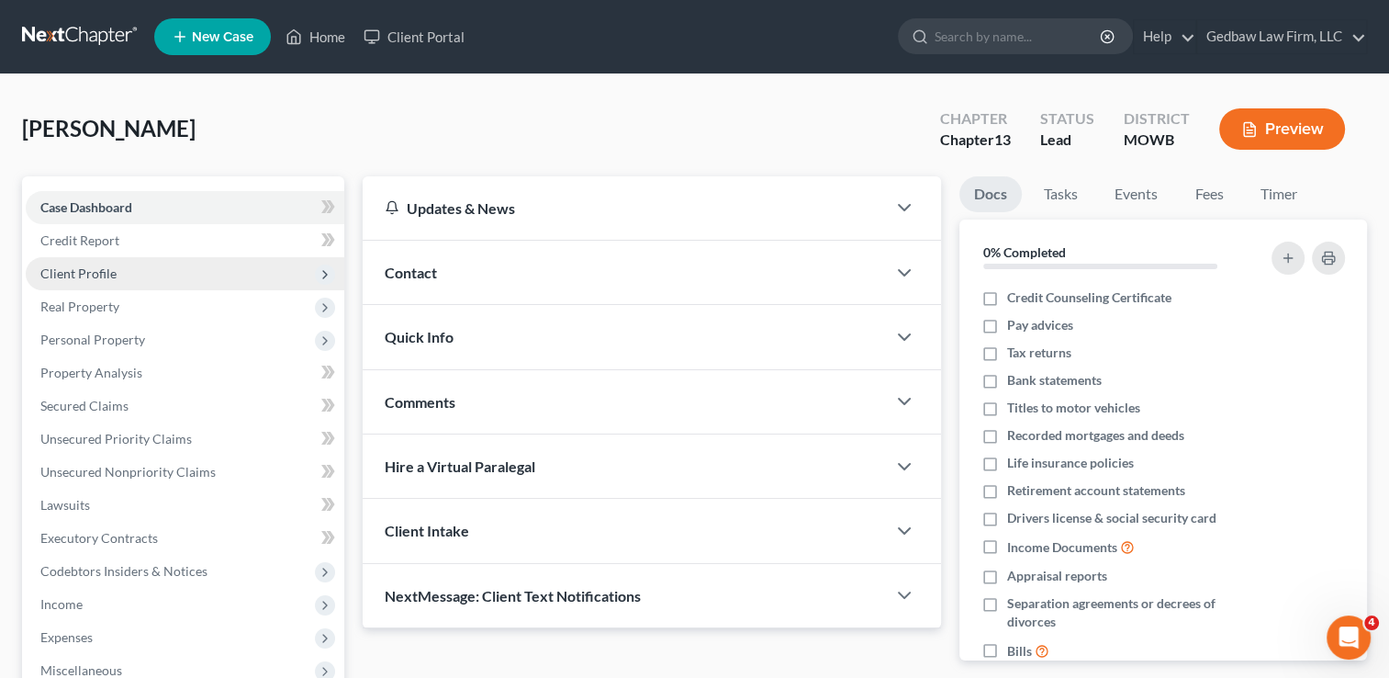
click at [100, 273] on span "Client Profile" at bounding box center [78, 273] width 76 height 16
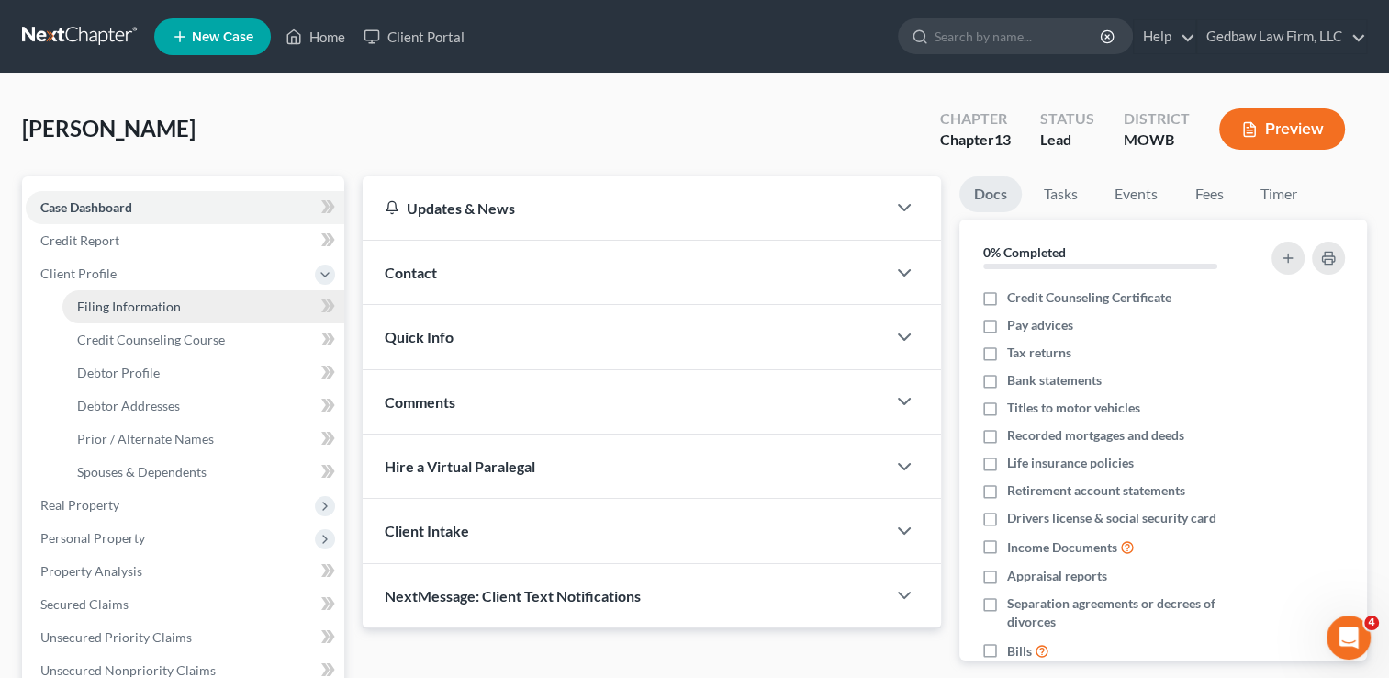
click at [144, 313] on span "Filing Information" at bounding box center [129, 306] width 104 height 16
select select "1"
select select "0"
select select "3"
select select "46"
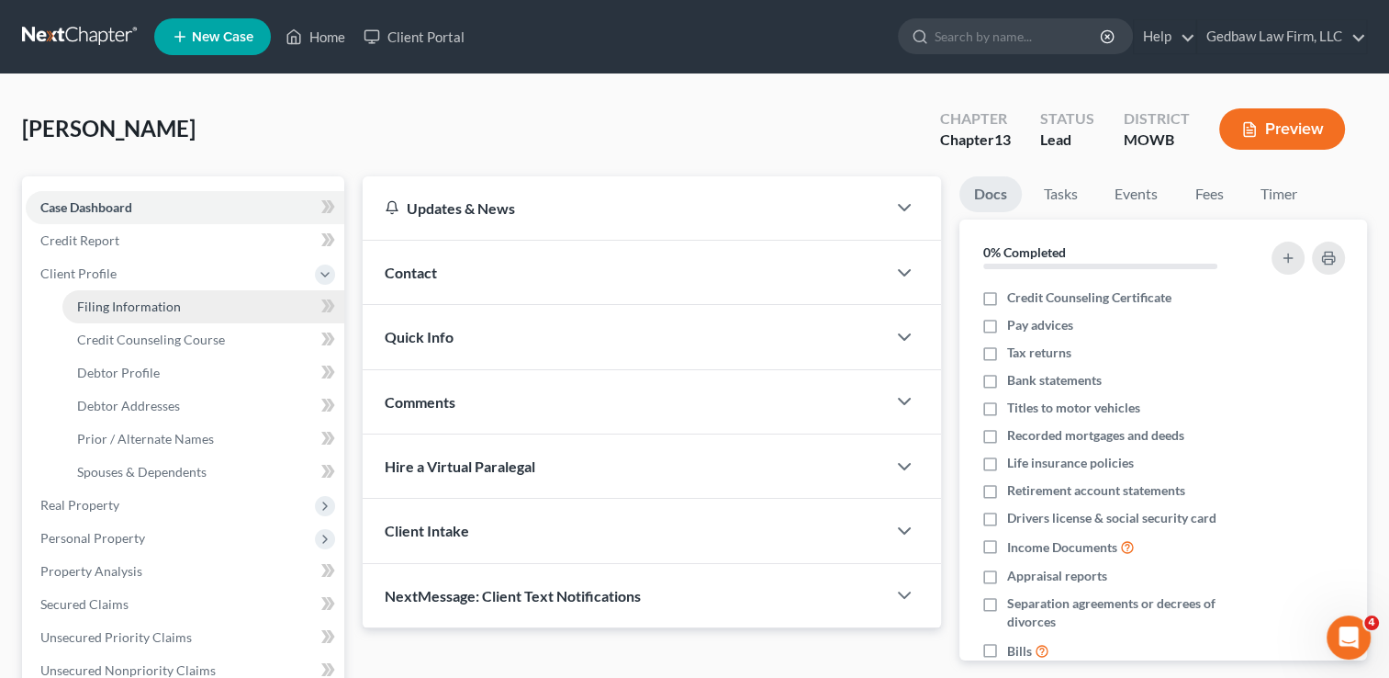
select select "0"
select select "26"
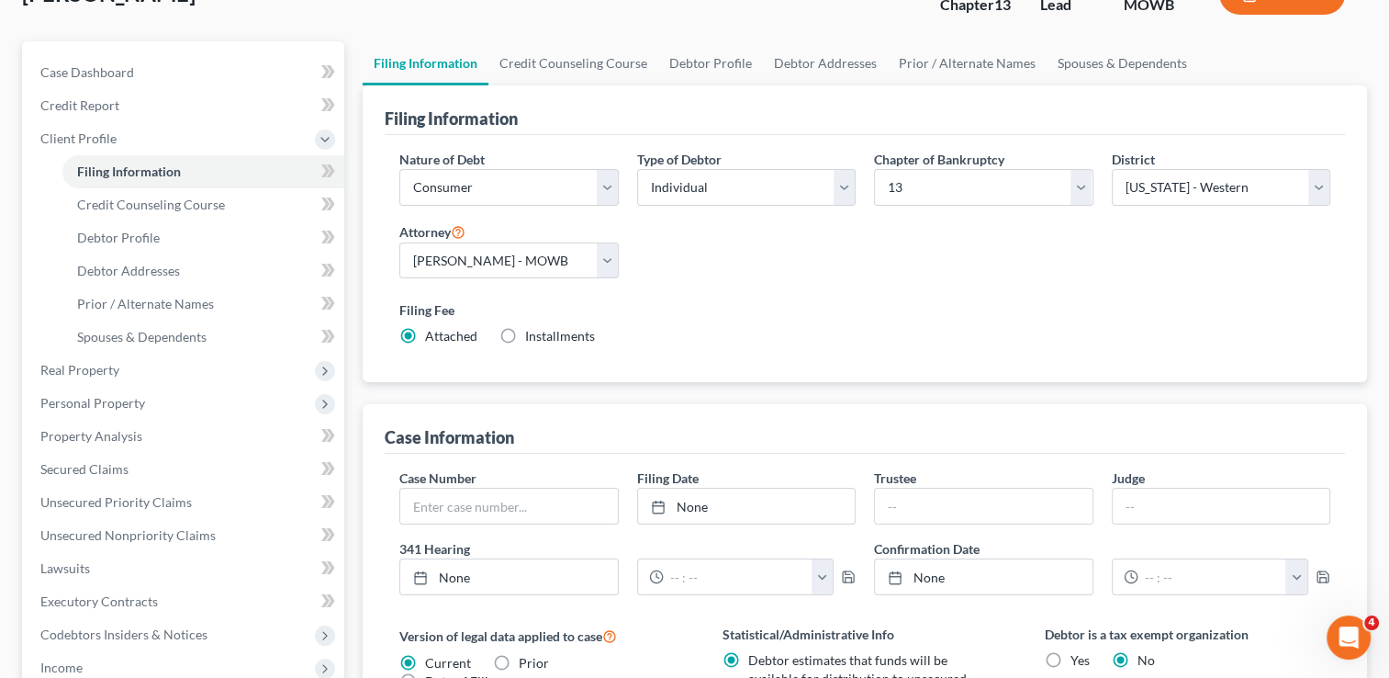
scroll to position [161, 0]
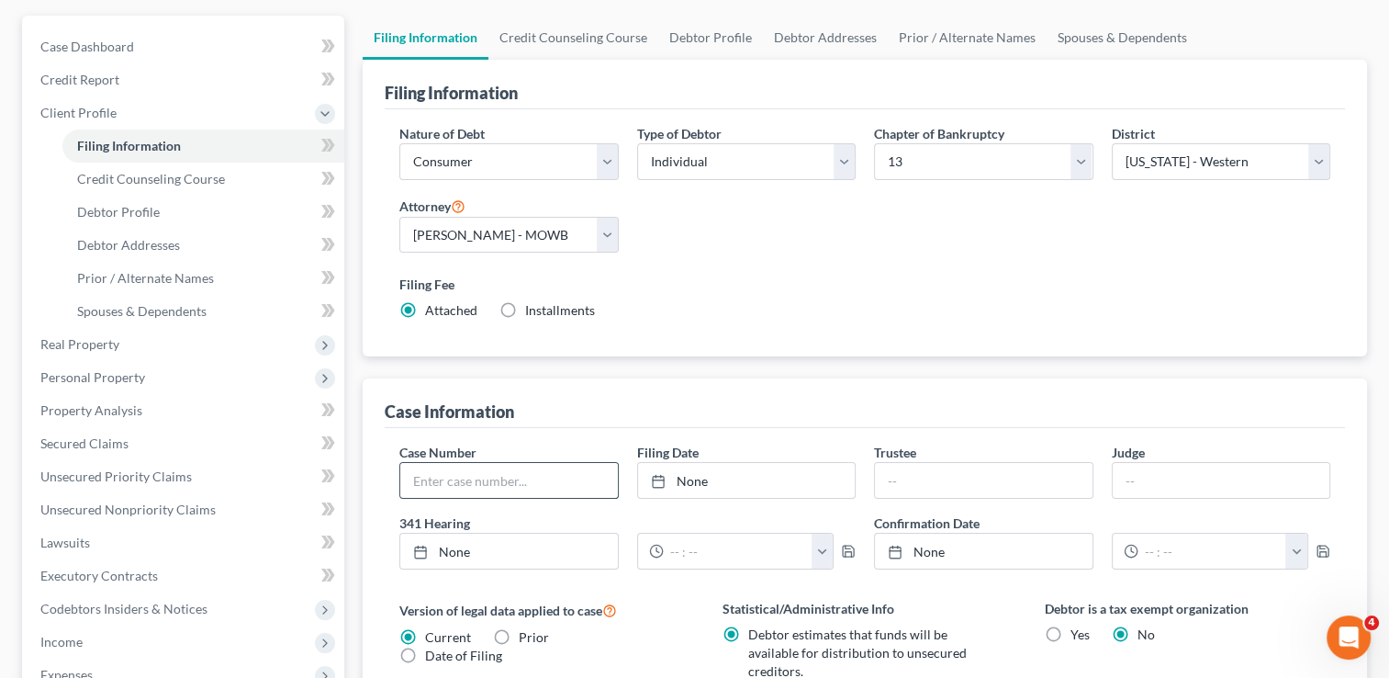
click at [496, 484] on input "text" at bounding box center [508, 480] width 217 height 35
type input "24-20129-can13"
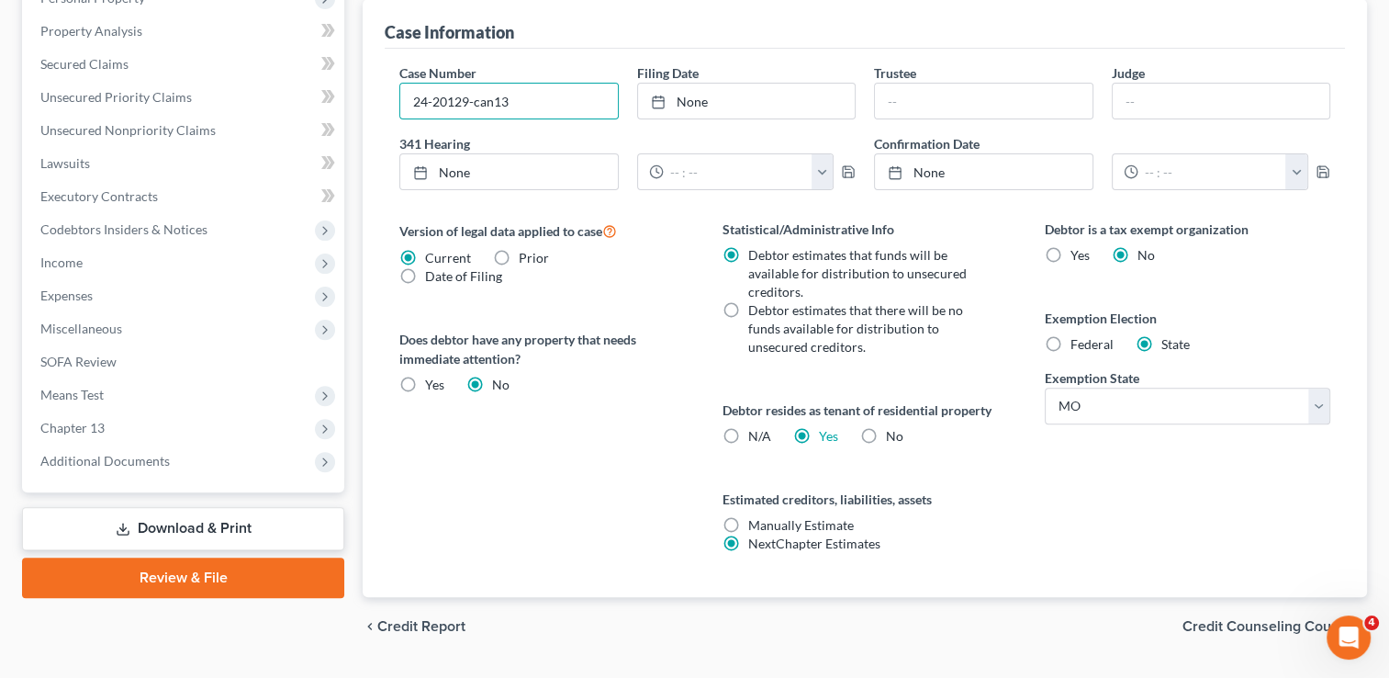
scroll to position [584, 0]
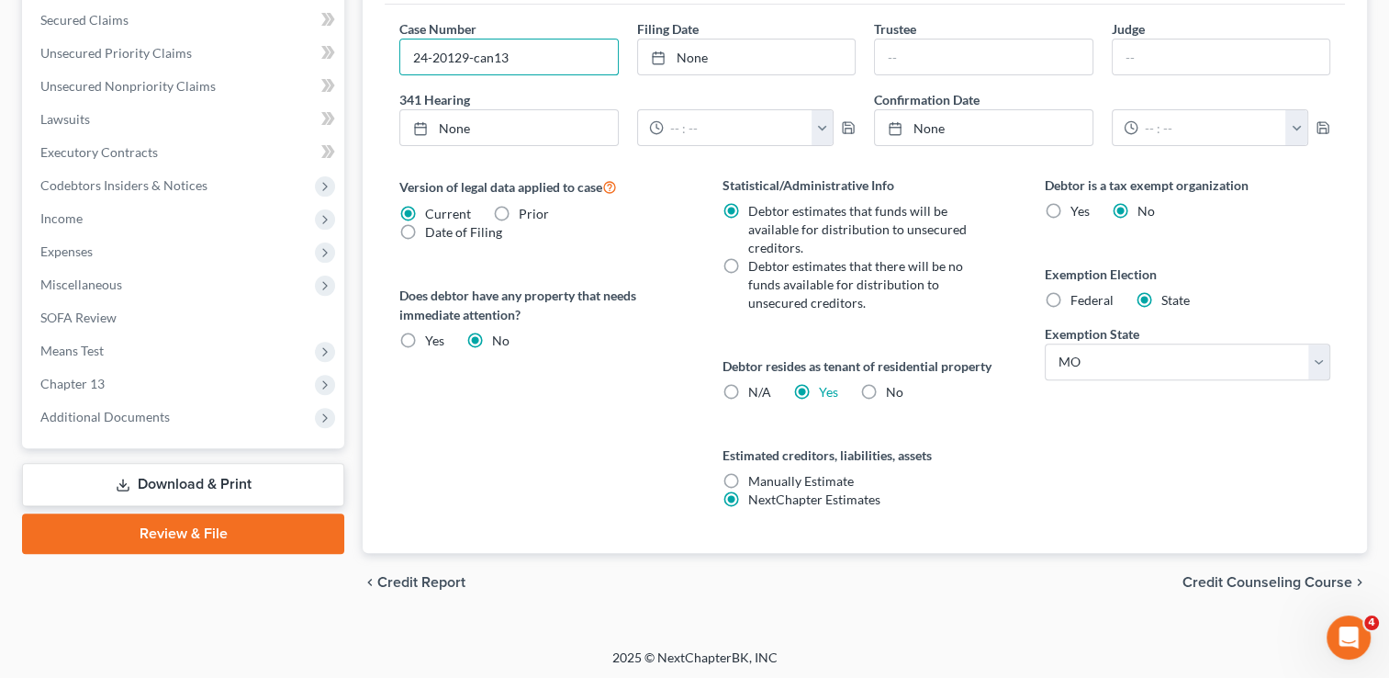
click at [1224, 575] on span "Credit Counseling Course" at bounding box center [1268, 582] width 170 height 15
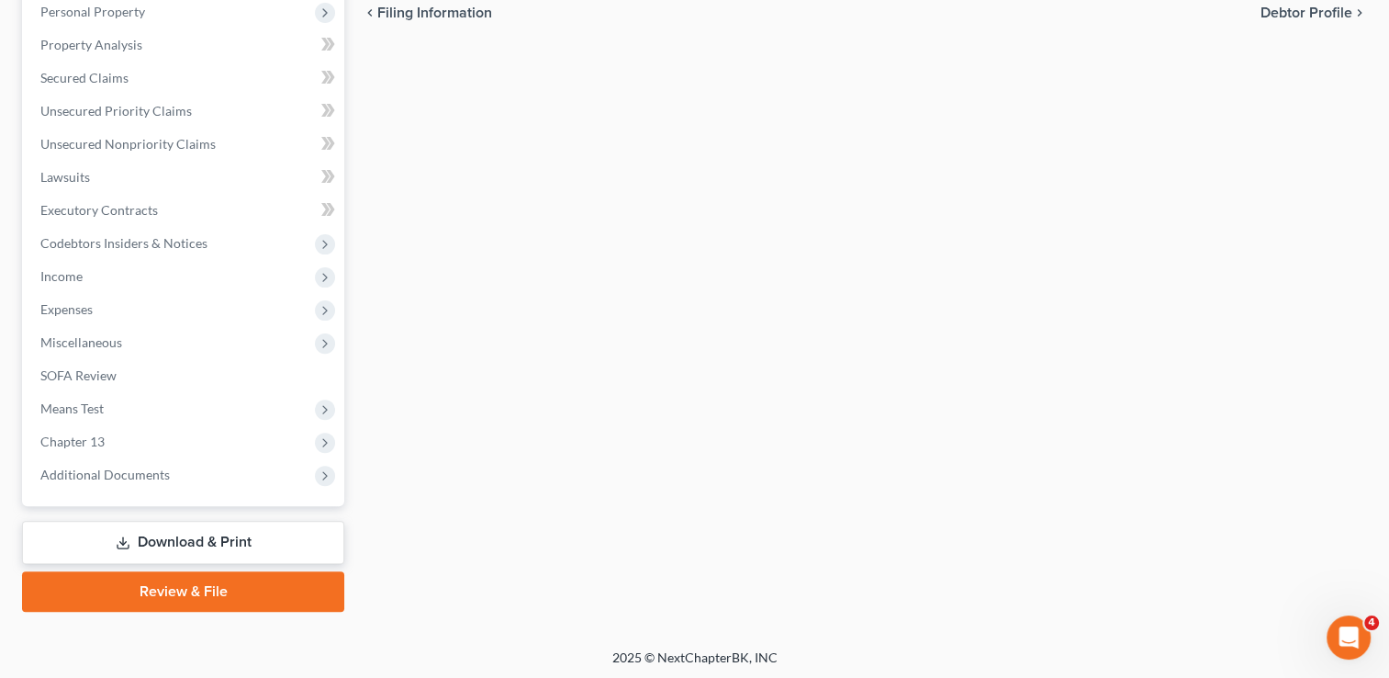
scroll to position [528, 0]
click at [219, 524] on link "Download & Print" at bounding box center [183, 540] width 322 height 43
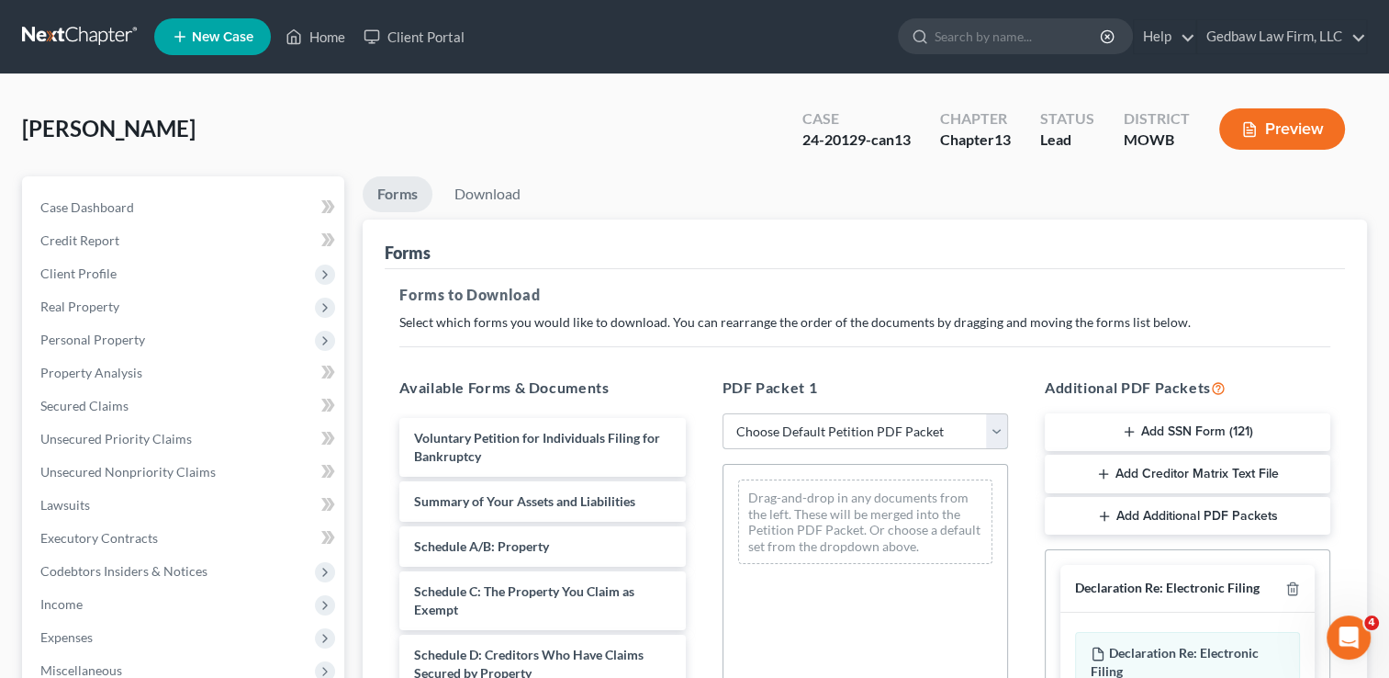
click at [933, 433] on select "Choose Default Petition PDF Packet Complete Bankruptcy Petition (all forms and …" at bounding box center [866, 431] width 286 height 37
click at [723, 413] on select "Choose Default Petition PDF Packet Complete Bankruptcy Petition (all forms and …" at bounding box center [866, 431] width 286 height 37
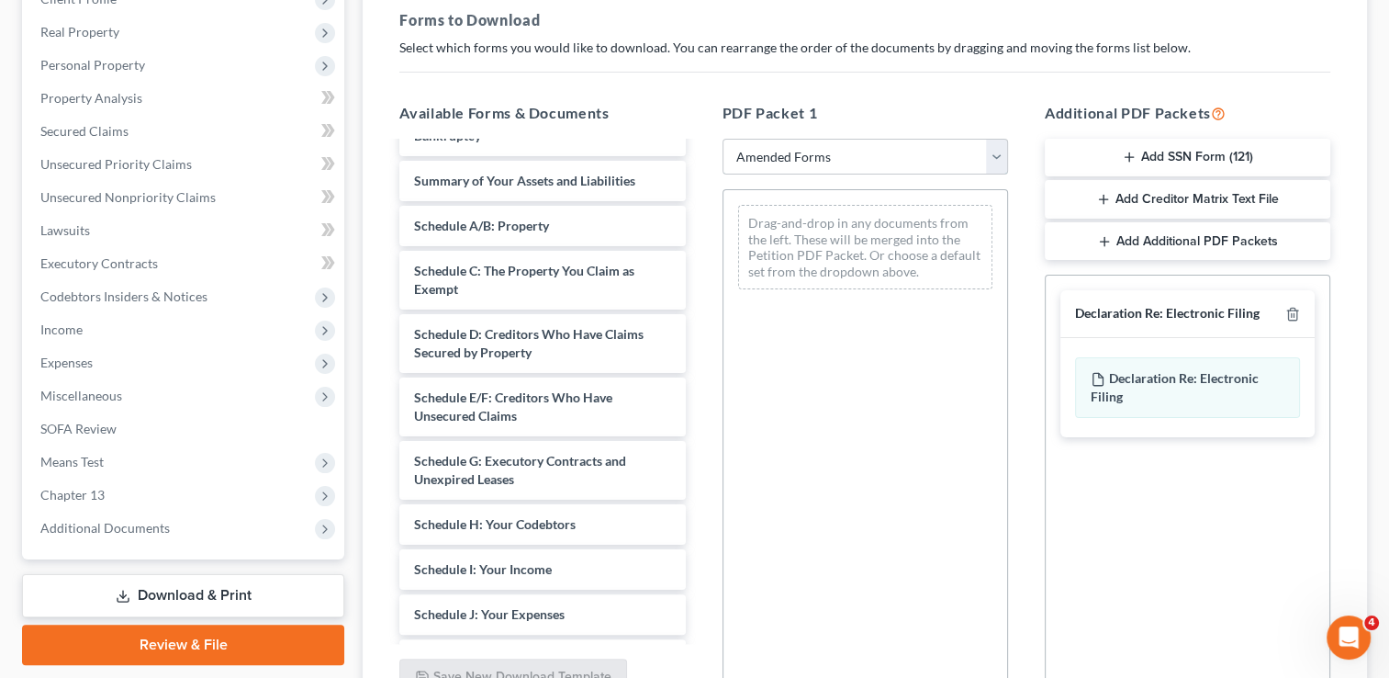
scroll to position [275, 0]
click at [944, 152] on select "Choose Default Petition PDF Packet Complete Bankruptcy Petition (all forms and …" at bounding box center [866, 156] width 286 height 37
select select "4"
click at [723, 138] on select "Choose Default Petition PDF Packet Complete Bankruptcy Petition (all forms and …" at bounding box center [866, 156] width 286 height 37
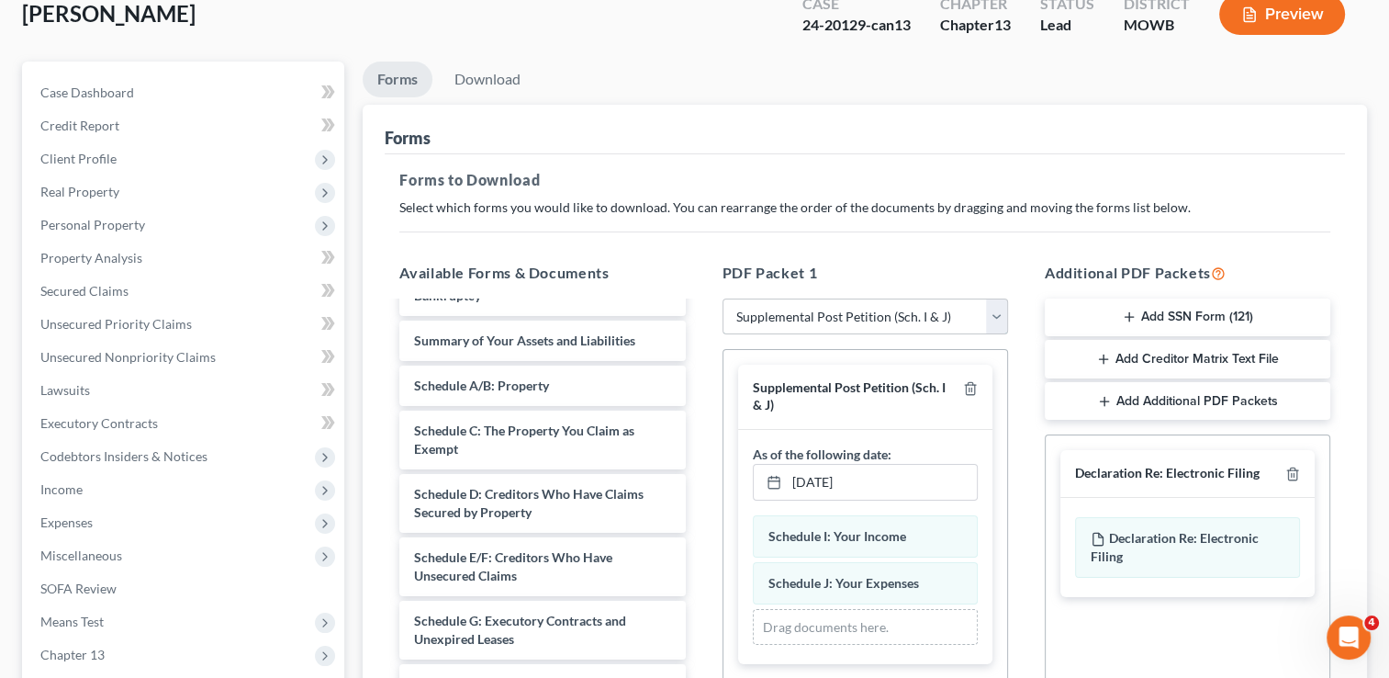
scroll to position [114, 0]
click at [507, 72] on link "Download" at bounding box center [487, 80] width 95 height 36
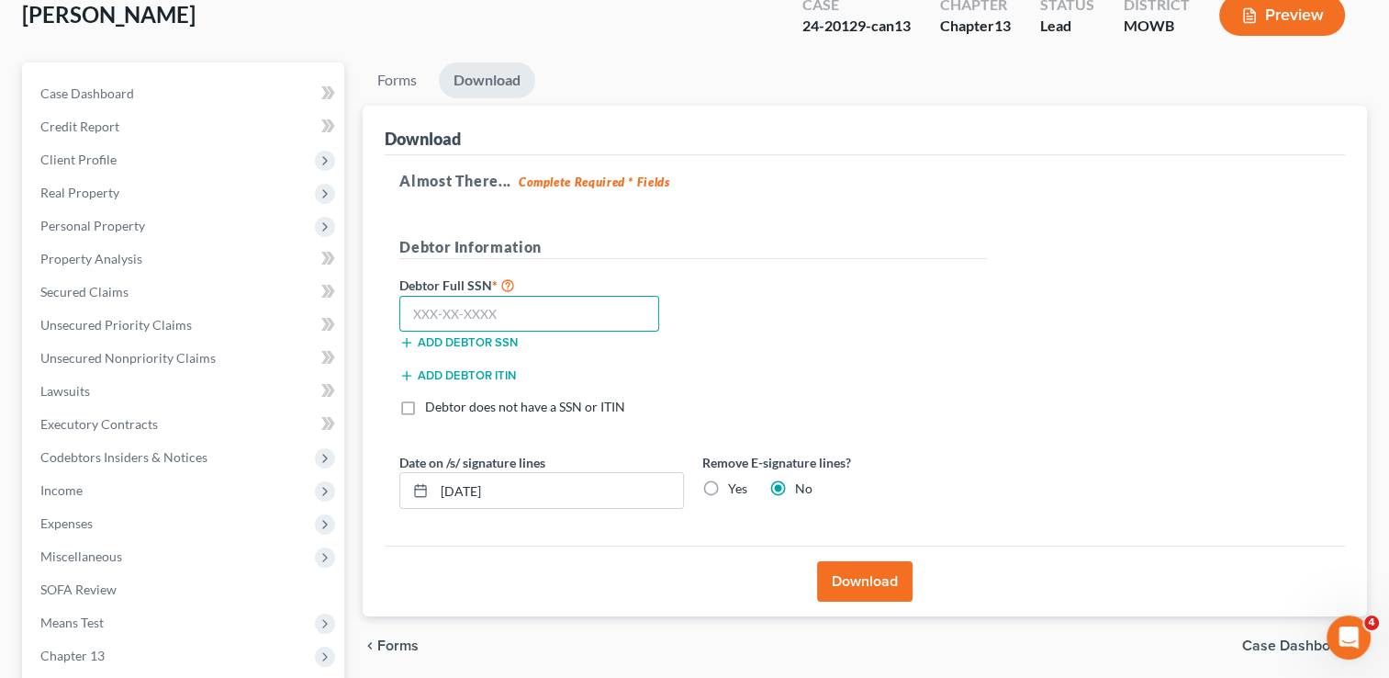
click at [506, 321] on input "text" at bounding box center [529, 314] width 260 height 37
type input "764-52-6257"
click at [877, 582] on button "Download" at bounding box center [864, 581] width 95 height 40
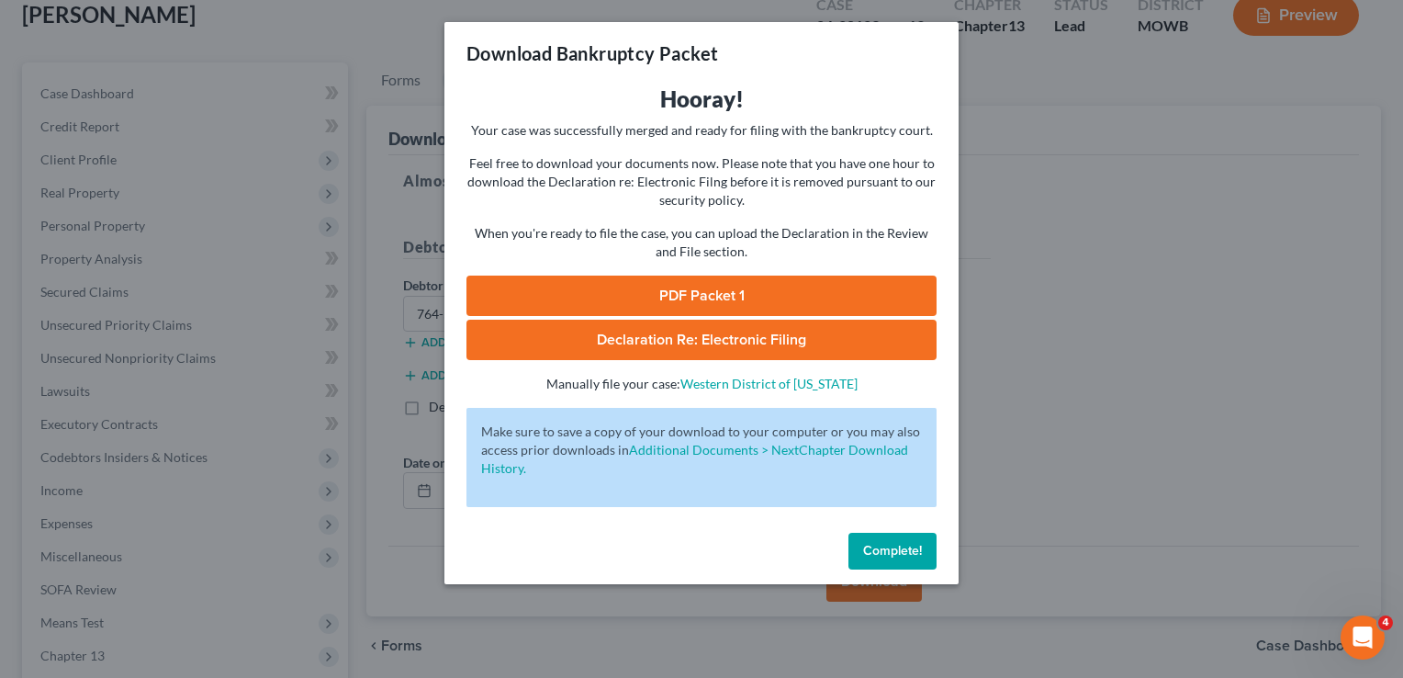
click at [724, 291] on link "PDF Packet 1" at bounding box center [701, 295] width 470 height 40
click at [903, 551] on span "Complete!" at bounding box center [892, 551] width 59 height 16
